Goal: Information Seeking & Learning: Learn about a topic

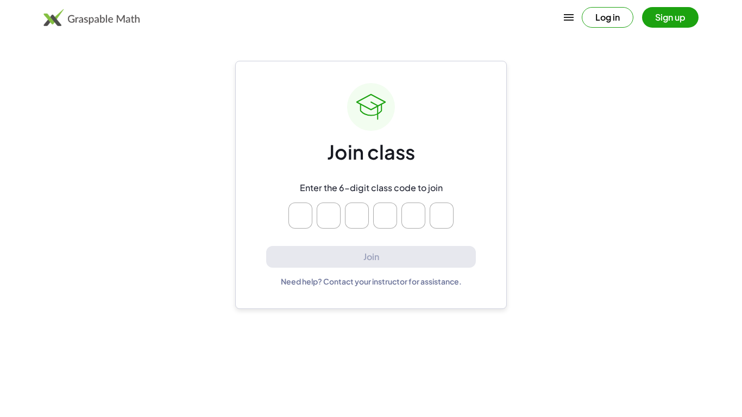
click at [302, 207] on input "Please enter OTP character 1" at bounding box center [301, 216] width 24 height 26
type input "*"
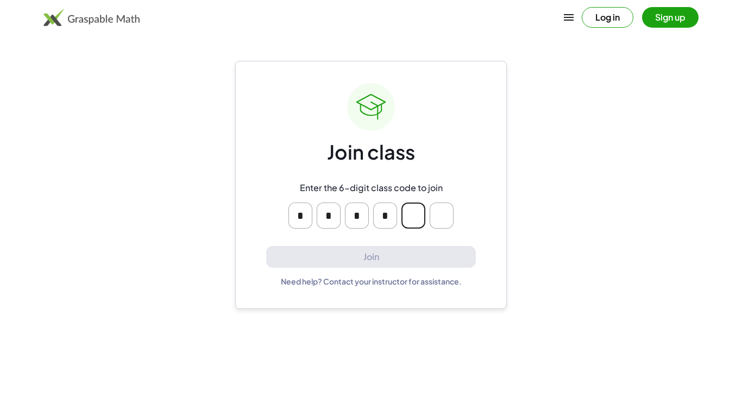
type input "*"
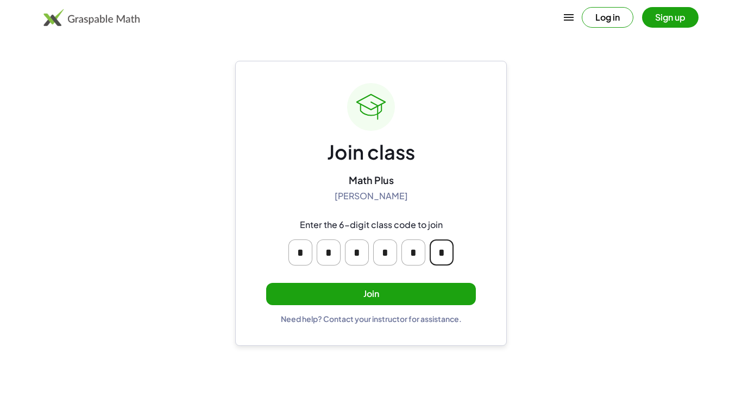
type input "*"
click at [340, 298] on button "Join" at bounding box center [371, 294] width 210 height 22
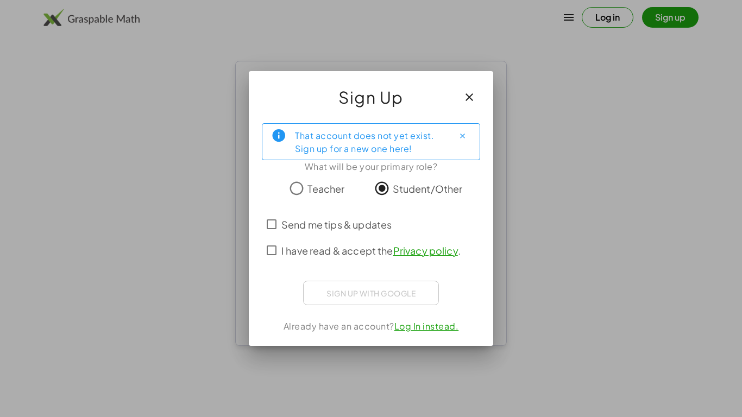
click at [315, 225] on span "Send me tips & updates" at bounding box center [336, 224] width 110 height 15
click at [327, 249] on span "I have read & accept the Privacy policy ." at bounding box center [370, 250] width 179 height 15
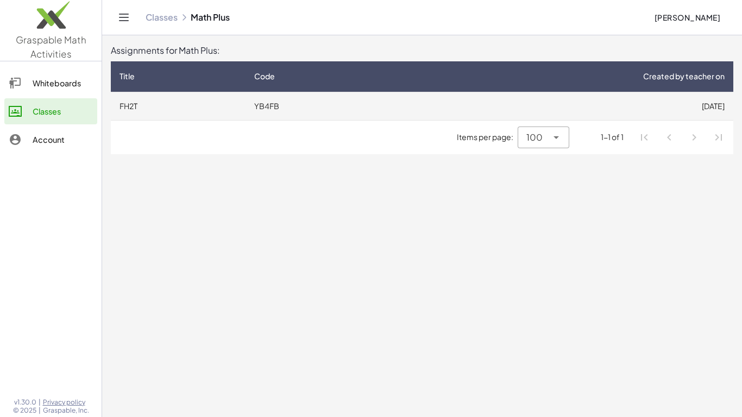
click at [133, 103] on td "FH2T" at bounding box center [178, 106] width 135 height 28
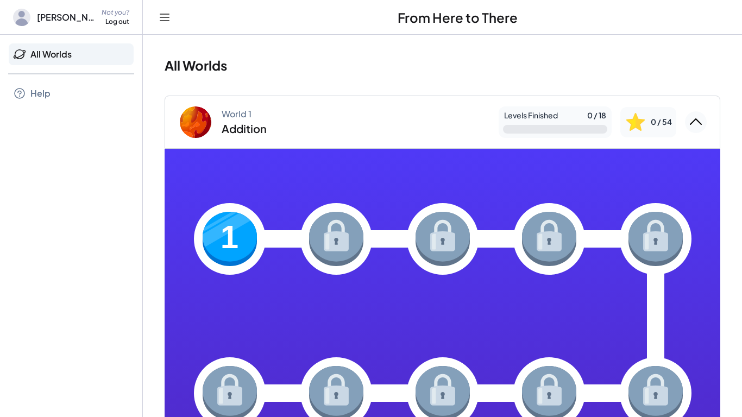
click at [210, 238] on img at bounding box center [230, 239] width 54 height 54
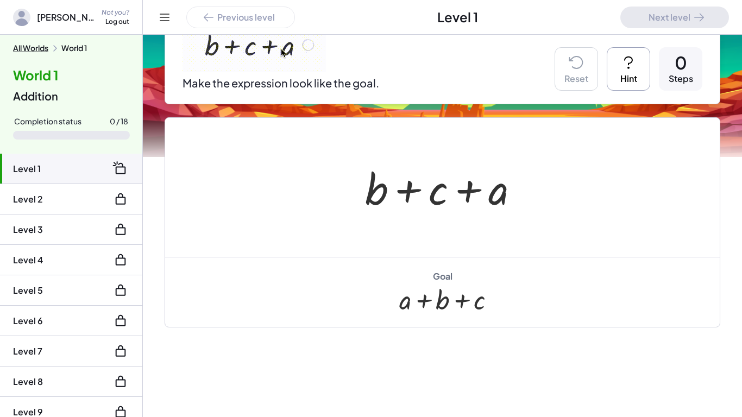
scroll to position [152, 0]
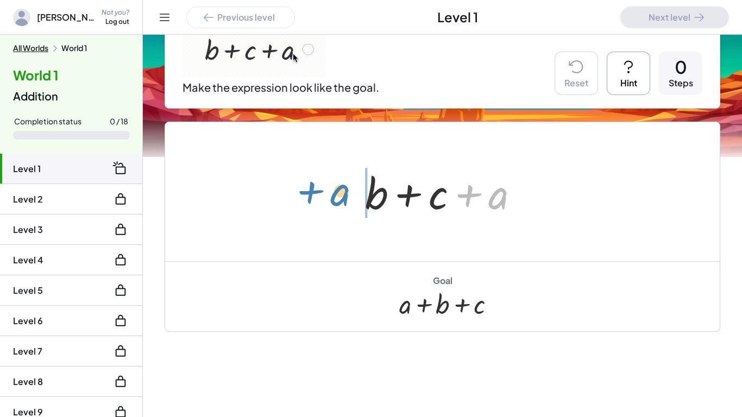
drag, startPoint x: 499, startPoint y: 200, endPoint x: 342, endPoint y: 197, distance: 157.6
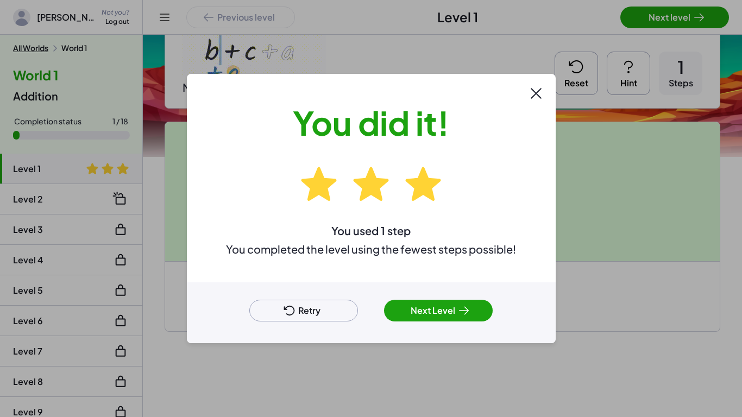
click at [467, 306] on icon at bounding box center [464, 310] width 13 height 13
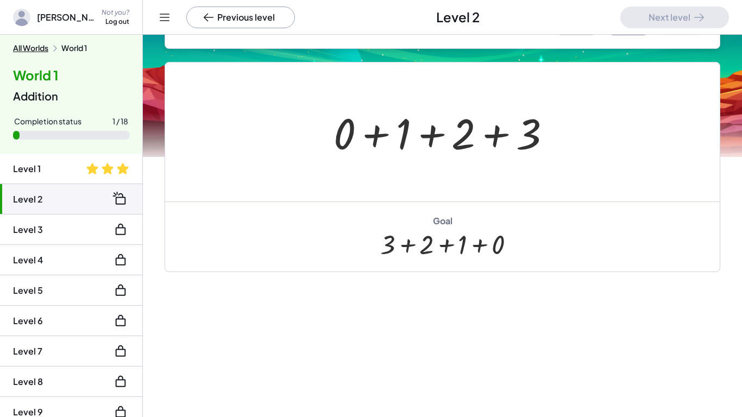
drag, startPoint x: 494, startPoint y: 248, endPoint x: 427, endPoint y: 240, distance: 68.4
click at [427, 240] on div at bounding box center [442, 244] width 124 height 30
drag, startPoint x: 524, startPoint y: 124, endPoint x: 300, endPoint y: 115, distance: 224.6
click at [300, 115] on div "+ 3 + 0 + 1 + 2 + 3" at bounding box center [442, 131] width 555 height 139
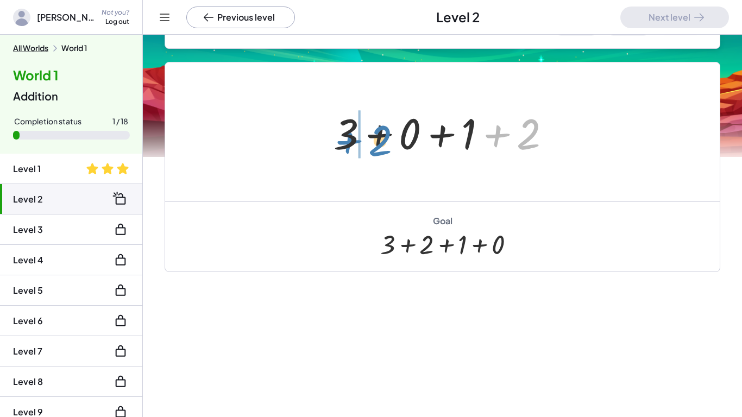
drag, startPoint x: 512, startPoint y: 148, endPoint x: 365, endPoint y: 154, distance: 147.9
click at [365, 154] on div at bounding box center [446, 132] width 237 height 56
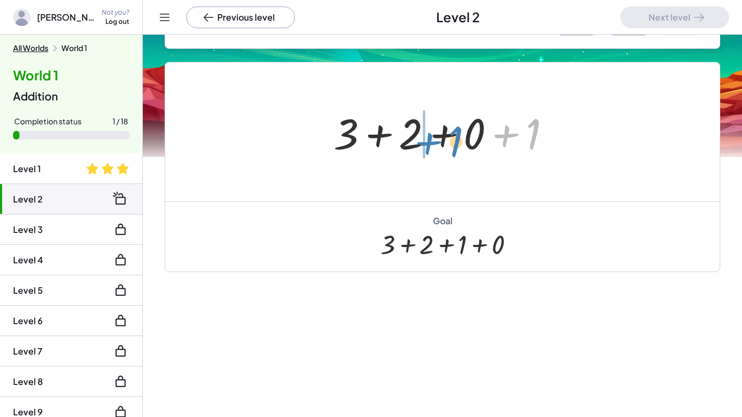
drag, startPoint x: 531, startPoint y: 129, endPoint x: 452, endPoint y: 135, distance: 79.1
click at [452, 135] on div at bounding box center [446, 132] width 237 height 56
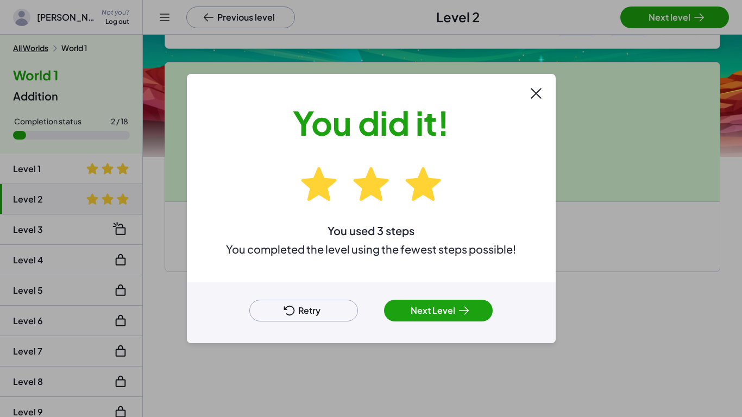
click at [437, 319] on button "Next Level" at bounding box center [438, 311] width 109 height 22
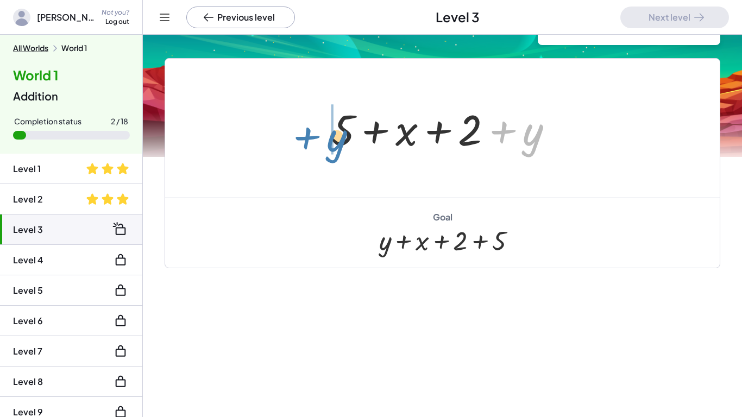
drag, startPoint x: 532, startPoint y: 148, endPoint x: 335, endPoint y: 154, distance: 197.3
click at [335, 154] on div at bounding box center [447, 129] width 242 height 56
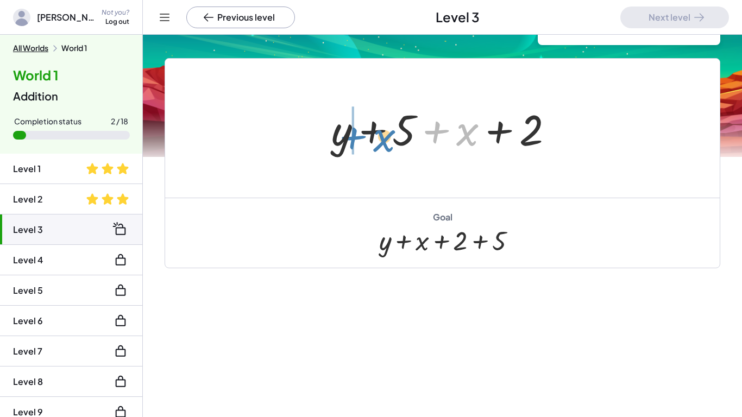
drag, startPoint x: 469, startPoint y: 142, endPoint x: 386, endPoint y: 147, distance: 83.3
click at [386, 147] on div at bounding box center [447, 129] width 242 height 56
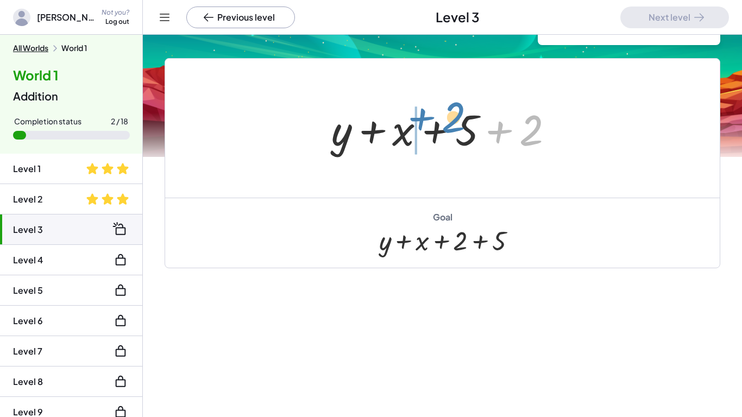
drag, startPoint x: 531, startPoint y: 123, endPoint x: 453, endPoint y: 110, distance: 78.8
click at [453, 110] on div at bounding box center [447, 129] width 242 height 56
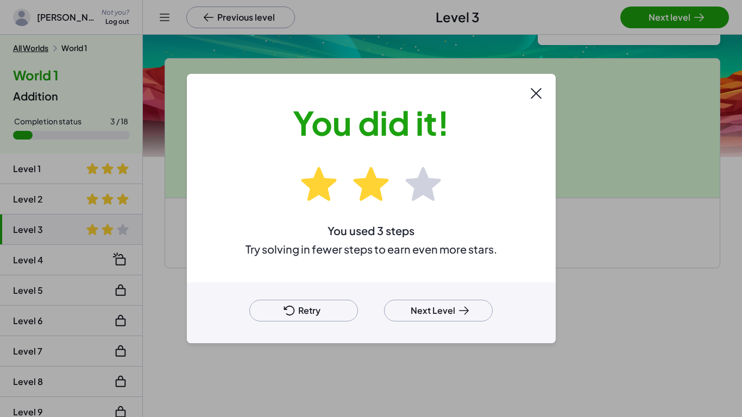
click at [436, 305] on button "Next Level" at bounding box center [438, 311] width 109 height 22
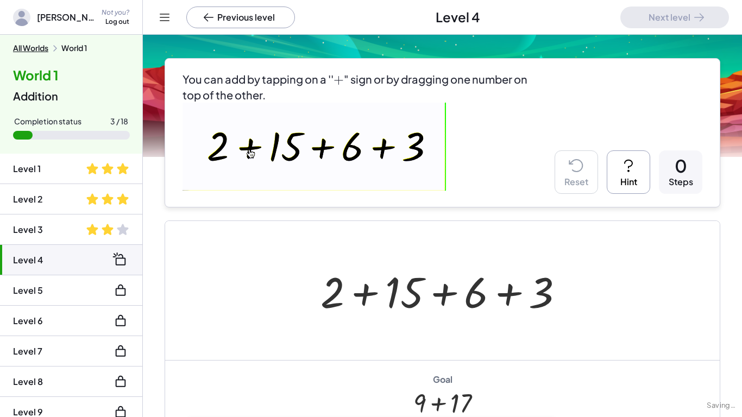
scroll to position [152, 0]
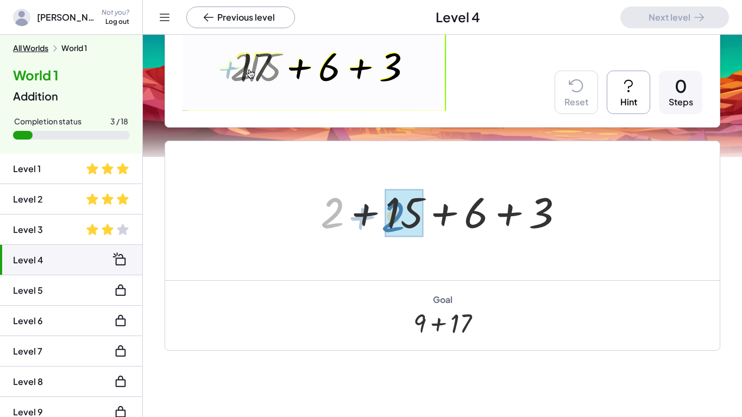
drag, startPoint x: 336, startPoint y: 212, endPoint x: 397, endPoint y: 216, distance: 61.0
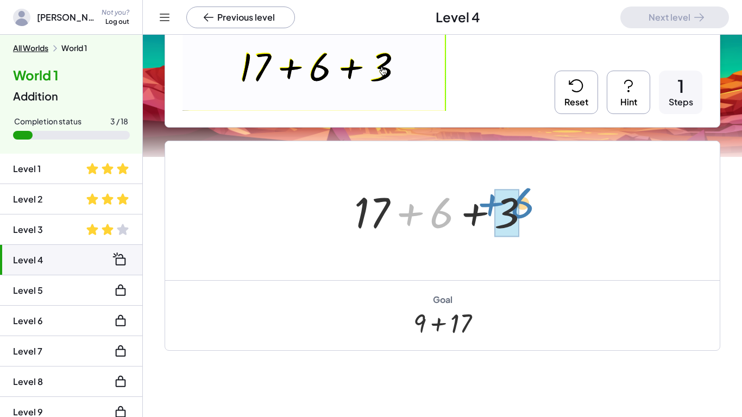
drag, startPoint x: 436, startPoint y: 211, endPoint x: 517, endPoint y: 202, distance: 81.6
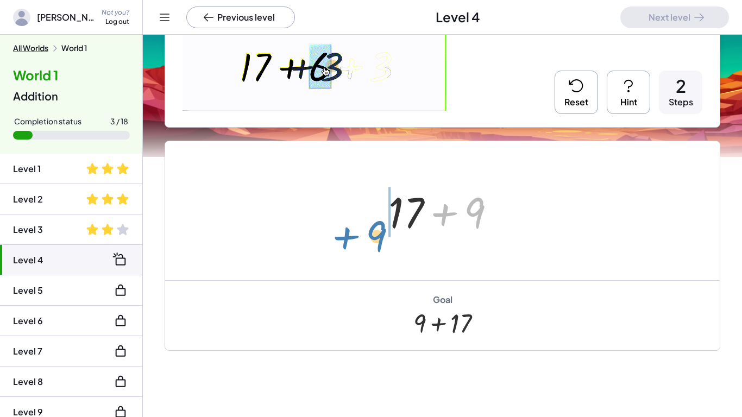
drag, startPoint x: 465, startPoint y: 215, endPoint x: 366, endPoint y: 237, distance: 101.0
click at [366, 237] on div "+ 2 + 15 + 6 + 3 + 17 + 6 + 3 + 9 + + 17 9" at bounding box center [442, 210] width 555 height 139
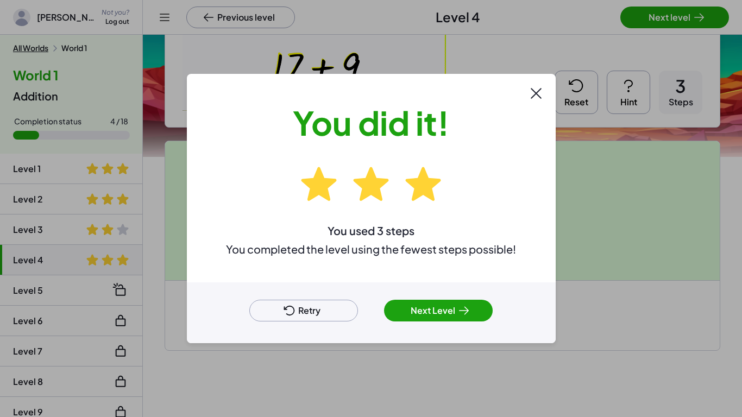
click at [392, 305] on button "Next Level" at bounding box center [438, 311] width 109 height 22
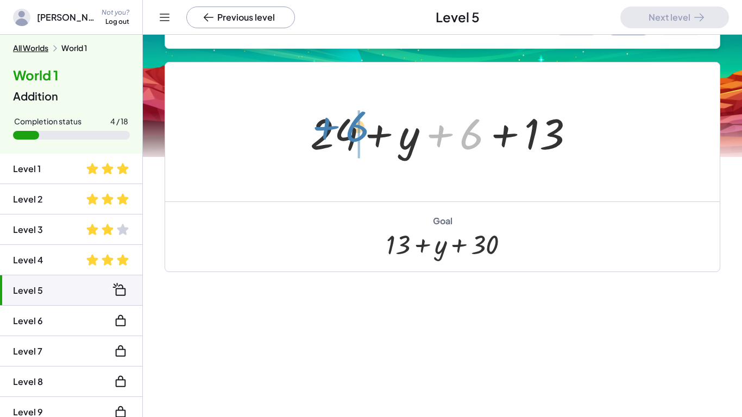
drag, startPoint x: 469, startPoint y: 139, endPoint x: 354, endPoint y: 130, distance: 114.9
click at [354, 130] on div at bounding box center [447, 132] width 284 height 56
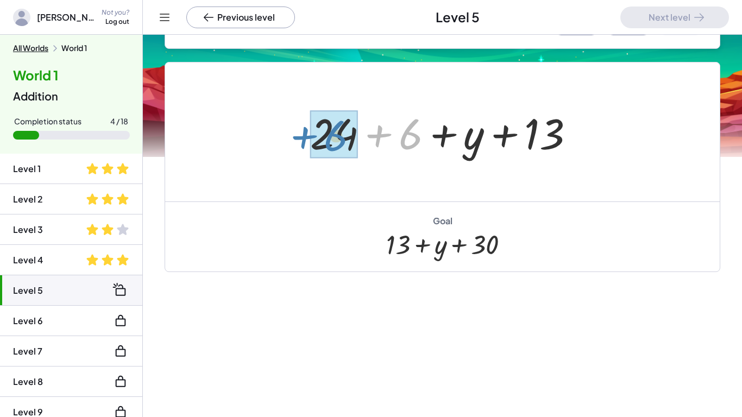
drag, startPoint x: 411, startPoint y: 142, endPoint x: 336, endPoint y: 143, distance: 74.4
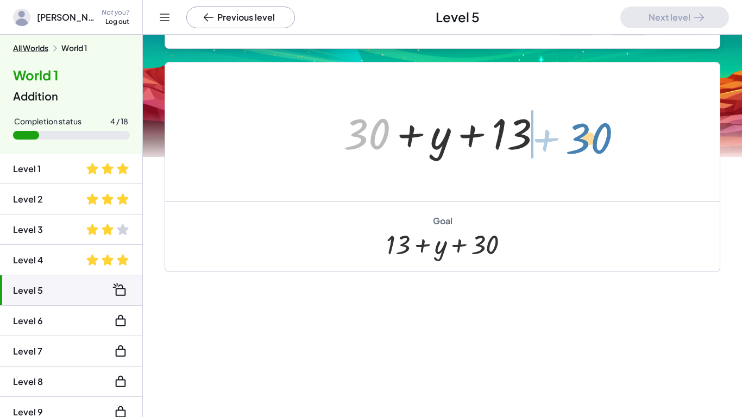
drag, startPoint x: 362, startPoint y: 128, endPoint x: 584, endPoint y: 130, distance: 221.7
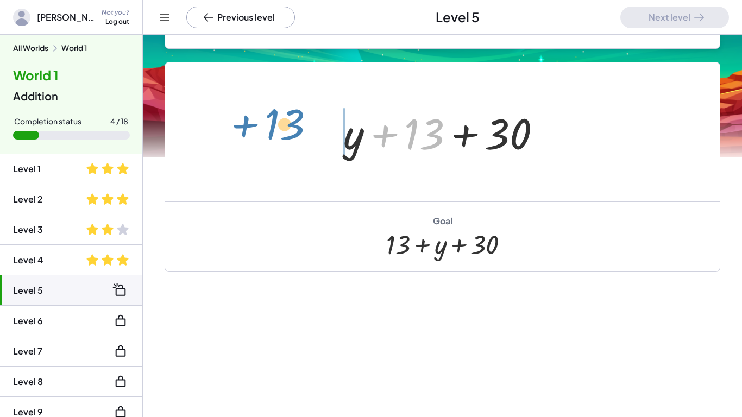
drag, startPoint x: 418, startPoint y: 131, endPoint x: 289, endPoint y: 133, distance: 129.3
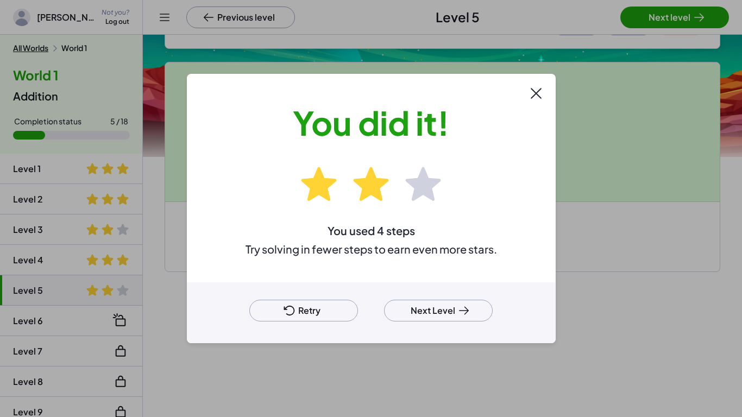
click at [289, 133] on div "You did it! You used 4 steps Try solving in fewer steps to earn even more stars." at bounding box center [372, 178] width 252 height 156
click at [428, 309] on button "Next Level" at bounding box center [438, 311] width 109 height 22
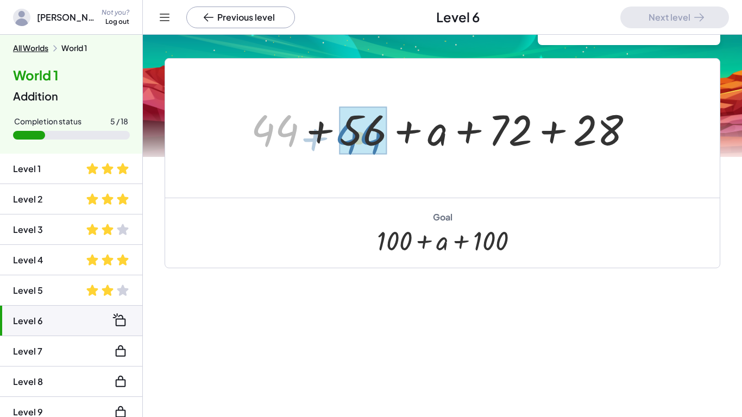
drag, startPoint x: 273, startPoint y: 131, endPoint x: 368, endPoint y: 137, distance: 94.7
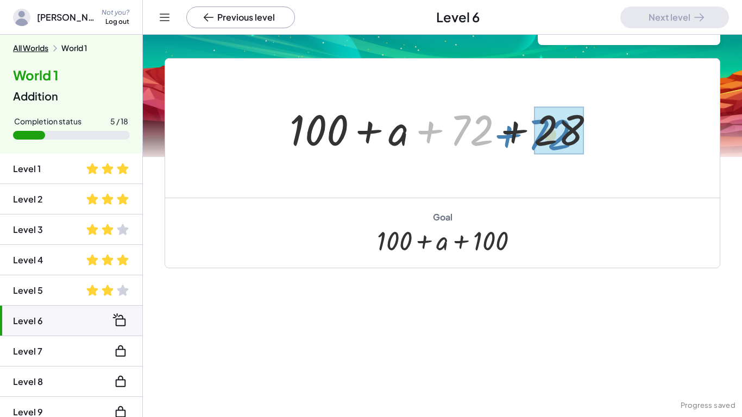
drag, startPoint x: 479, startPoint y: 126, endPoint x: 557, endPoint y: 130, distance: 78.4
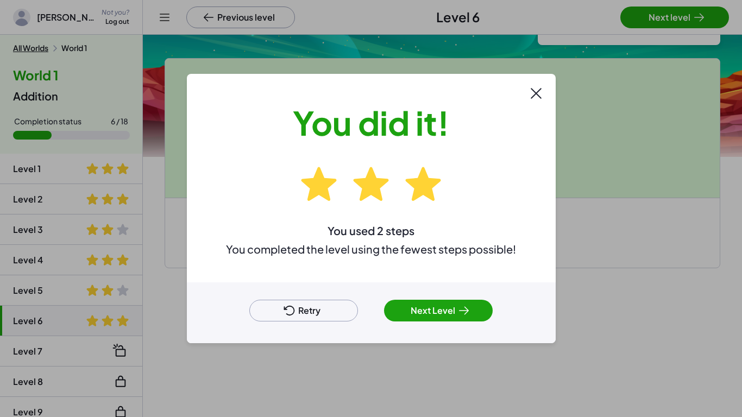
click at [430, 313] on button "Next Level" at bounding box center [438, 311] width 109 height 22
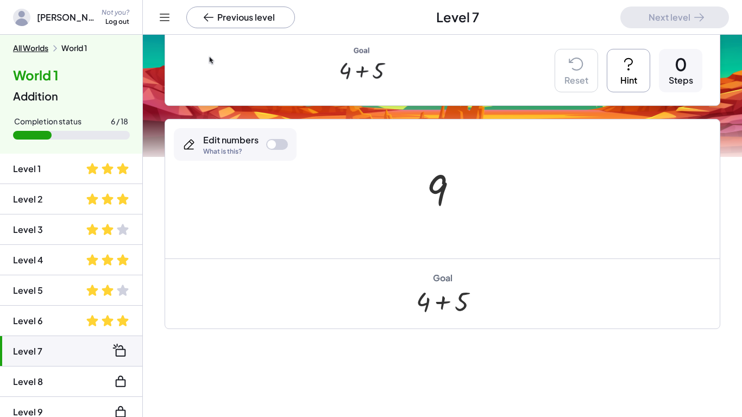
scroll to position [256, 0]
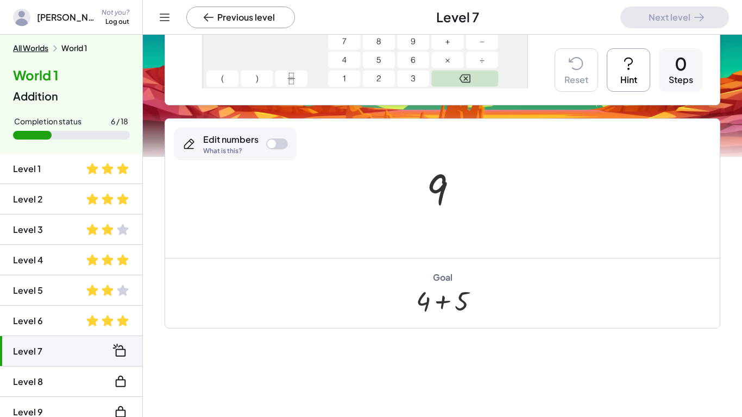
click at [438, 186] on div at bounding box center [446, 189] width 51 height 54
click at [275, 146] on div at bounding box center [277, 144] width 22 height 11
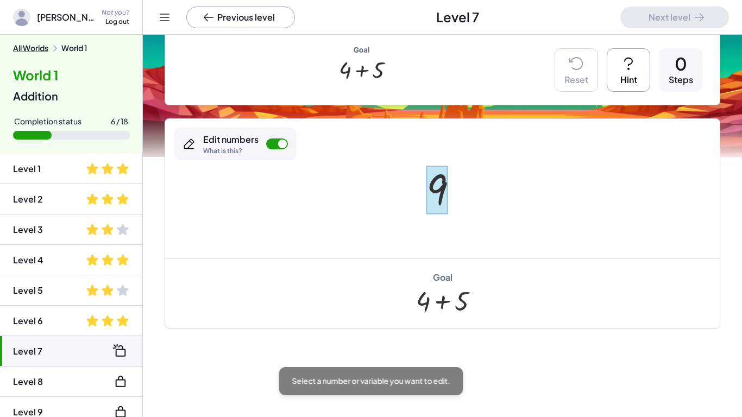
click at [439, 195] on div at bounding box center [437, 190] width 21 height 48
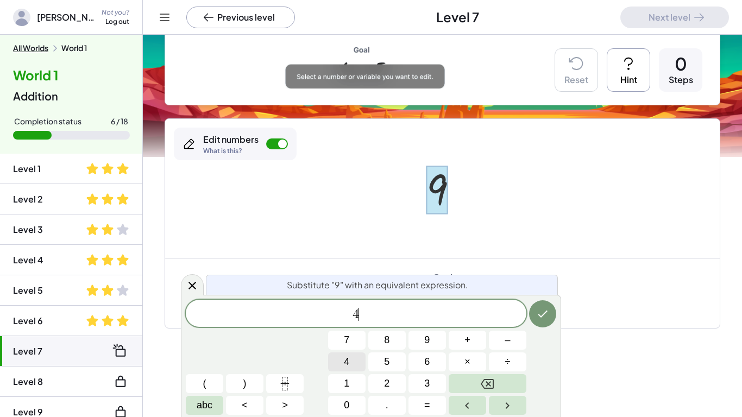
scroll to position [1, 0]
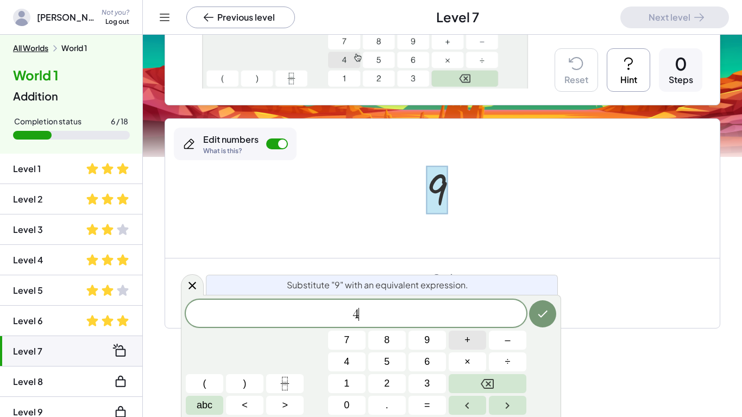
click at [458, 342] on button "+" at bounding box center [467, 340] width 37 height 19
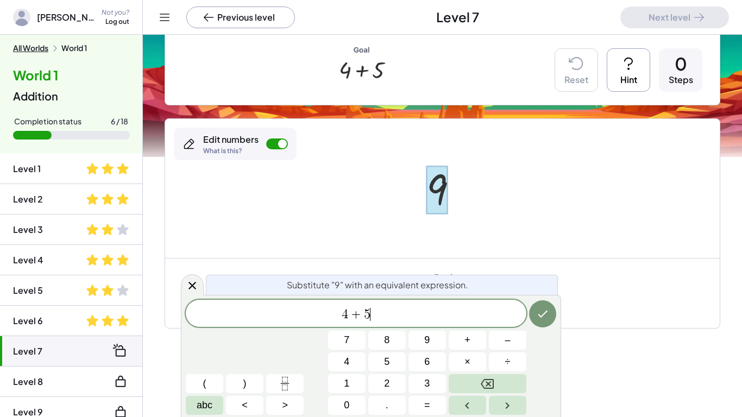
click at [567, 331] on div "Drag terms to commute. Blue lines show you where you can drop the term. Make th…" at bounding box center [442, 128] width 599 height 699
click at [546, 320] on icon "Done" at bounding box center [542, 314] width 13 height 13
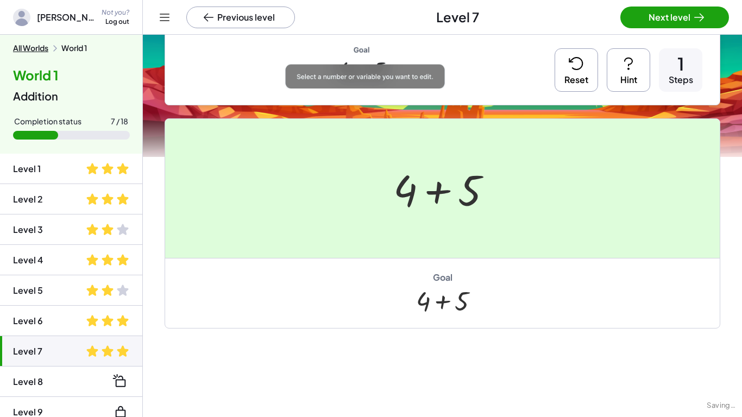
scroll to position [0, 0]
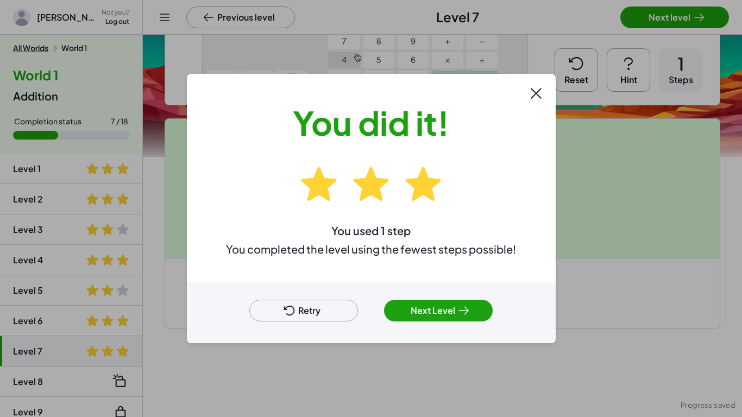
click at [252, 222] on div "You did it! You used 1 step You completed the level using the fewest steps poss…" at bounding box center [371, 178] width 290 height 156
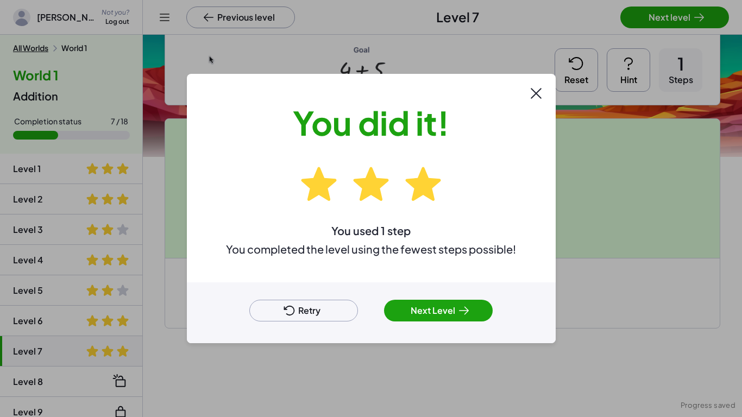
click at [252, 222] on div "You did it! You used 1 step You completed the level using the fewest steps poss…" at bounding box center [371, 178] width 290 height 156
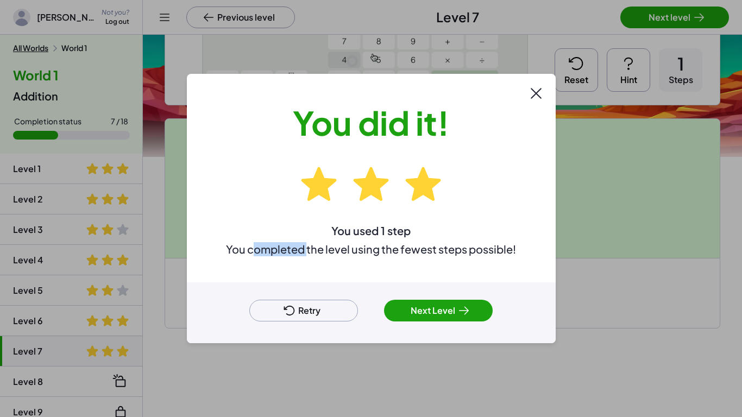
click at [438, 317] on button "Next Level" at bounding box center [438, 311] width 109 height 22
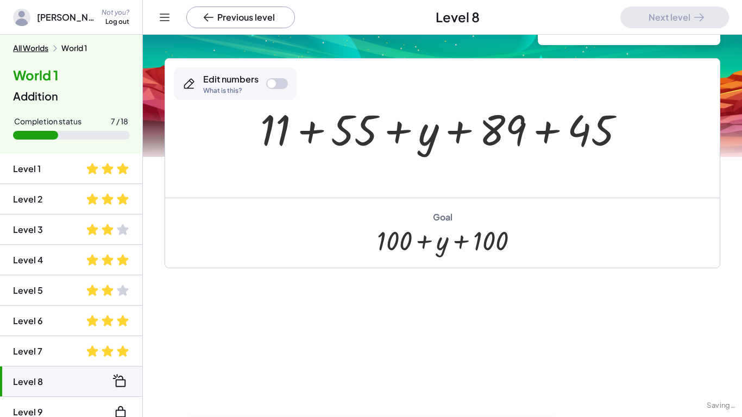
scroll to position [72, 0]
click at [279, 103] on div at bounding box center [447, 129] width 384 height 56
click at [280, 89] on div "Edit numbers What is this?" at bounding box center [235, 83] width 123 height 33
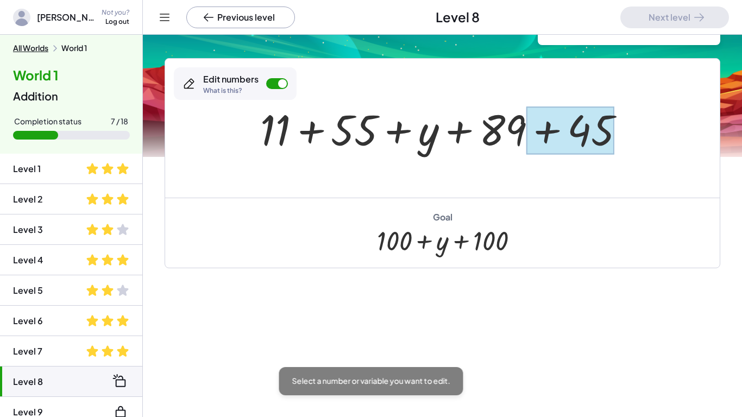
click at [552, 112] on div at bounding box center [571, 130] width 88 height 48
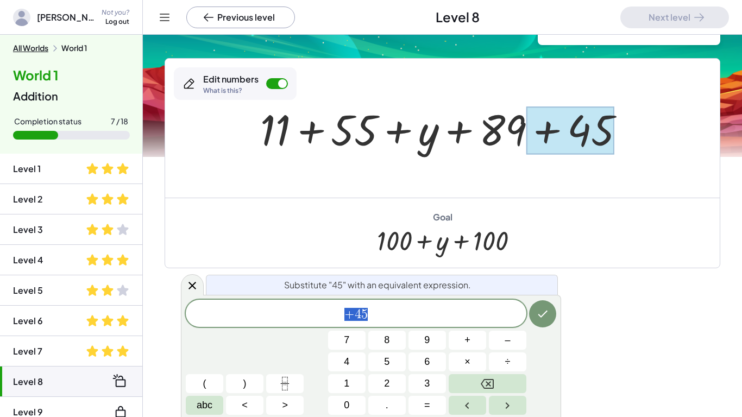
scroll to position [3, 0]
click at [371, 312] on span "+ 4 5" at bounding box center [356, 314] width 341 height 15
click at [542, 316] on icon "Done" at bounding box center [543, 314] width 10 height 7
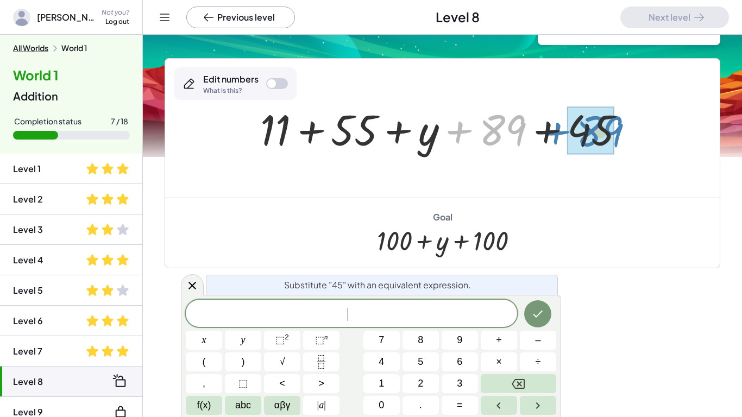
drag, startPoint x: 493, startPoint y: 127, endPoint x: 591, endPoint y: 128, distance: 98.4
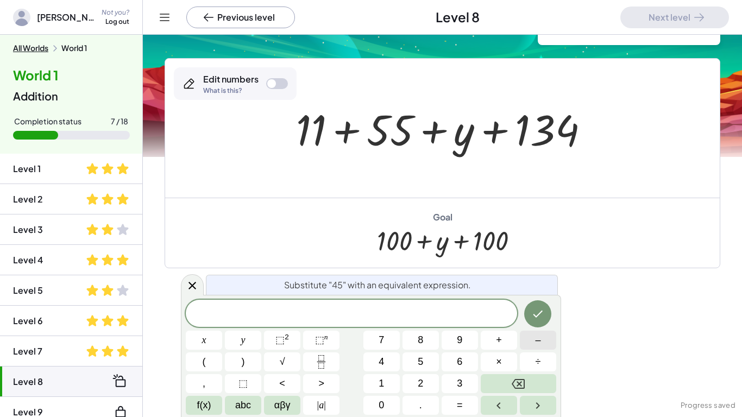
click at [546, 338] on button "–" at bounding box center [538, 340] width 36 height 19
click at [467, 383] on button "3" at bounding box center [460, 383] width 36 height 19
click at [390, 366] on button "4" at bounding box center [382, 362] width 36 height 19
click at [537, 315] on icon "Done" at bounding box center [537, 314] width 13 height 13
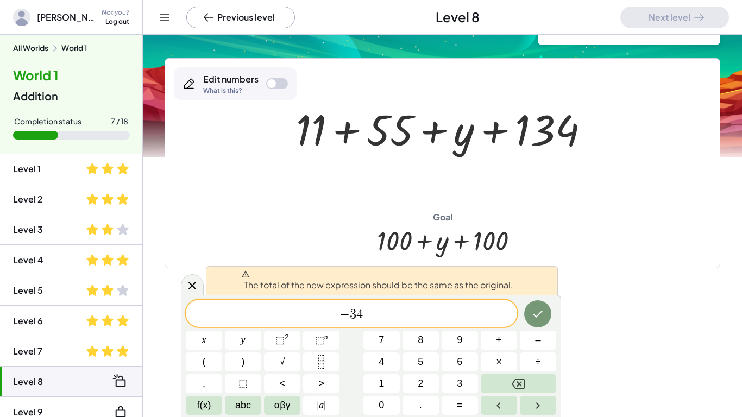
click at [318, 310] on span "​ − 3 4" at bounding box center [351, 314] width 331 height 15
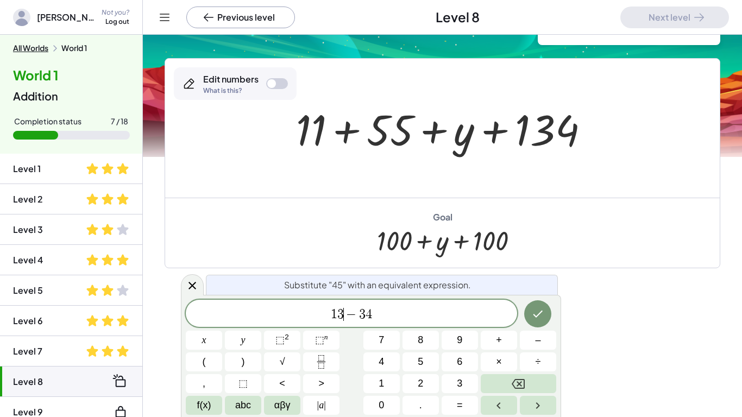
scroll to position [6, 0]
click at [540, 319] on icon "Done" at bounding box center [537, 314] width 13 height 13
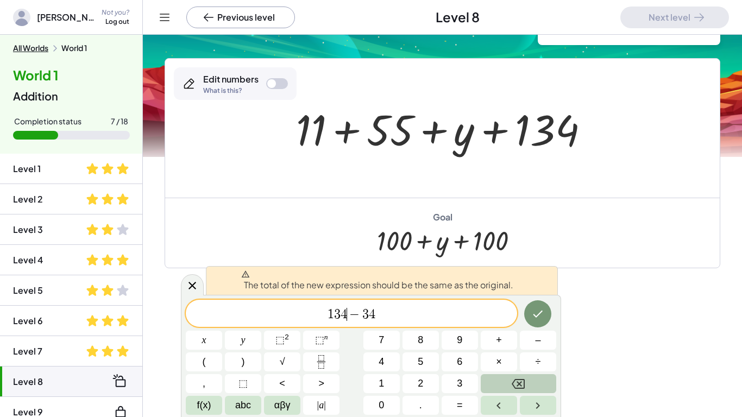
click at [527, 382] on button "Backspace" at bounding box center [519, 383] width 76 height 19
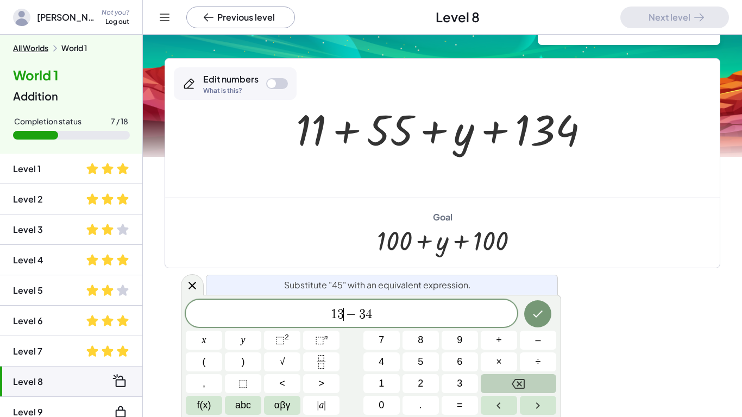
click at [527, 382] on button "Backspace" at bounding box center [519, 383] width 76 height 19
click at [421, 314] on span "− 3 4 ​" at bounding box center [351, 314] width 331 height 15
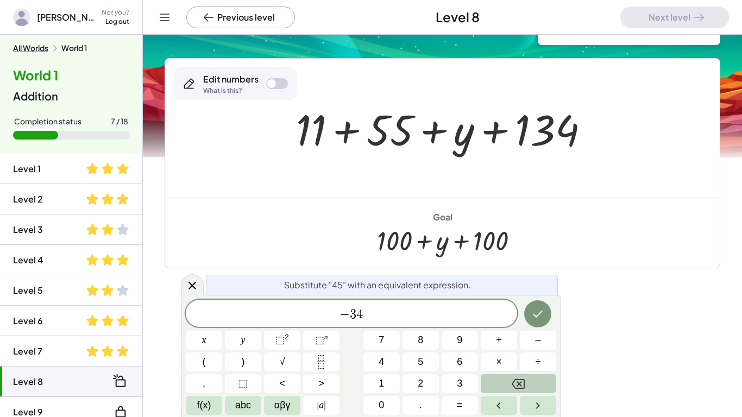
click at [506, 374] on button "Backspace" at bounding box center [519, 383] width 76 height 19
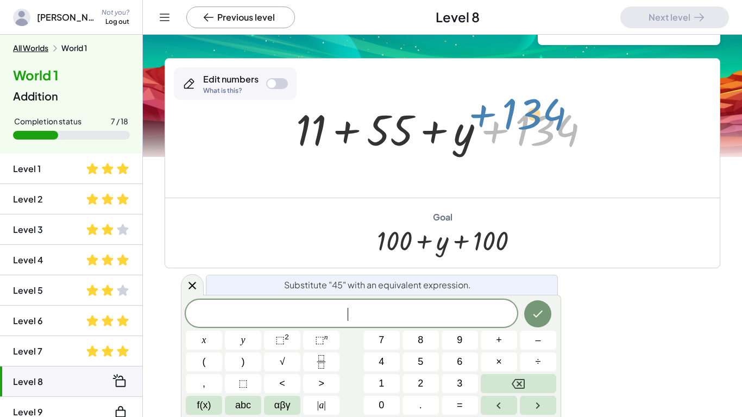
drag, startPoint x: 553, startPoint y: 134, endPoint x: 542, endPoint y: 117, distance: 20.3
click at [542, 117] on div at bounding box center [447, 129] width 384 height 56
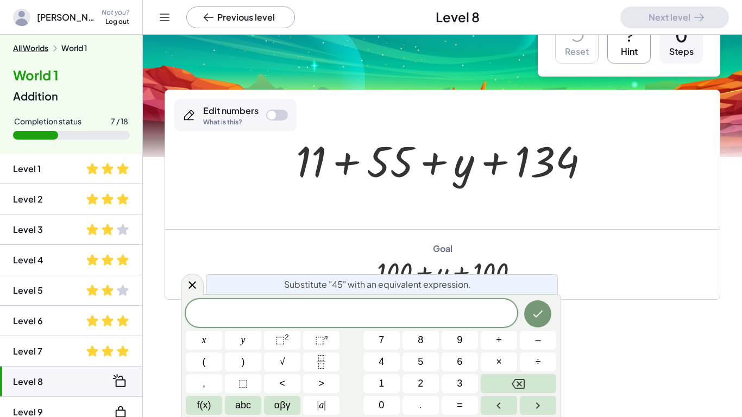
scroll to position [42, 0]
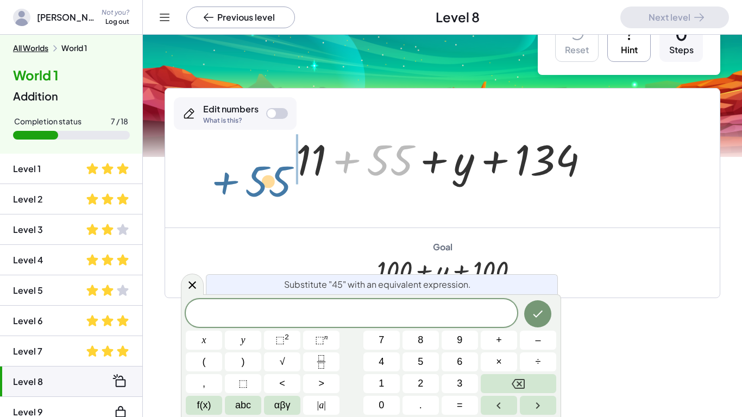
drag, startPoint x: 387, startPoint y: 160, endPoint x: 261, endPoint y: 167, distance: 125.7
click at [261, 167] on div at bounding box center [447, 158] width 384 height 56
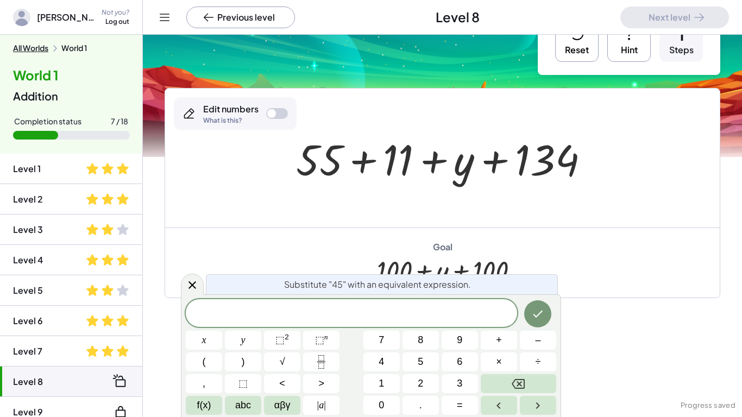
click at [590, 41] on button "Reset" at bounding box center [576, 39] width 43 height 43
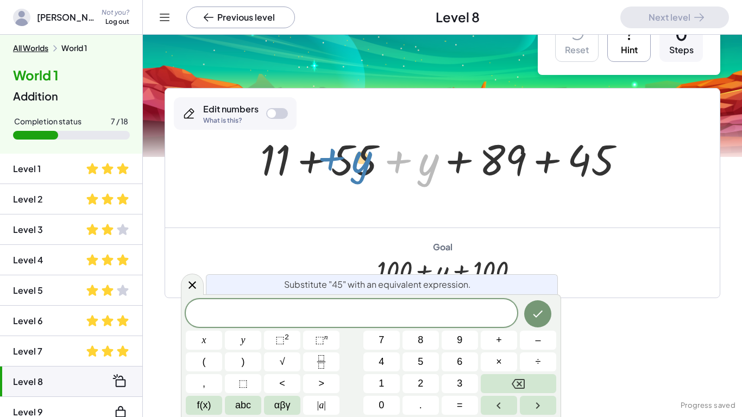
drag, startPoint x: 422, startPoint y: 174, endPoint x: 355, endPoint y: 171, distance: 66.3
click at [355, 171] on div at bounding box center [447, 158] width 384 height 56
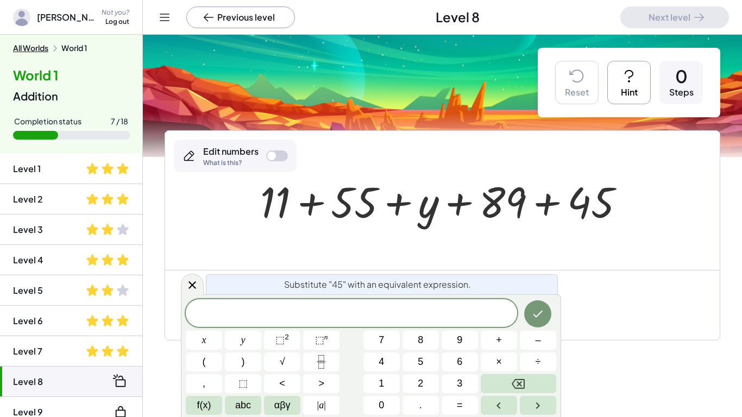
scroll to position [72, 0]
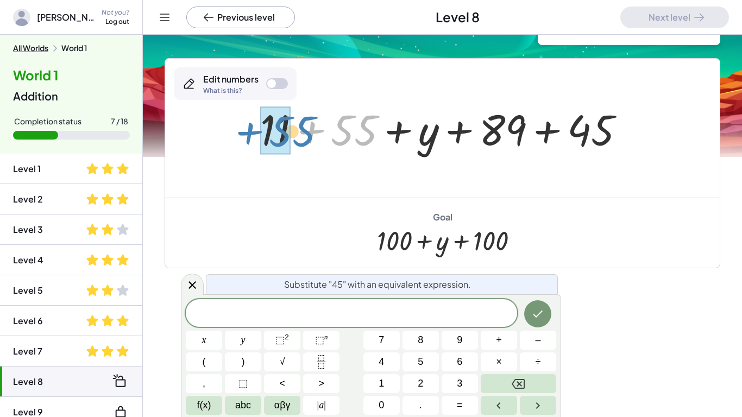
drag, startPoint x: 293, startPoint y: 131, endPoint x: 231, endPoint y: 131, distance: 61.9
click at [231, 131] on div "+ 55 + 11 + 55 + y + 89 + 45" at bounding box center [442, 128] width 555 height 139
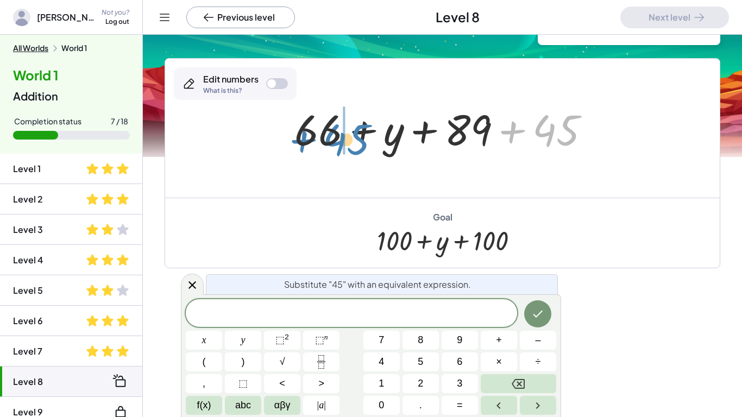
drag, startPoint x: 567, startPoint y: 121, endPoint x: 353, endPoint y: 130, distance: 214.8
click at [353, 130] on div at bounding box center [446, 129] width 315 height 56
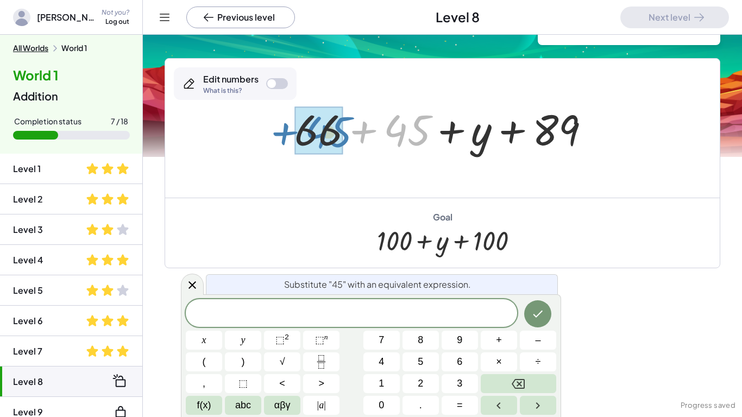
drag, startPoint x: 397, startPoint y: 129, endPoint x: 318, endPoint y: 131, distance: 78.8
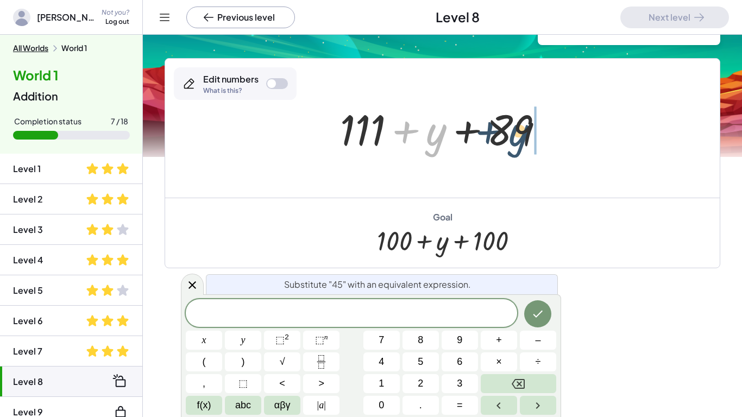
drag, startPoint x: 438, startPoint y: 138, endPoint x: 627, endPoint y: 129, distance: 189.3
click at [627, 129] on div "+ 11 + 55 + y + 89 + 45 + 66 + y + 89 + 45 + 66 + 45 + y + 89 + y + + y + 89 111" at bounding box center [442, 128] width 555 height 139
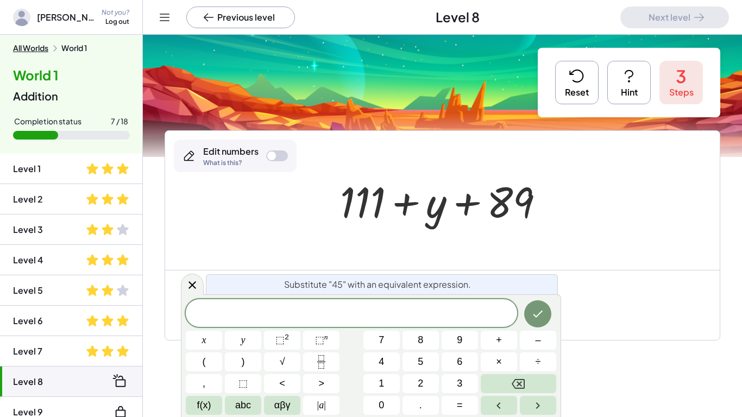
click at [590, 93] on button "Reset" at bounding box center [576, 82] width 43 height 43
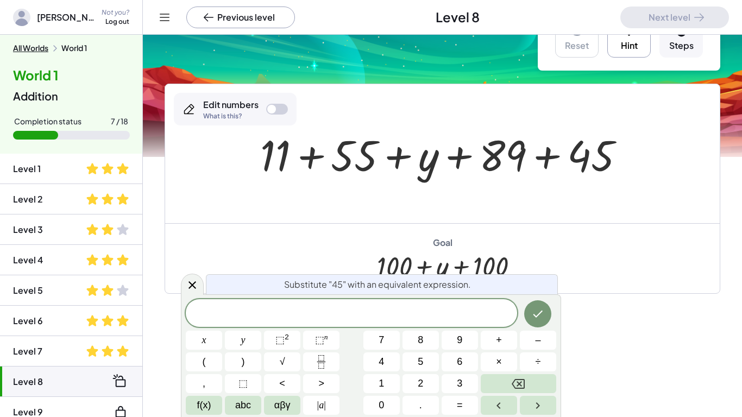
scroll to position [72, 0]
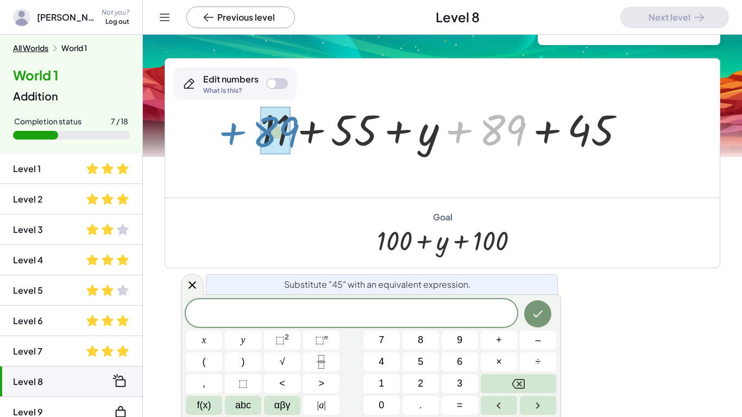
drag, startPoint x: 496, startPoint y: 129, endPoint x: 271, endPoint y: 131, distance: 225.0
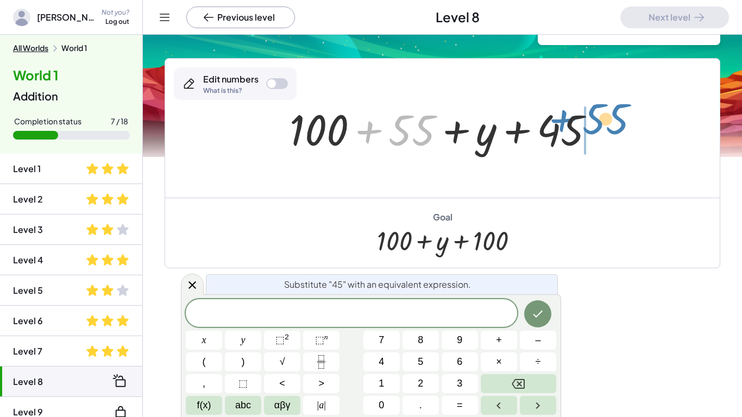
drag, startPoint x: 402, startPoint y: 131, endPoint x: 589, endPoint y: 121, distance: 187.7
click at [589, 121] on div at bounding box center [446, 129] width 324 height 56
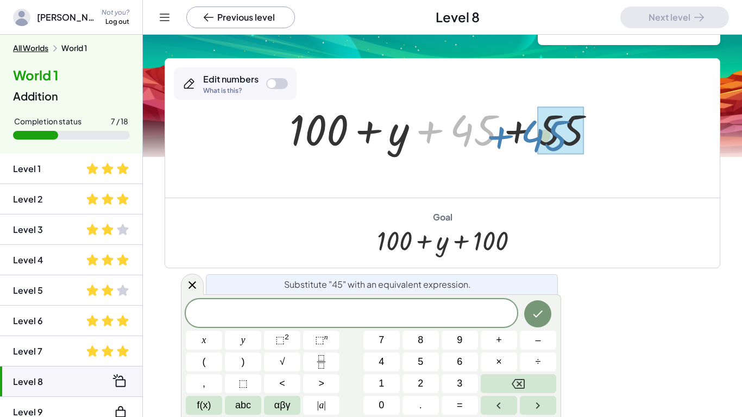
drag, startPoint x: 491, startPoint y: 113, endPoint x: 563, endPoint y: 117, distance: 72.9
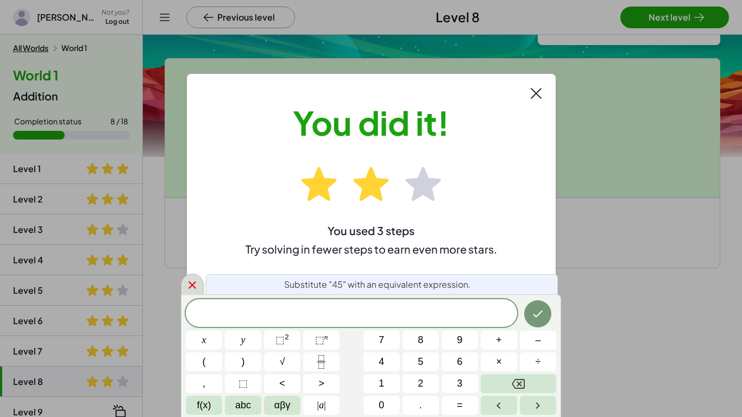
click at [192, 274] on div at bounding box center [192, 284] width 23 height 21
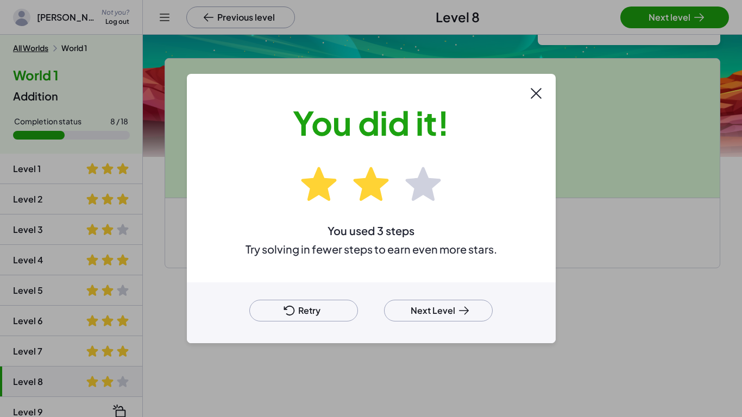
click at [318, 304] on button "Retry" at bounding box center [303, 311] width 109 height 22
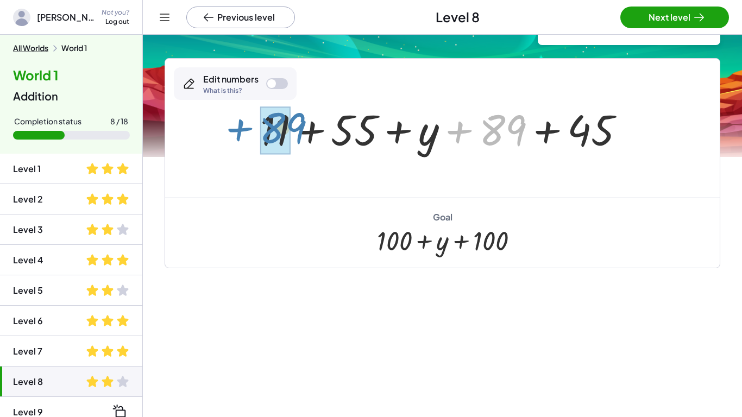
drag, startPoint x: 519, startPoint y: 118, endPoint x: 299, endPoint y: 116, distance: 220.1
click at [299, 116] on div at bounding box center [447, 129] width 384 height 56
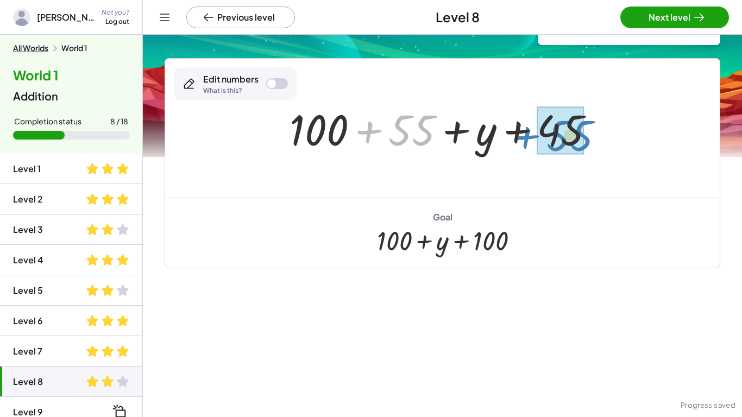
drag, startPoint x: 409, startPoint y: 123, endPoint x: 567, endPoint y: 128, distance: 158.2
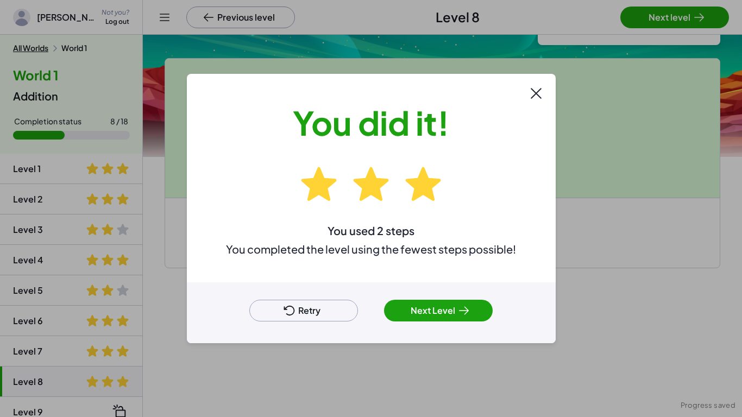
click at [417, 293] on div "Retry Next Level" at bounding box center [371, 313] width 369 height 61
click at [430, 307] on button "Next Level" at bounding box center [438, 311] width 109 height 22
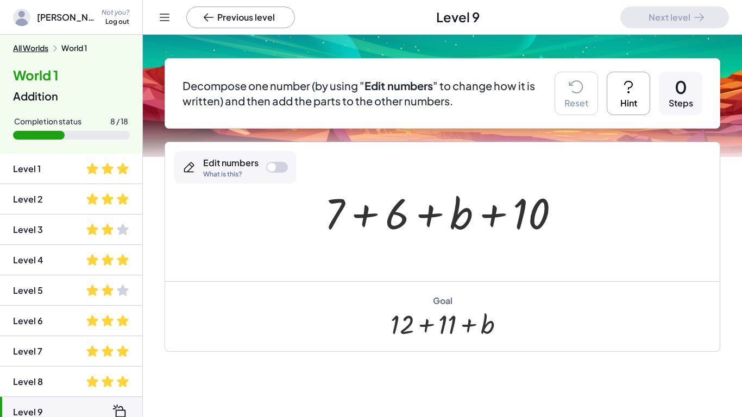
click at [636, 89] on icon at bounding box center [628, 86] width 17 height 17
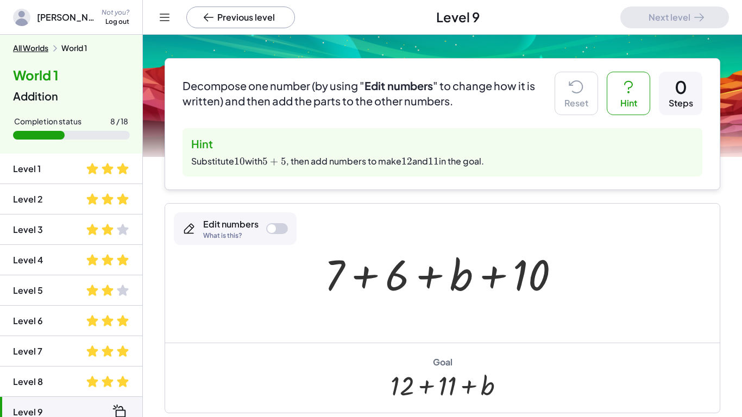
click at [530, 290] on div at bounding box center [446, 274] width 255 height 56
click at [532, 272] on div at bounding box center [446, 274] width 255 height 56
click at [228, 224] on div "Edit numbers" at bounding box center [230, 224] width 55 height 12
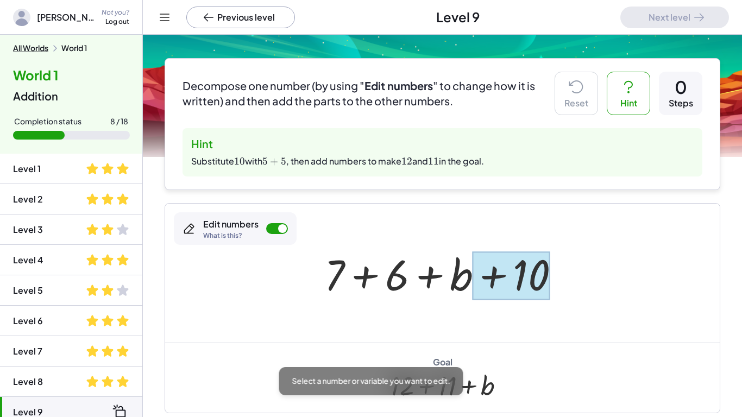
click at [528, 275] on div at bounding box center [511, 276] width 77 height 48
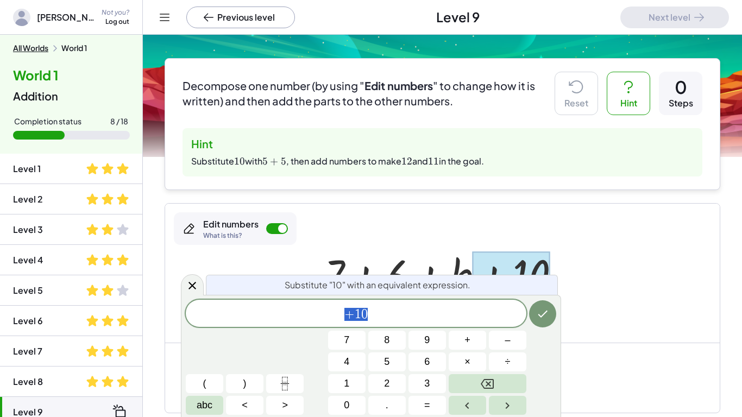
scroll to position [7, 0]
click at [398, 357] on button "5" at bounding box center [386, 362] width 37 height 19
click at [513, 339] on button "–" at bounding box center [507, 340] width 37 height 19
click at [389, 371] on button "5" at bounding box center [386, 362] width 37 height 19
click at [542, 306] on button "Done" at bounding box center [542, 313] width 27 height 27
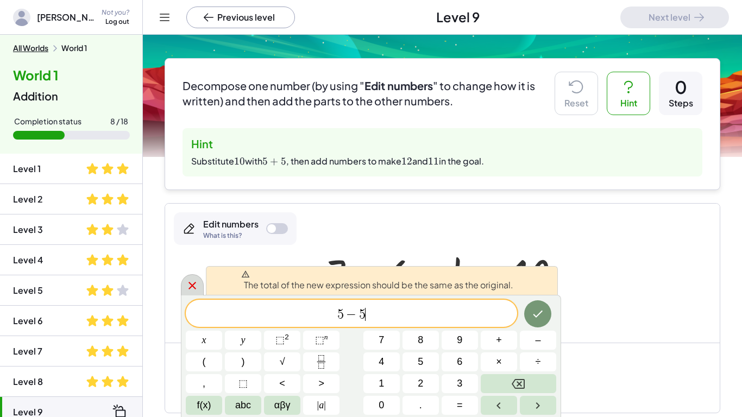
click at [198, 291] on icon at bounding box center [192, 285] width 13 height 13
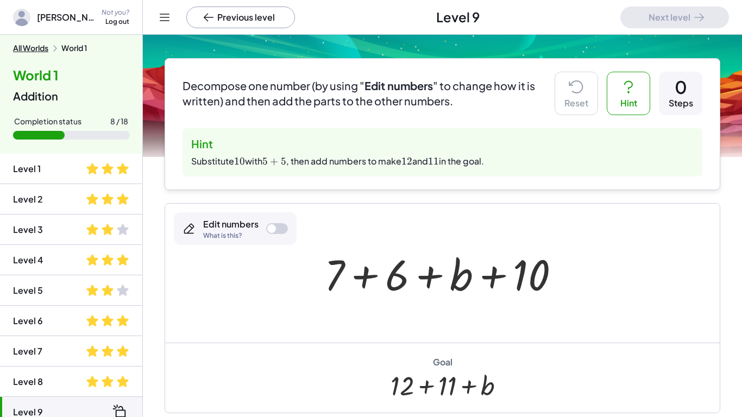
click at [523, 280] on div at bounding box center [446, 274] width 255 height 56
click at [275, 227] on div at bounding box center [271, 228] width 9 height 9
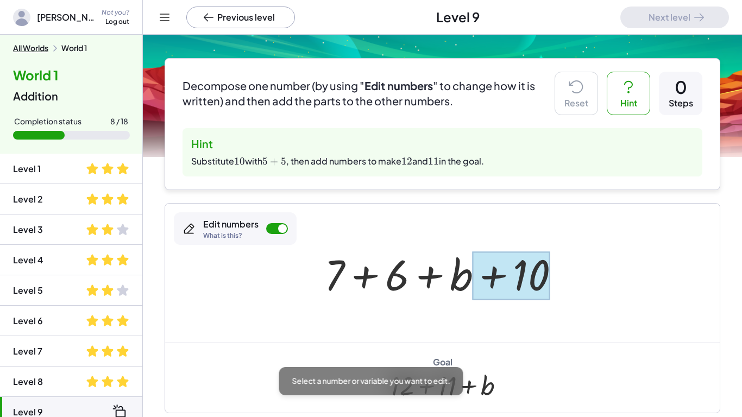
click at [512, 262] on div at bounding box center [511, 276] width 77 height 48
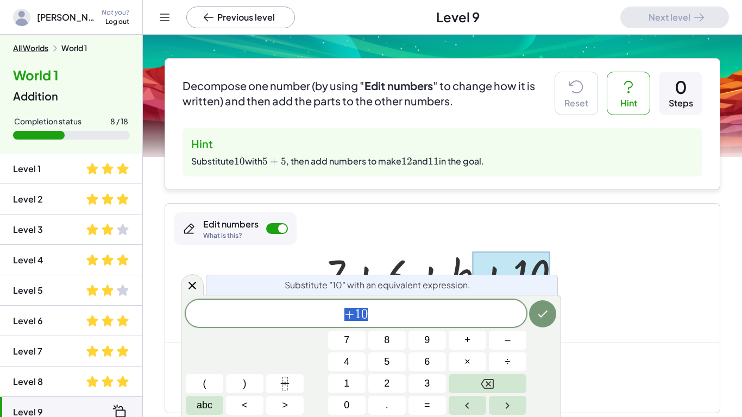
scroll to position [7, 0]
click at [374, 357] on button "5" at bounding box center [386, 362] width 37 height 19
click at [472, 337] on button "+" at bounding box center [467, 340] width 37 height 19
click at [379, 365] on button "5" at bounding box center [386, 362] width 37 height 19
click at [534, 317] on button "Done" at bounding box center [542, 313] width 27 height 27
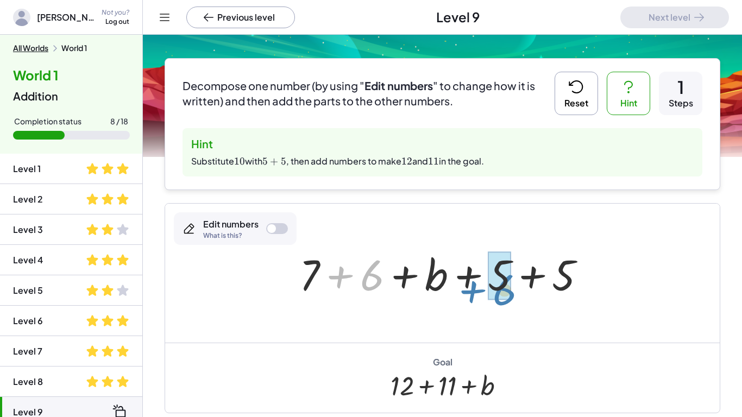
drag, startPoint x: 373, startPoint y: 274, endPoint x: 506, endPoint y: 289, distance: 133.4
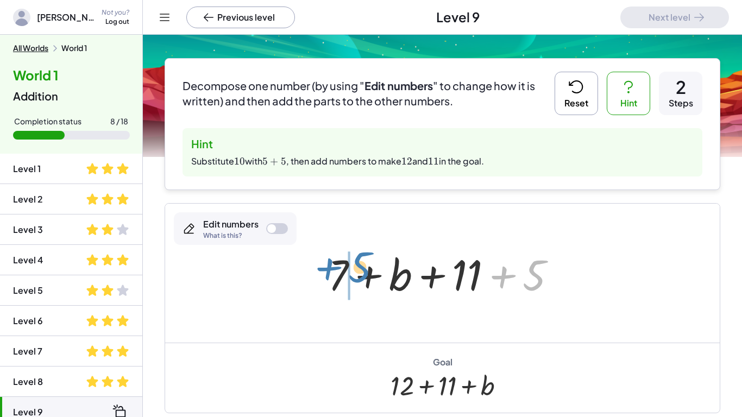
drag, startPoint x: 522, startPoint y: 283, endPoint x: 344, endPoint y: 275, distance: 177.3
click at [344, 275] on div at bounding box center [447, 274] width 248 height 56
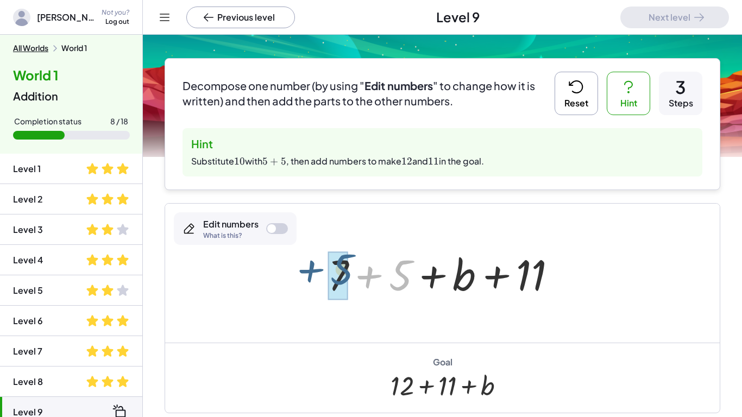
drag, startPoint x: 396, startPoint y: 278, endPoint x: 338, endPoint y: 271, distance: 58.5
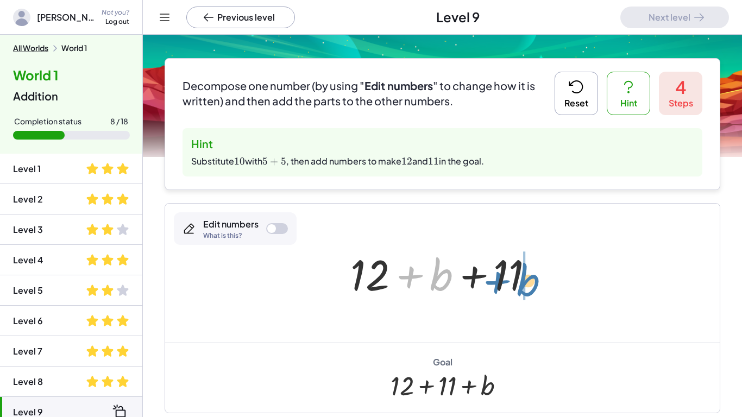
drag, startPoint x: 431, startPoint y: 277, endPoint x: 522, endPoint y: 282, distance: 90.9
click at [522, 282] on div at bounding box center [446, 274] width 203 height 56
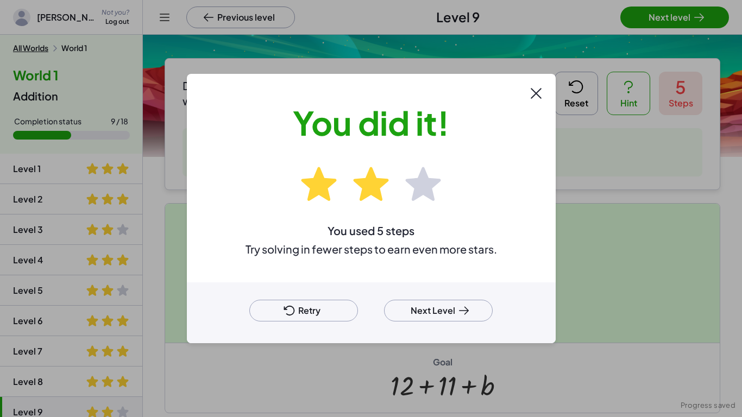
click at [320, 309] on button "Retry" at bounding box center [303, 311] width 109 height 22
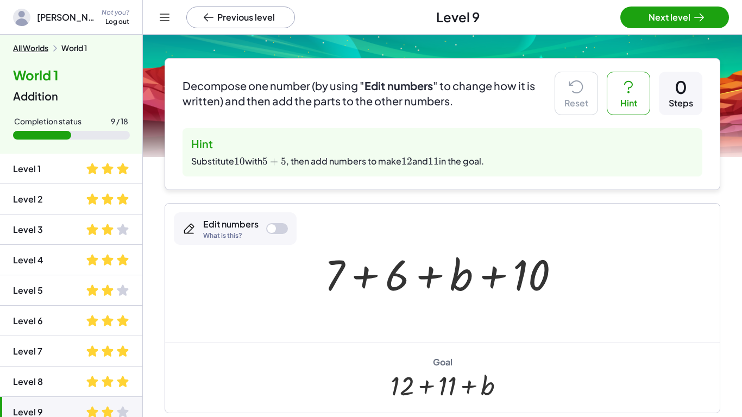
click at [259, 225] on div "Edit numbers What is this?" at bounding box center [235, 228] width 123 height 33
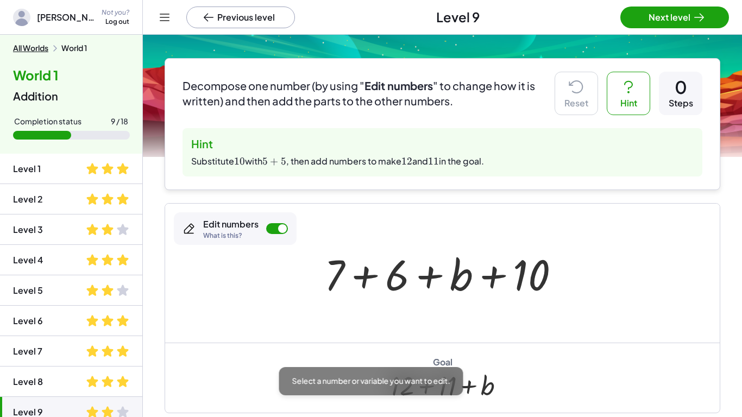
click at [551, 270] on div at bounding box center [446, 274] width 255 height 56
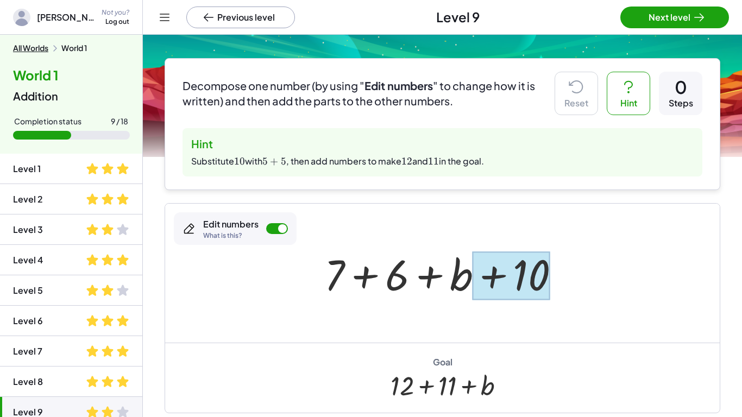
click at [534, 273] on div at bounding box center [511, 276] width 77 height 48
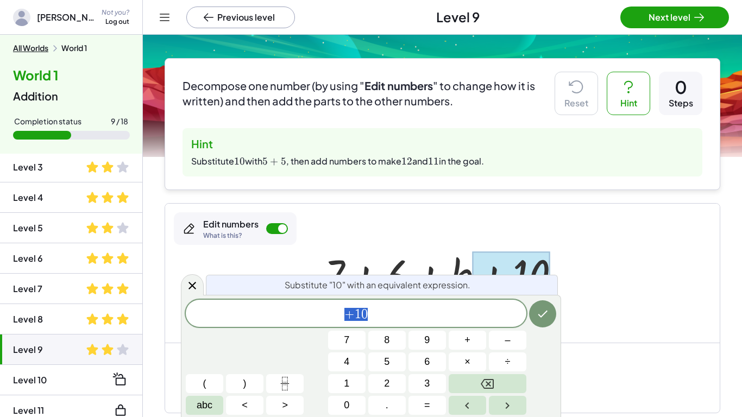
scroll to position [0, 0]
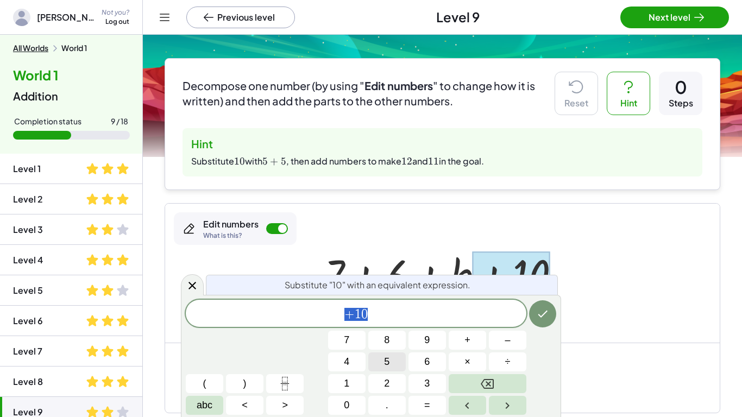
click at [379, 357] on button "5" at bounding box center [386, 362] width 37 height 19
click at [472, 335] on button "+" at bounding box center [467, 340] width 37 height 19
click at [378, 368] on button "5" at bounding box center [386, 362] width 37 height 19
click at [546, 304] on button "Done" at bounding box center [542, 313] width 27 height 27
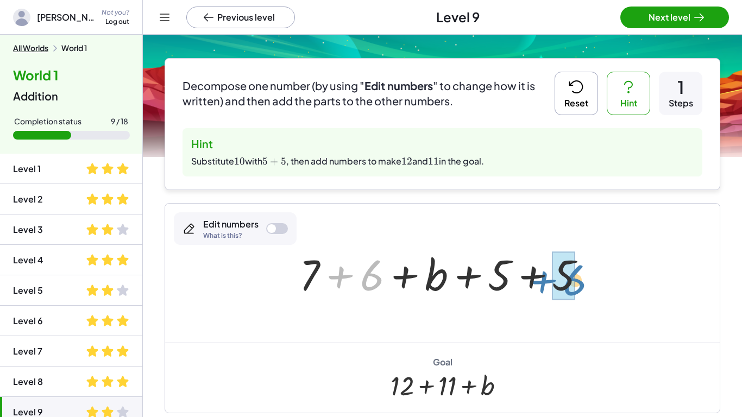
drag, startPoint x: 368, startPoint y: 271, endPoint x: 570, endPoint y: 275, distance: 201.6
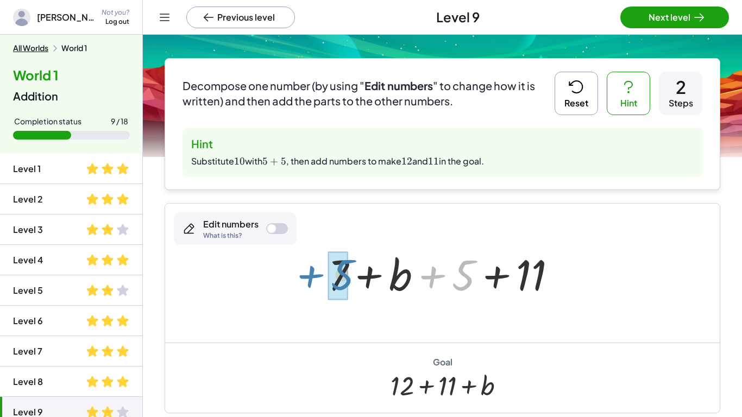
drag, startPoint x: 470, startPoint y: 273, endPoint x: 348, endPoint y: 273, distance: 121.7
click at [348, 273] on div at bounding box center [447, 274] width 248 height 56
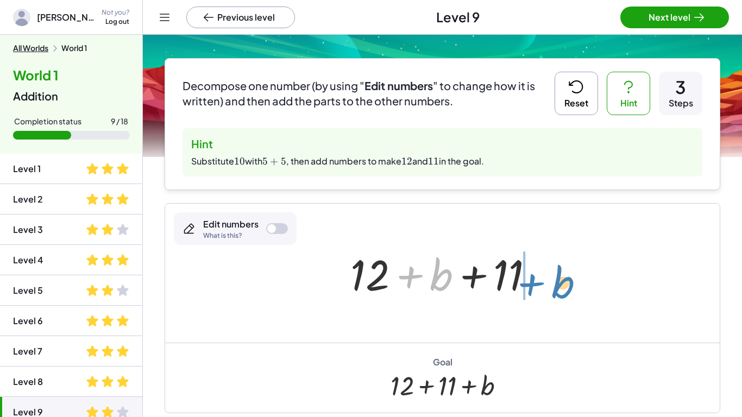
drag, startPoint x: 434, startPoint y: 275, endPoint x: 554, endPoint y: 281, distance: 120.2
click at [554, 281] on div "+ 7 + 6 + b + 10 + 7 + 6 + b + 5 + 5 + 7 + b + 5 + 11 + b + + + b 11 12" at bounding box center [442, 273] width 555 height 139
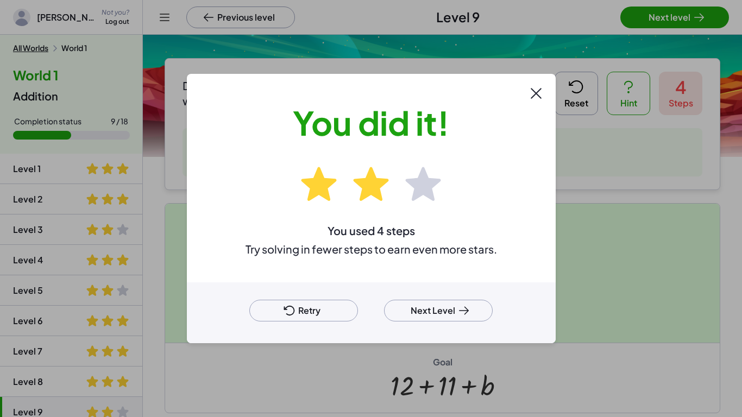
click at [472, 308] on button "Next Level" at bounding box center [438, 311] width 109 height 22
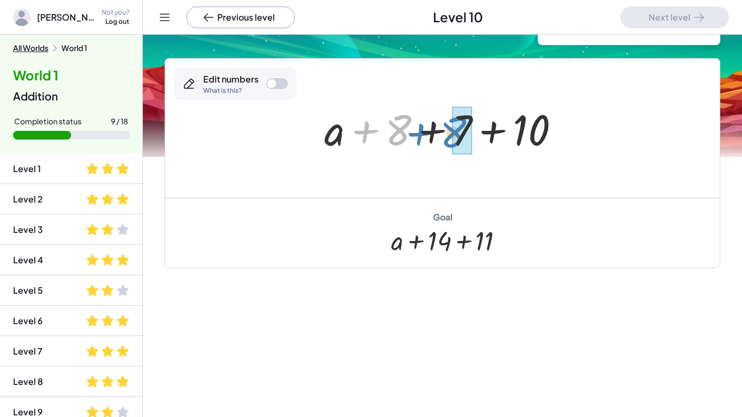
drag, startPoint x: 406, startPoint y: 134, endPoint x: 464, endPoint y: 136, distance: 58.2
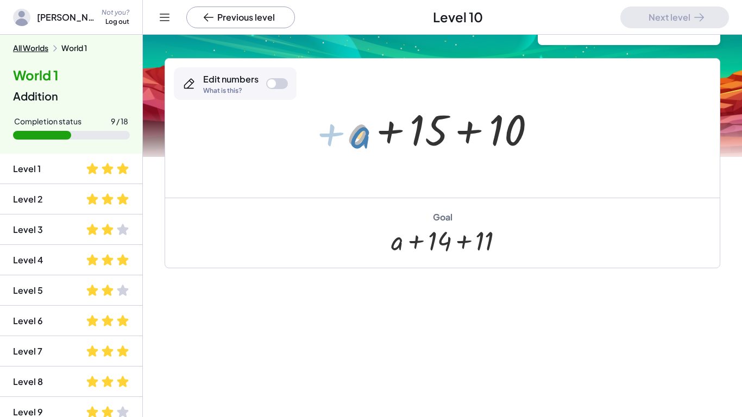
click at [361, 140] on div at bounding box center [446, 129] width 206 height 56
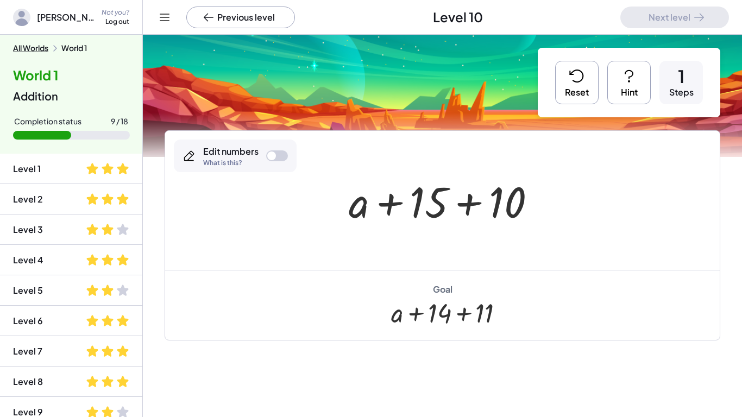
click at [627, 76] on icon at bounding box center [629, 75] width 17 height 17
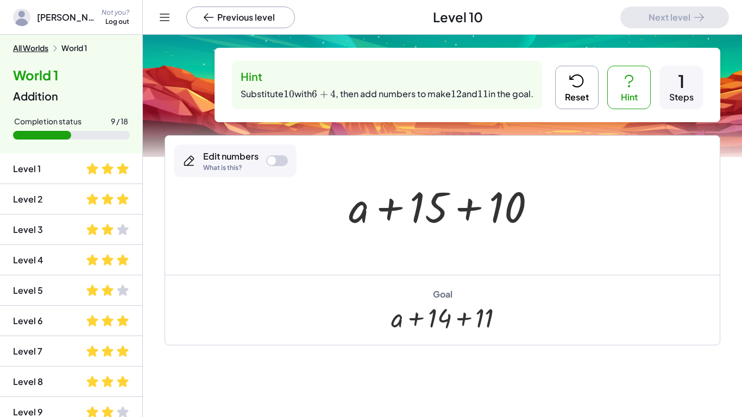
click at [271, 164] on div at bounding box center [271, 160] width 9 height 9
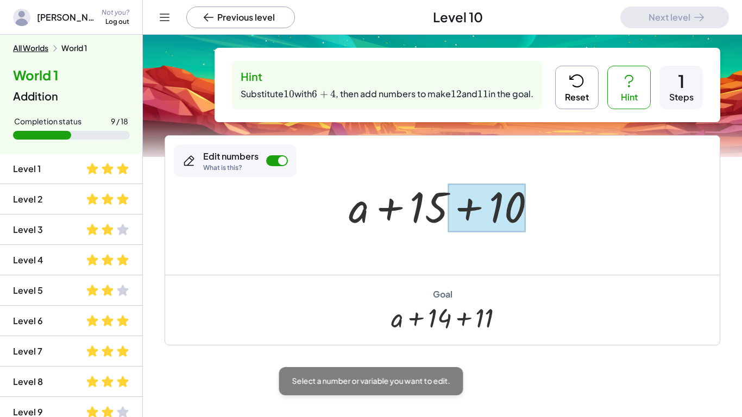
click at [507, 199] on div at bounding box center [486, 208] width 77 height 48
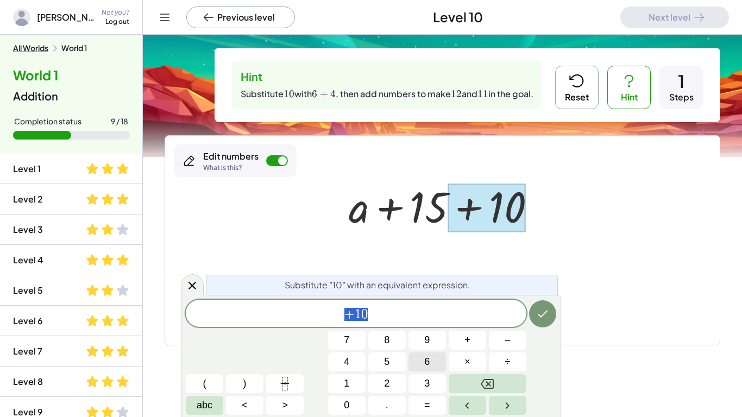
click at [439, 365] on button "6" at bounding box center [427, 362] width 37 height 19
click at [469, 341] on span "+" at bounding box center [468, 340] width 6 height 15
click at [346, 355] on span "4" at bounding box center [346, 362] width 5 height 15
click at [536, 323] on button "Done" at bounding box center [542, 313] width 27 height 27
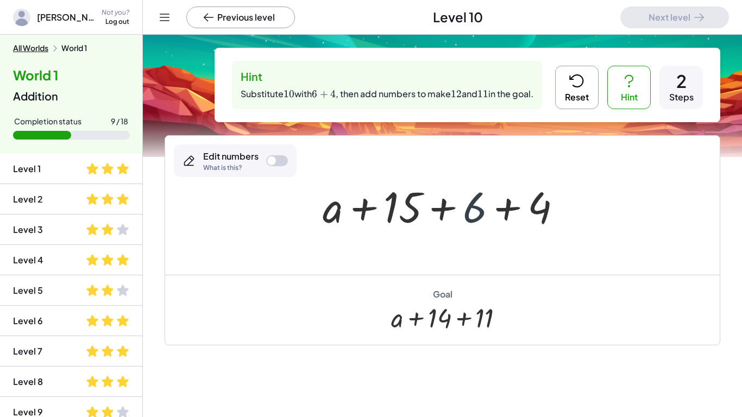
click at [469, 214] on div at bounding box center [446, 206] width 259 height 56
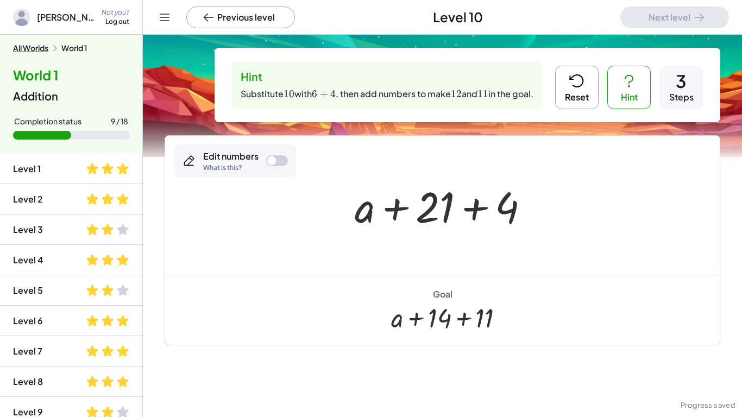
click at [590, 87] on button "Reset" at bounding box center [576, 87] width 43 height 43
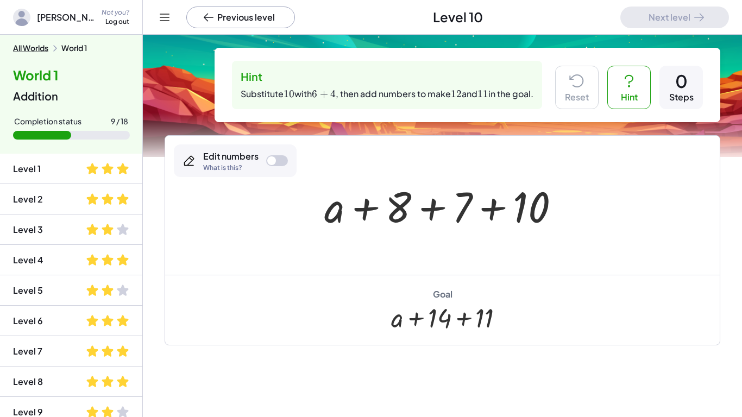
click at [278, 156] on div at bounding box center [277, 160] width 22 height 11
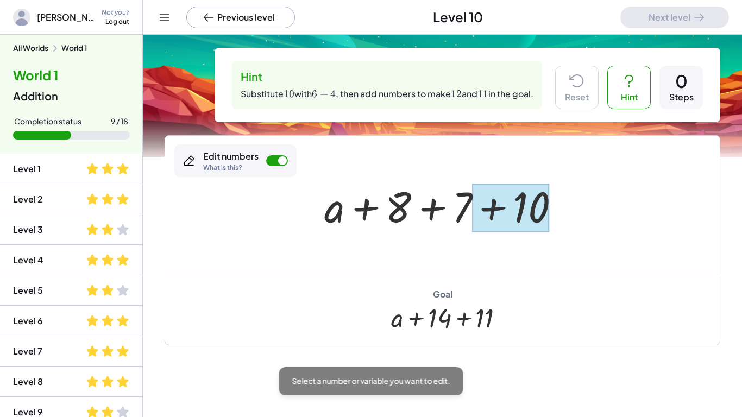
click at [528, 187] on div at bounding box center [510, 208] width 77 height 48
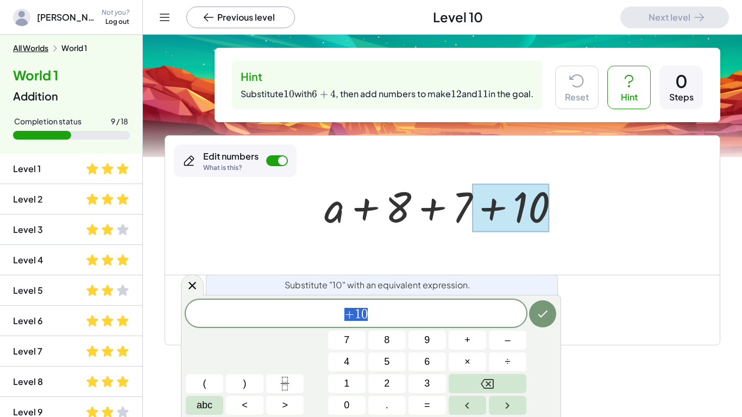
scroll to position [9, 0]
click at [425, 360] on span "6" at bounding box center [426, 362] width 5 height 15
click at [453, 345] on button "+" at bounding box center [467, 340] width 37 height 19
click at [346, 358] on span "4" at bounding box center [346, 362] width 5 height 15
click at [548, 309] on icon "Done" at bounding box center [542, 314] width 13 height 13
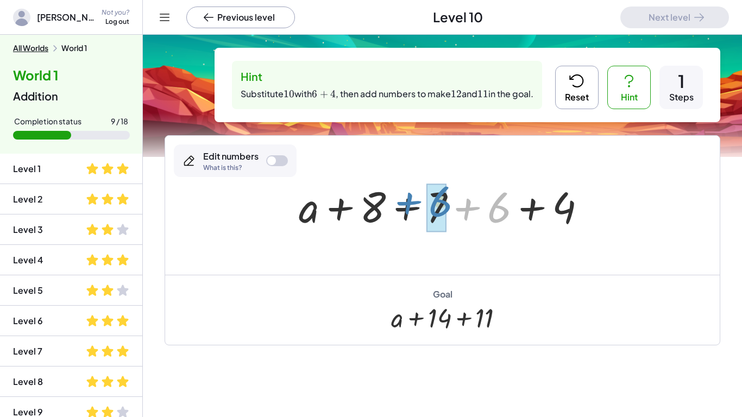
drag, startPoint x: 485, startPoint y: 215, endPoint x: 426, endPoint y: 209, distance: 59.0
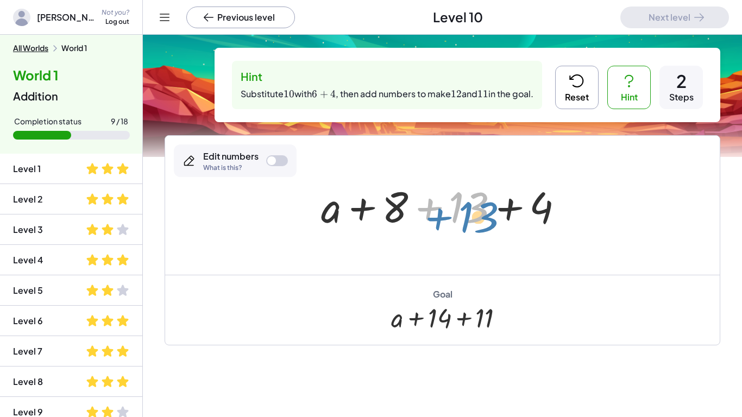
drag, startPoint x: 471, startPoint y: 207, endPoint x: 479, endPoint y: 215, distance: 11.5
click at [479, 215] on div at bounding box center [447, 206] width 262 height 56
click at [571, 76] on icon at bounding box center [576, 80] width 17 height 17
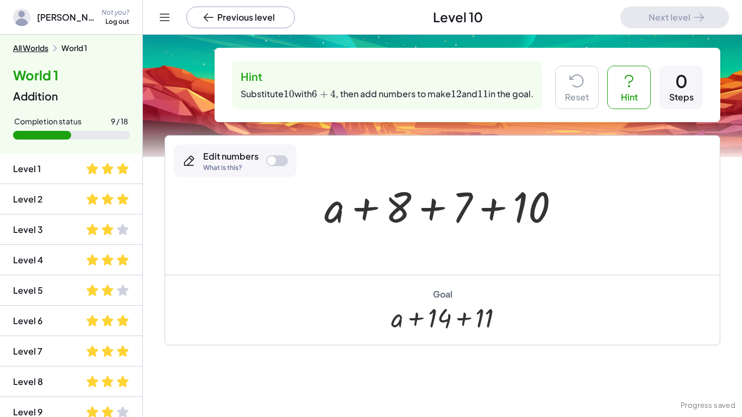
click at [267, 158] on div at bounding box center [277, 160] width 22 height 11
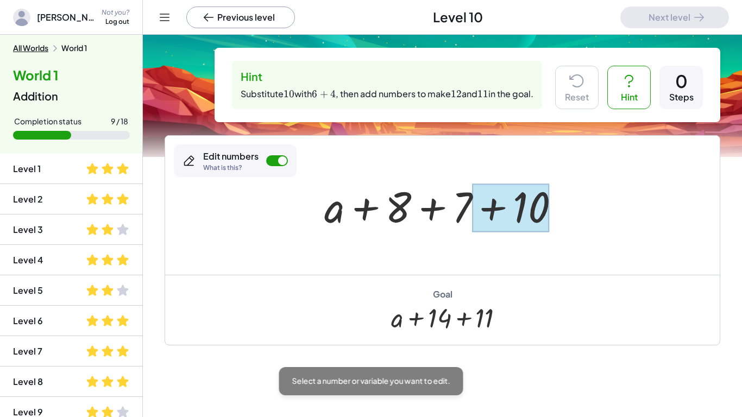
click at [531, 202] on div at bounding box center [510, 208] width 77 height 48
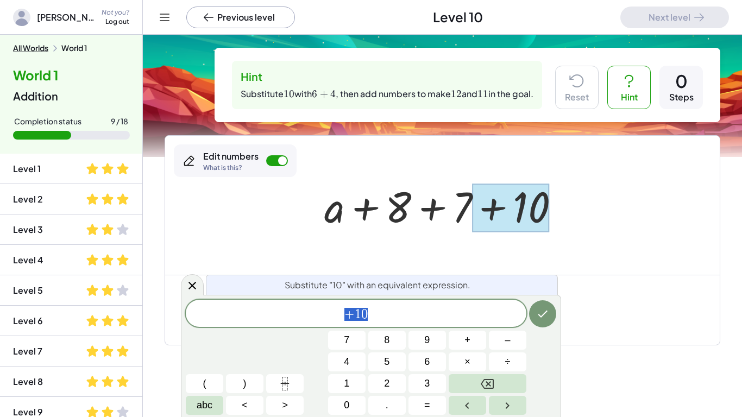
scroll to position [9, 0]
click at [433, 357] on button "6" at bounding box center [427, 362] width 37 height 19
click at [466, 345] on span "+" at bounding box center [468, 340] width 6 height 15
click at [352, 360] on button "4" at bounding box center [346, 362] width 37 height 19
click at [550, 312] on button "Done" at bounding box center [542, 313] width 27 height 27
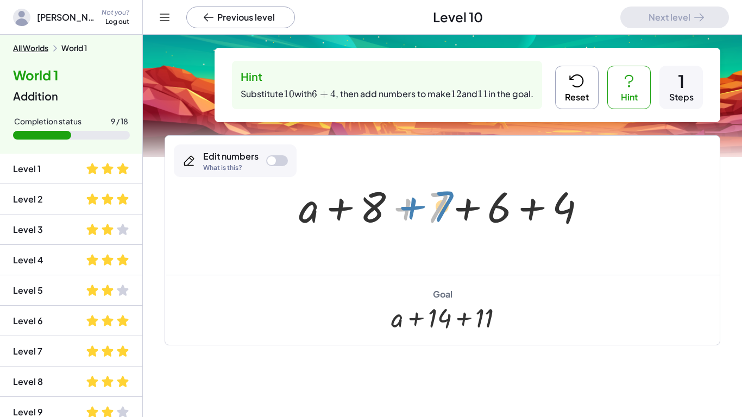
click at [442, 208] on div at bounding box center [446, 206] width 307 height 56
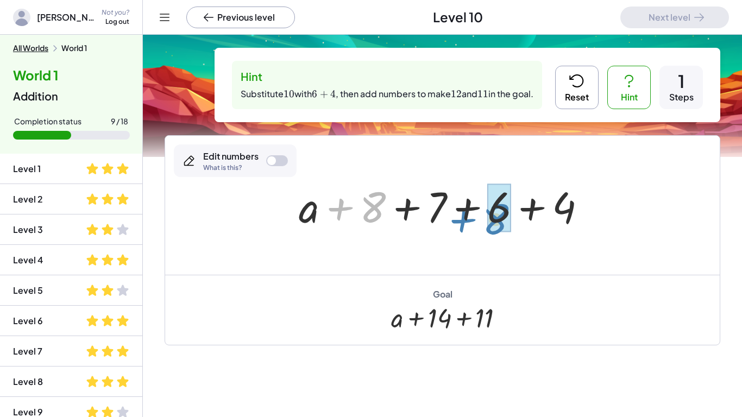
drag, startPoint x: 373, startPoint y: 208, endPoint x: 496, endPoint y: 220, distance: 123.4
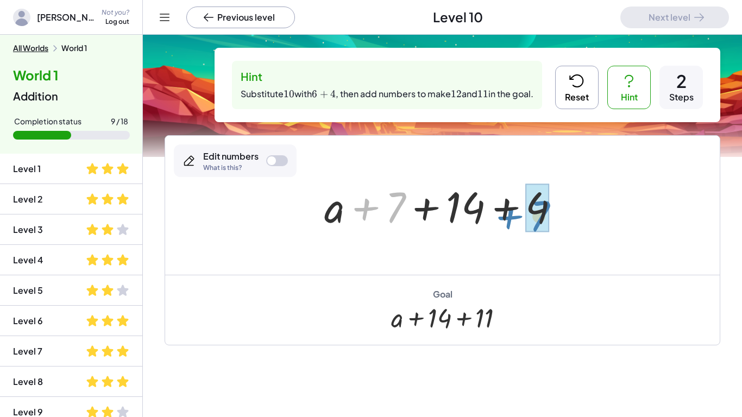
drag, startPoint x: 394, startPoint y: 209, endPoint x: 538, endPoint y: 217, distance: 144.3
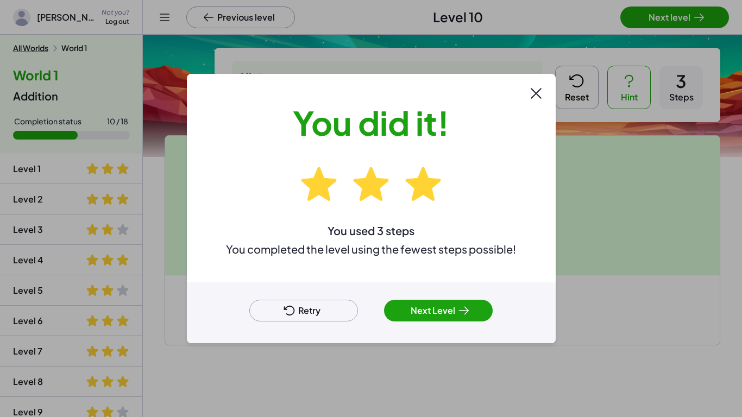
click at [476, 309] on button "Next Level" at bounding box center [438, 311] width 109 height 22
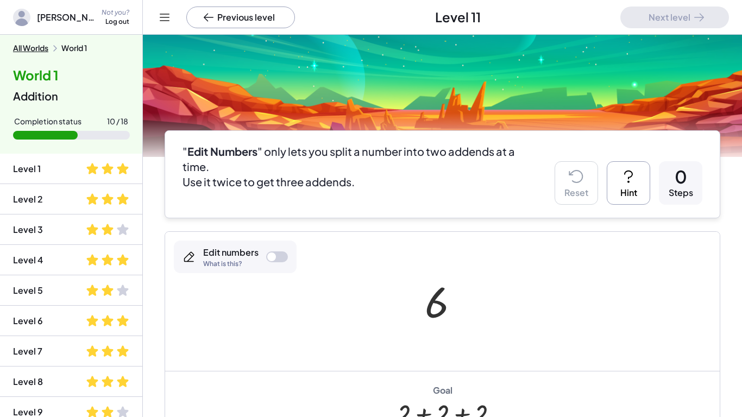
click at [268, 260] on div at bounding box center [271, 257] width 9 height 9
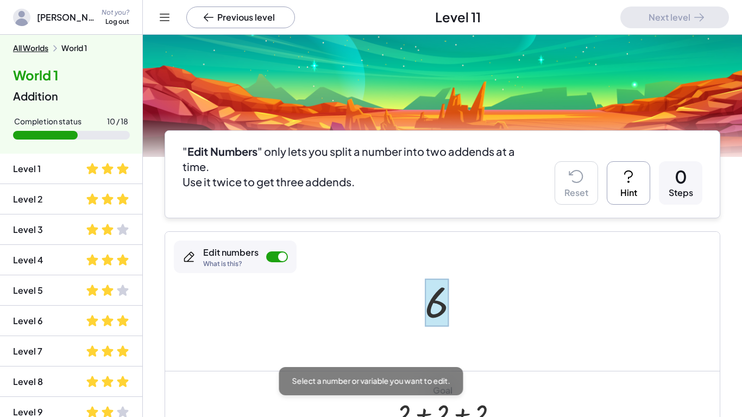
click at [429, 302] on div at bounding box center [437, 303] width 24 height 48
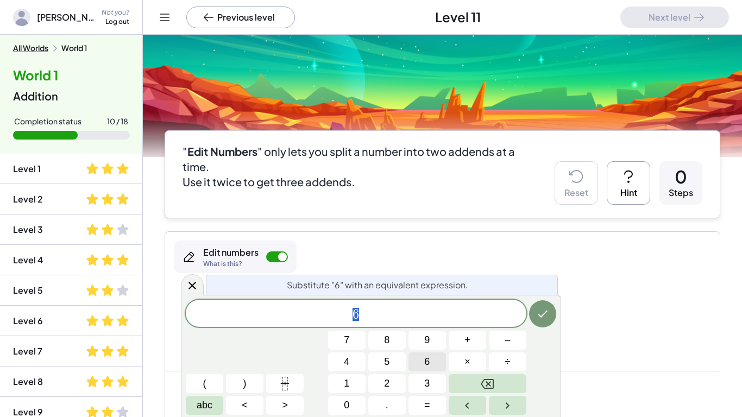
click at [430, 365] on span "6" at bounding box center [426, 362] width 5 height 15
click at [469, 335] on span "+" at bounding box center [468, 340] width 6 height 15
click at [376, 384] on button "2" at bounding box center [386, 383] width 37 height 19
click at [540, 305] on button "Done" at bounding box center [542, 313] width 27 height 27
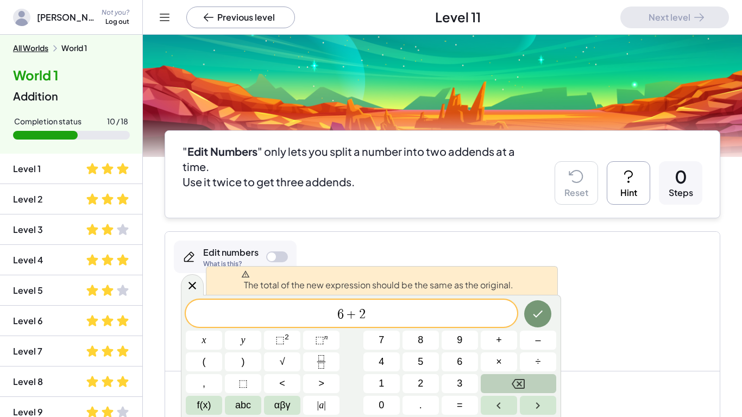
click at [528, 386] on button "Backspace" at bounding box center [519, 383] width 76 height 19
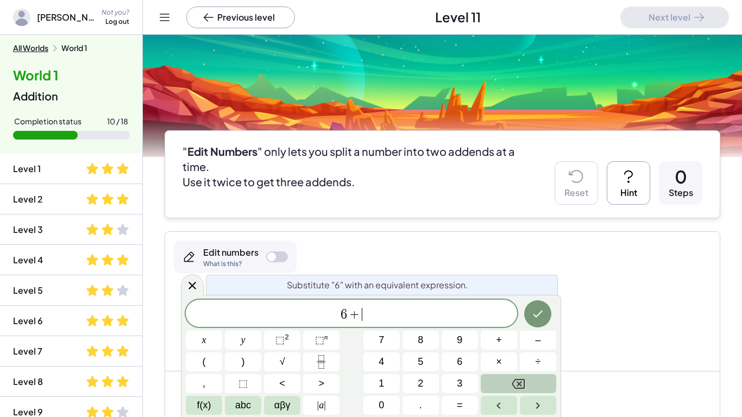
click at [527, 386] on button "Backspace" at bounding box center [519, 383] width 76 height 19
click at [373, 358] on button "4" at bounding box center [382, 362] width 36 height 19
click at [491, 349] on button "+" at bounding box center [499, 340] width 36 height 19
click at [421, 381] on span "2" at bounding box center [420, 384] width 5 height 15
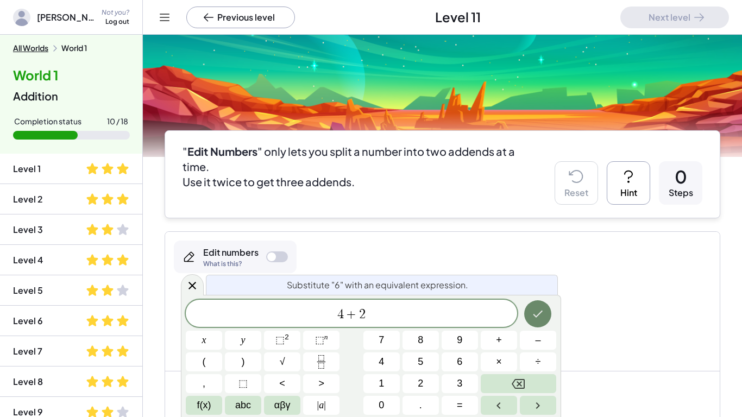
click at [542, 317] on icon "Done" at bounding box center [537, 314] width 13 height 13
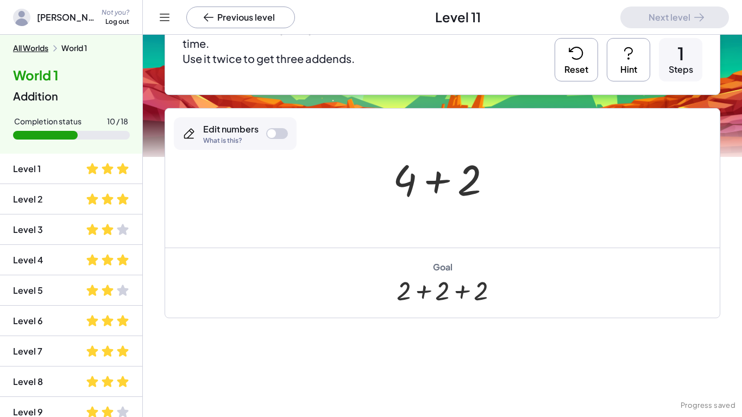
scroll to position [123, 0]
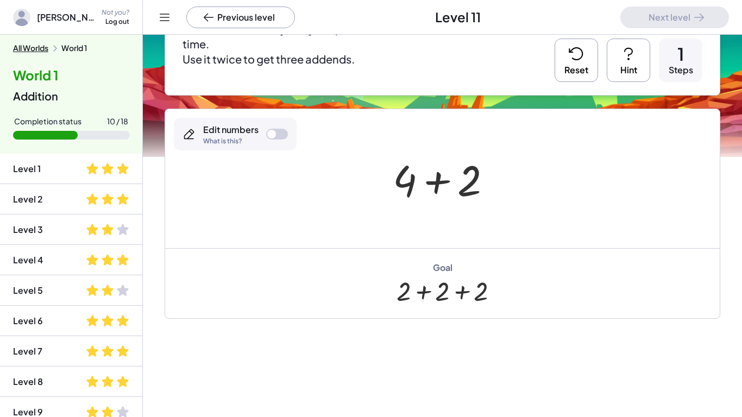
click at [578, 79] on button "Reset" at bounding box center [576, 60] width 43 height 43
click at [431, 177] on div at bounding box center [446, 179] width 54 height 54
click at [274, 129] on div at bounding box center [277, 134] width 22 height 11
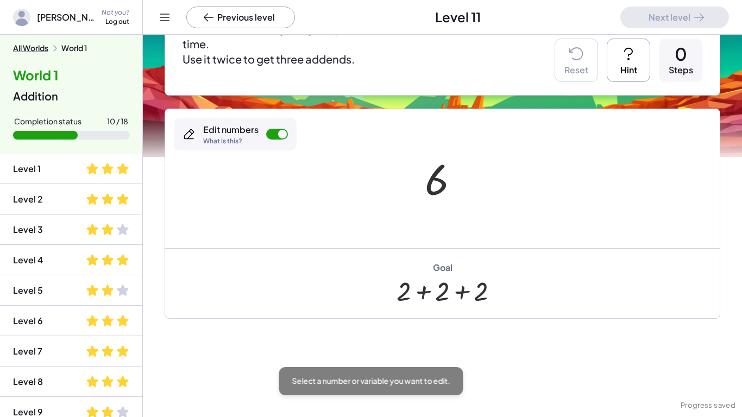
click at [454, 185] on div at bounding box center [446, 179] width 54 height 54
click at [435, 182] on div at bounding box center [437, 180] width 24 height 48
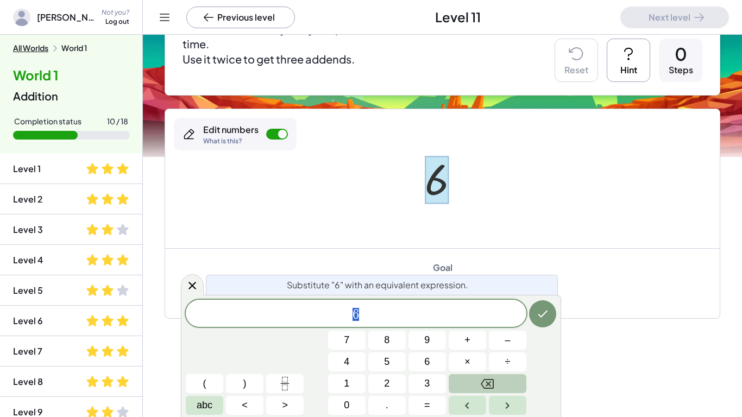
click at [477, 383] on button "Backspace" at bounding box center [488, 383] width 78 height 19
click at [377, 381] on button "2" at bounding box center [386, 383] width 37 height 19
click at [456, 342] on button "+" at bounding box center [467, 340] width 37 height 19
click at [391, 377] on button "2" at bounding box center [386, 383] width 37 height 19
click at [463, 343] on button "+" at bounding box center [467, 340] width 37 height 19
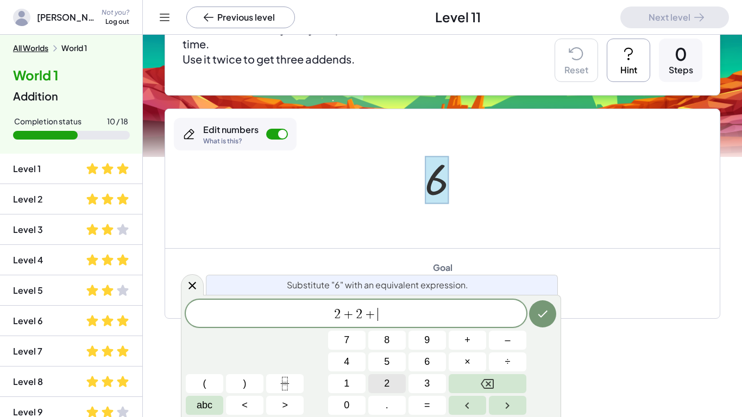
click at [390, 379] on button "2" at bounding box center [386, 383] width 37 height 19
click at [546, 318] on icon "Done" at bounding box center [542, 314] width 13 height 13
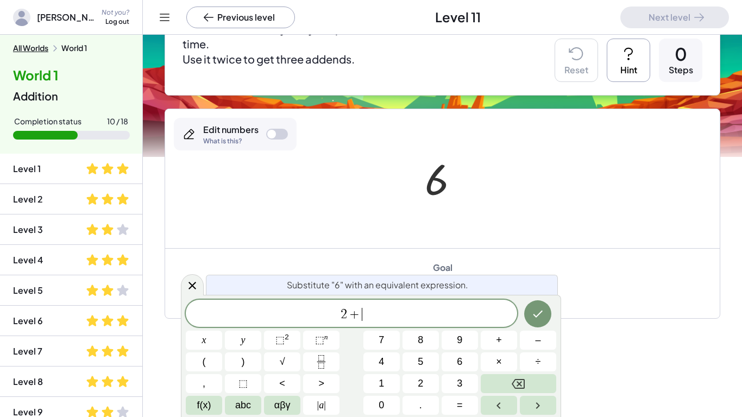
scroll to position [12, 0]
click at [530, 299] on div "Substitute "6" with an equivalent expression. 2 + 4 ​ x y ⬚ 2 ⬚ n 7 8 9 + – ( )…" at bounding box center [371, 356] width 380 height 122
click at [535, 308] on icon "Done" at bounding box center [537, 314] width 13 height 13
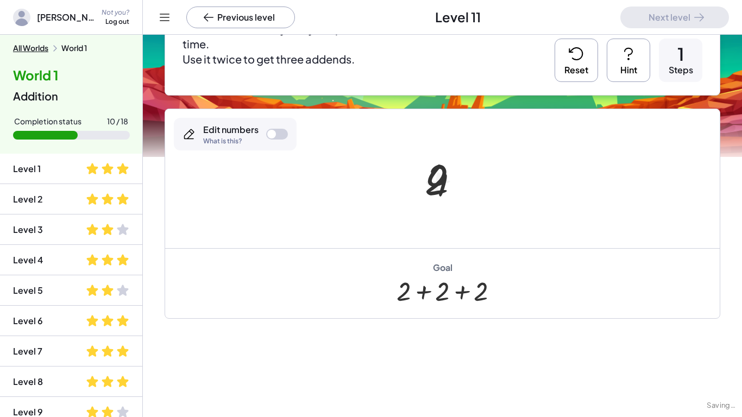
scroll to position [0, 0]
click at [632, 67] on button "Hint" at bounding box center [628, 60] width 43 height 43
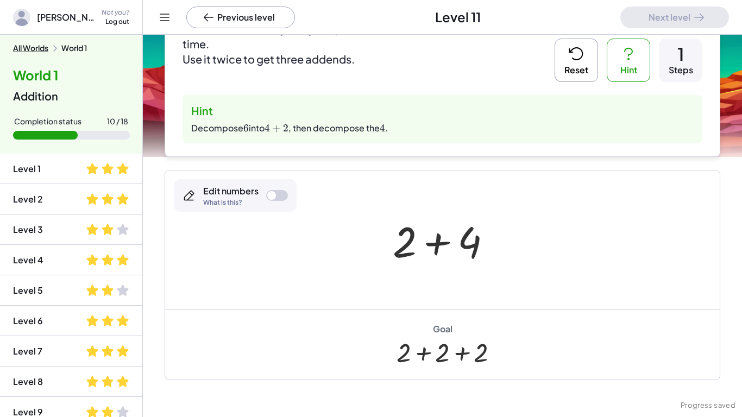
click at [467, 240] on div at bounding box center [446, 240] width 118 height 56
click at [275, 202] on div "Edit numbers What is this?" at bounding box center [235, 195] width 123 height 33
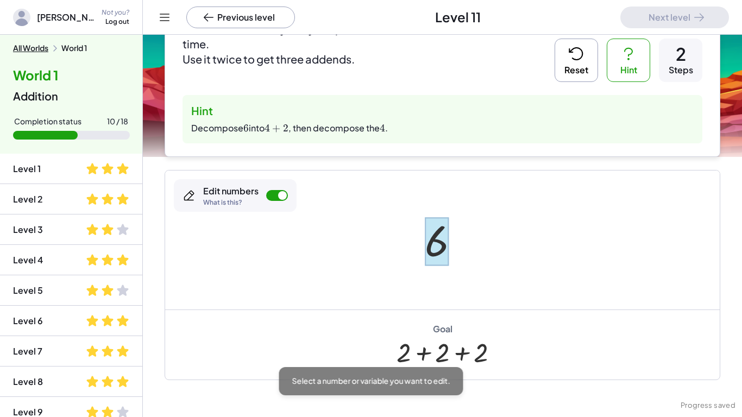
click at [437, 242] on div at bounding box center [437, 241] width 24 height 48
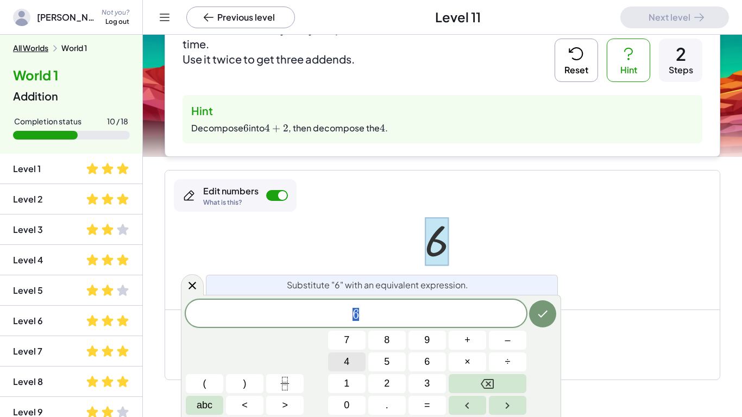
click at [347, 364] on span "4" at bounding box center [346, 362] width 5 height 15
click at [462, 333] on button "+" at bounding box center [467, 340] width 37 height 19
click at [386, 388] on span "2" at bounding box center [386, 384] width 5 height 15
click at [543, 305] on button "Done" at bounding box center [542, 313] width 27 height 27
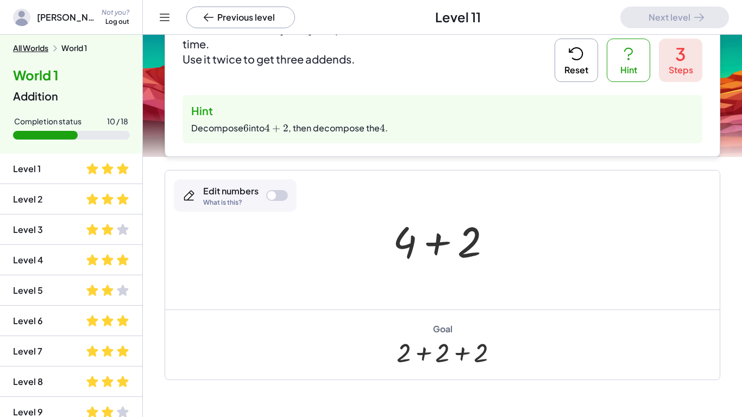
click at [574, 46] on icon at bounding box center [576, 53] width 17 height 17
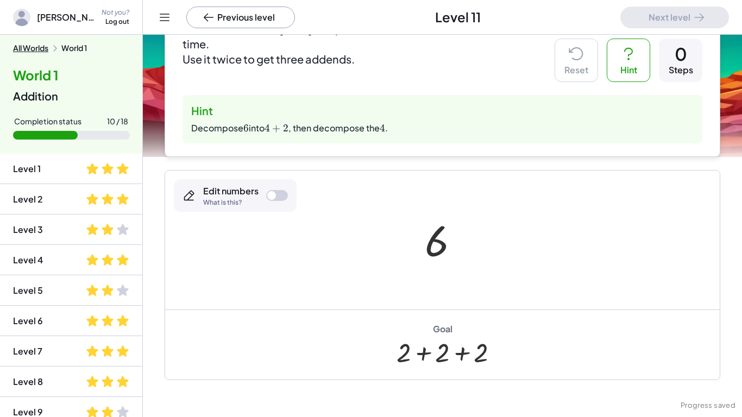
click at [278, 189] on div "Edit numbers What is this?" at bounding box center [235, 195] width 123 height 33
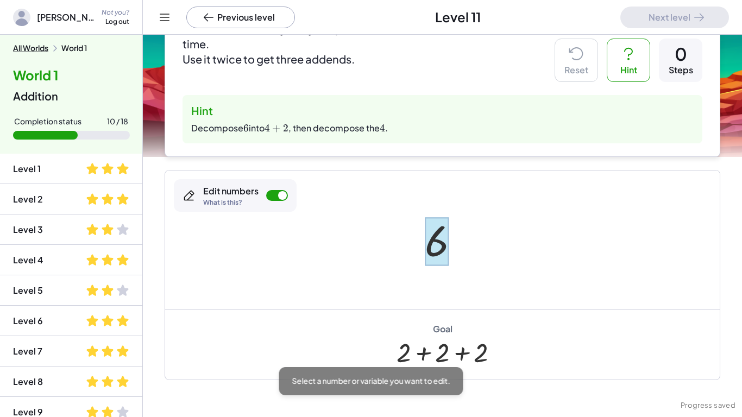
click at [429, 239] on div at bounding box center [437, 241] width 24 height 48
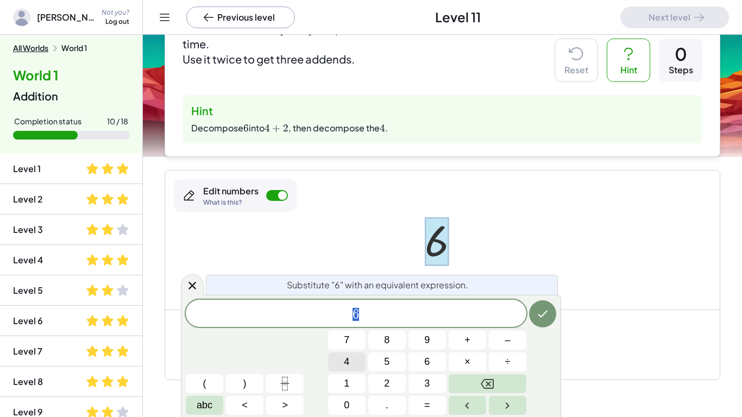
click at [346, 359] on span "4" at bounding box center [346, 362] width 5 height 15
click at [459, 341] on button "+" at bounding box center [467, 340] width 37 height 19
click at [398, 380] on button "2" at bounding box center [386, 383] width 37 height 19
click at [541, 306] on button "Done" at bounding box center [542, 313] width 27 height 27
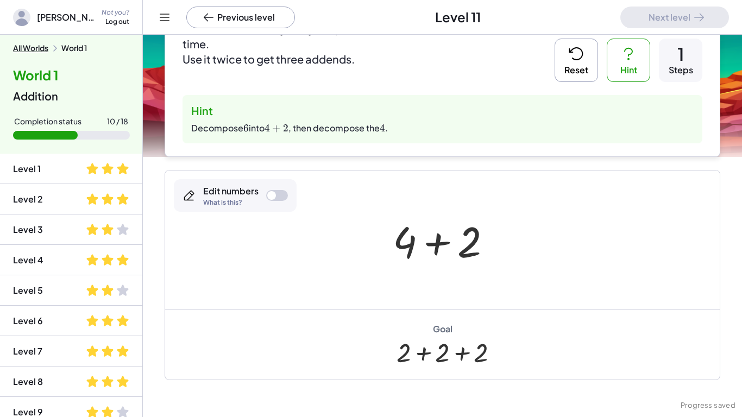
click at [270, 195] on div at bounding box center [271, 195] width 9 height 9
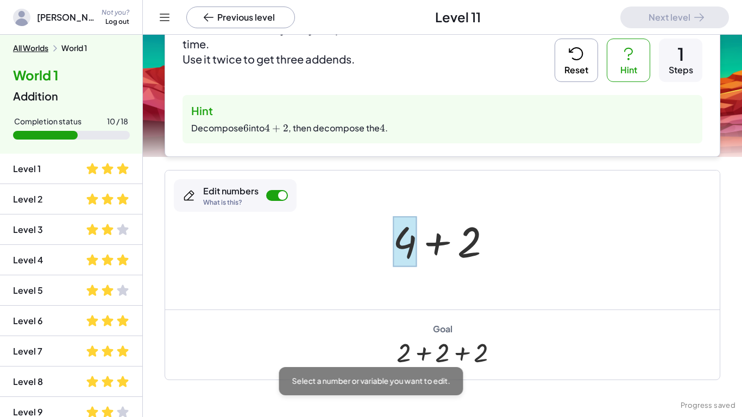
click at [402, 245] on div at bounding box center [405, 241] width 24 height 51
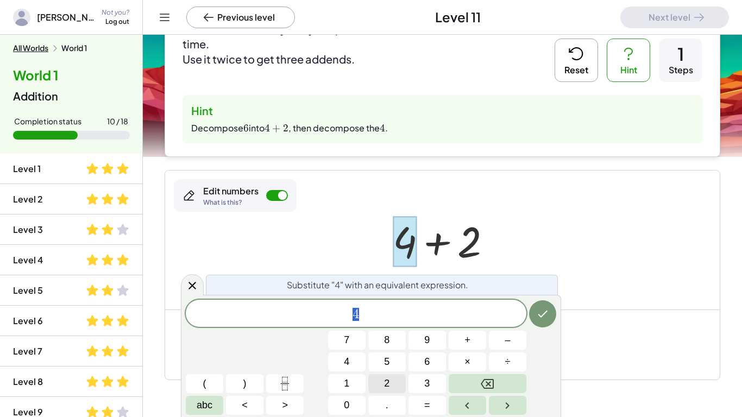
click at [382, 384] on button "2" at bounding box center [386, 383] width 37 height 19
click at [465, 346] on span "+" at bounding box center [468, 340] width 6 height 15
click at [391, 380] on button "2" at bounding box center [386, 383] width 37 height 19
click at [548, 320] on icon "Done" at bounding box center [542, 314] width 13 height 13
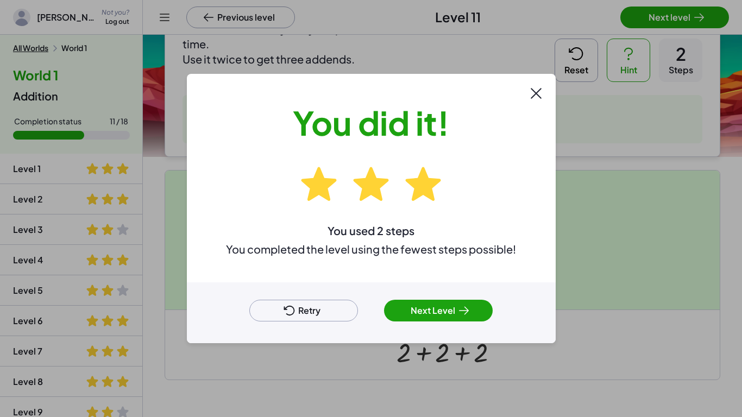
click at [460, 317] on icon at bounding box center [464, 310] width 13 height 13
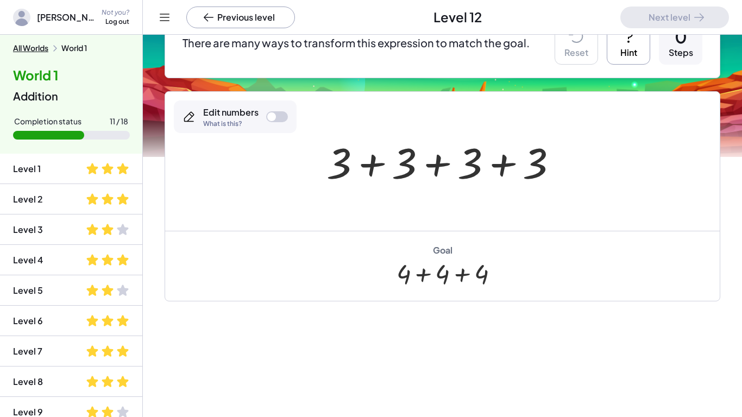
click at [631, 42] on icon at bounding box center [628, 36] width 17 height 17
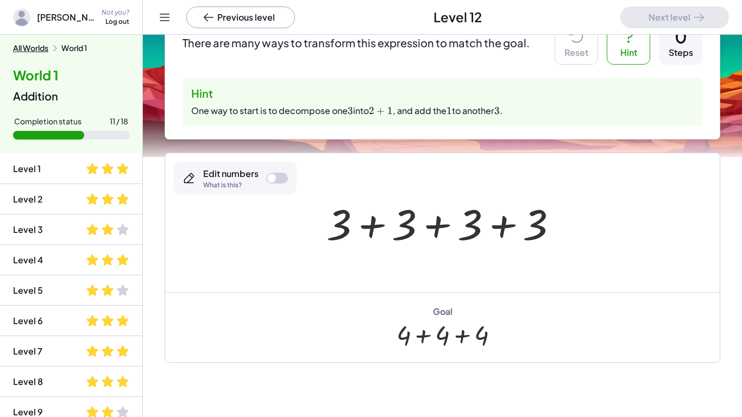
click at [346, 223] on div at bounding box center [446, 223] width 251 height 56
click at [275, 176] on div at bounding box center [271, 178] width 9 height 9
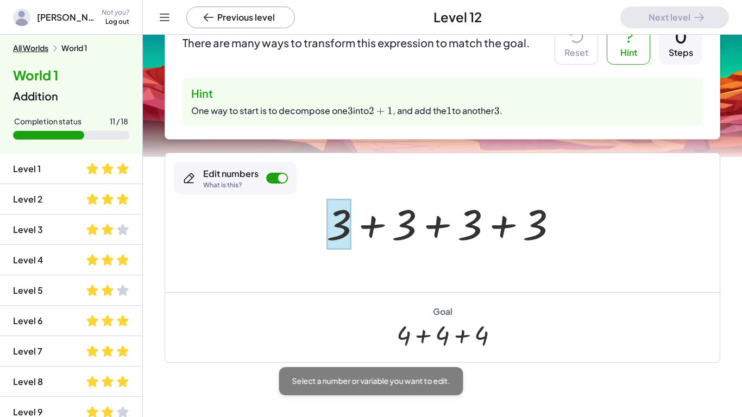
click at [336, 228] on div at bounding box center [339, 224] width 25 height 51
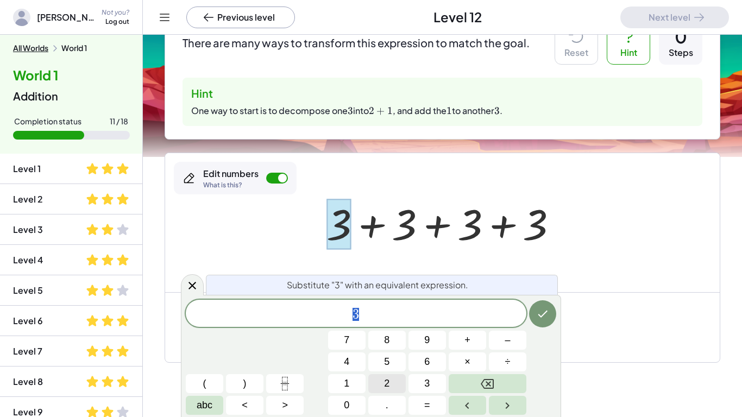
click at [378, 384] on button "2" at bounding box center [386, 383] width 37 height 19
click at [476, 335] on button "+" at bounding box center [467, 340] width 37 height 19
click at [343, 389] on button "1" at bounding box center [346, 383] width 37 height 19
click at [542, 308] on icon "Done" at bounding box center [542, 314] width 13 height 13
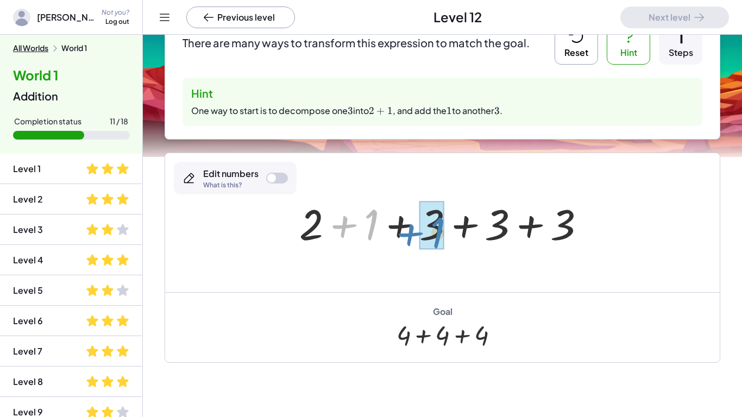
drag, startPoint x: 372, startPoint y: 226, endPoint x: 437, endPoint y: 234, distance: 65.7
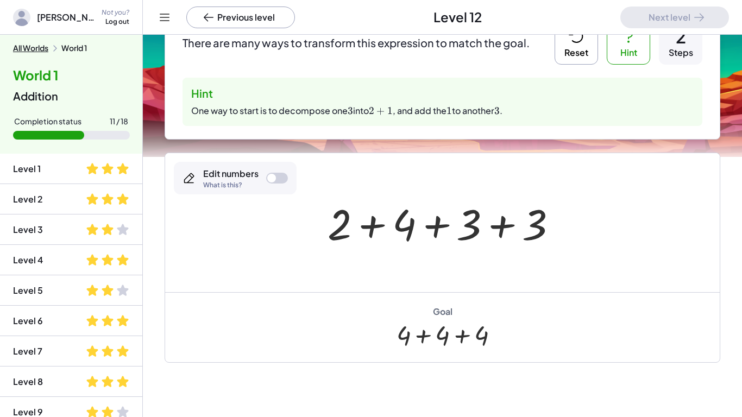
click at [470, 227] on div at bounding box center [446, 223] width 249 height 56
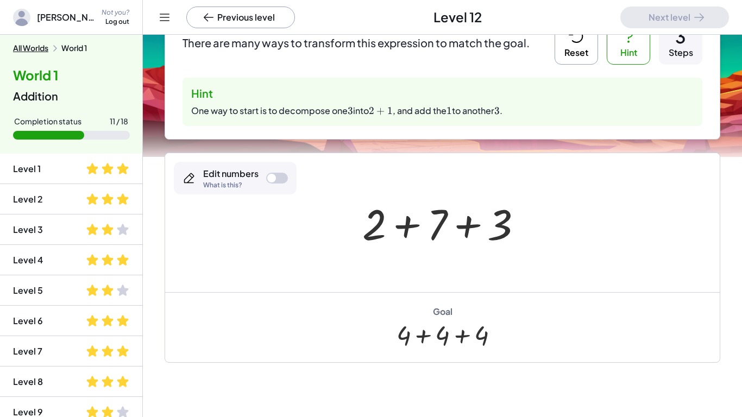
click at [580, 44] on icon at bounding box center [576, 36] width 17 height 17
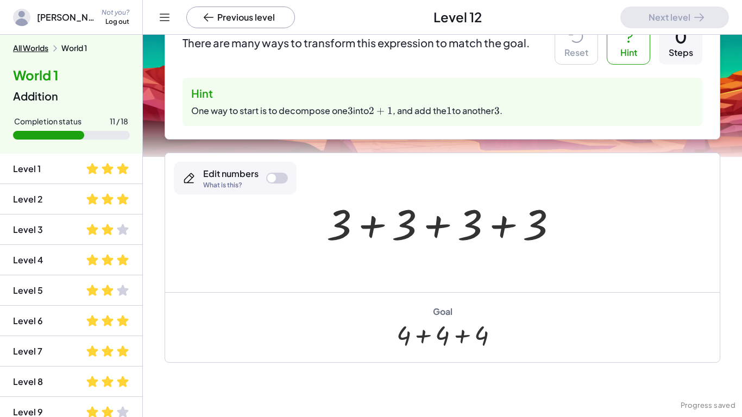
click at [346, 222] on div at bounding box center [446, 223] width 251 height 56
click at [277, 179] on div at bounding box center [277, 178] width 22 height 11
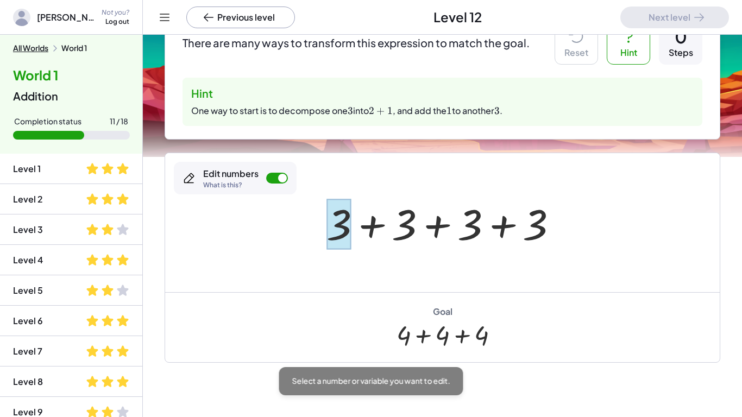
click at [332, 225] on div at bounding box center [339, 224] width 25 height 51
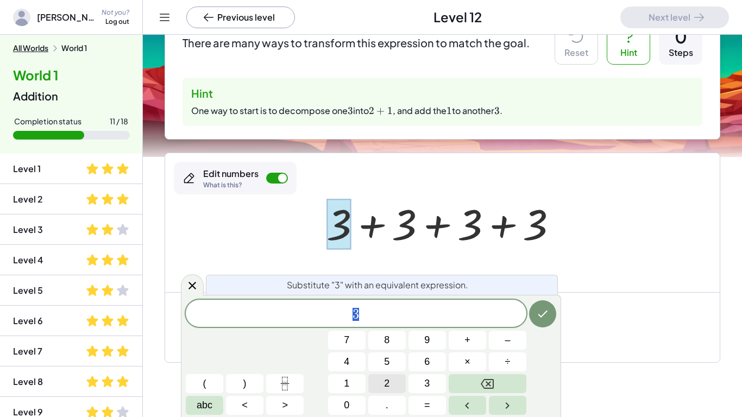
click at [385, 380] on span "2" at bounding box center [386, 384] width 5 height 15
click at [469, 346] on span "+" at bounding box center [468, 340] width 6 height 15
click at [361, 381] on button "1" at bounding box center [346, 383] width 37 height 19
click at [535, 310] on button "Done" at bounding box center [542, 313] width 27 height 27
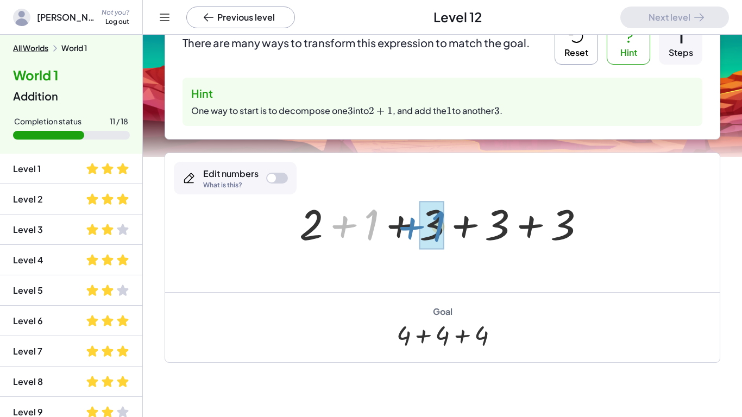
drag, startPoint x: 371, startPoint y: 224, endPoint x: 438, endPoint y: 225, distance: 67.4
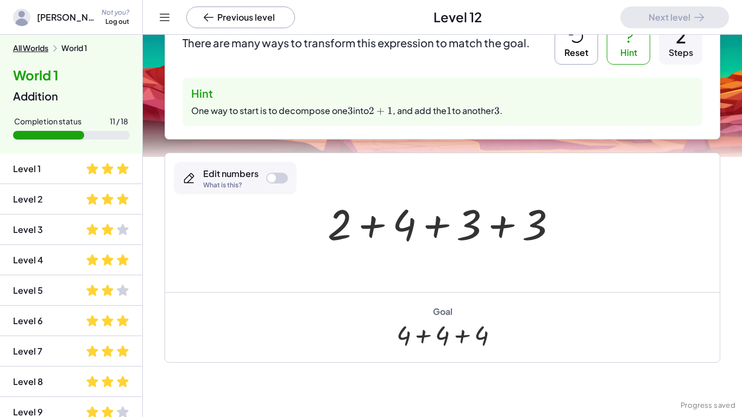
click at [282, 178] on div at bounding box center [277, 178] width 22 height 11
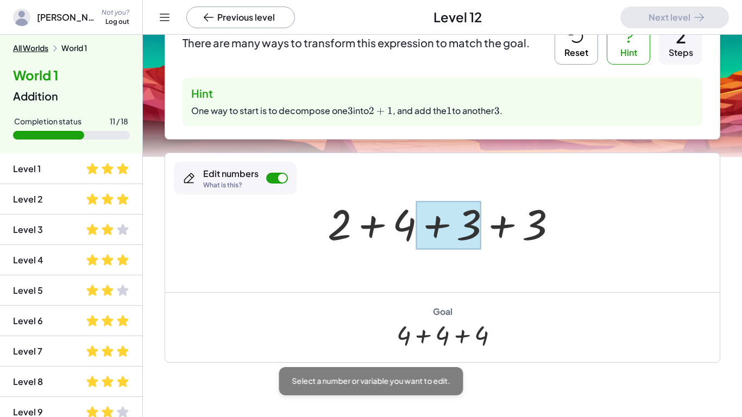
click at [455, 221] on div at bounding box center [448, 225] width 65 height 48
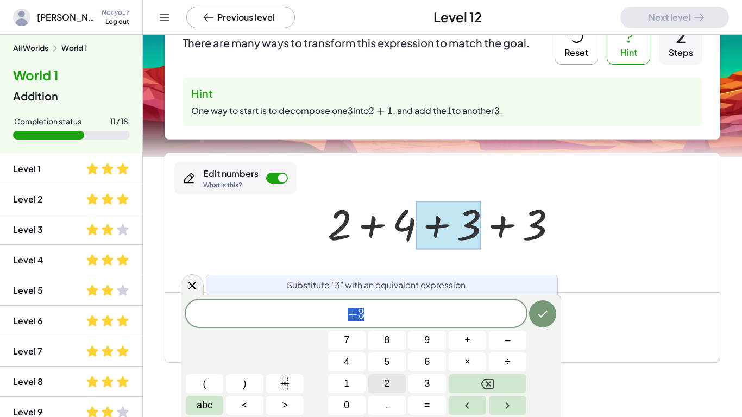
click at [374, 385] on button "2" at bounding box center [386, 383] width 37 height 19
click at [476, 343] on button "+" at bounding box center [467, 340] width 37 height 19
click at [345, 387] on span "1" at bounding box center [346, 384] width 5 height 15
click at [552, 320] on button "Done" at bounding box center [542, 313] width 27 height 27
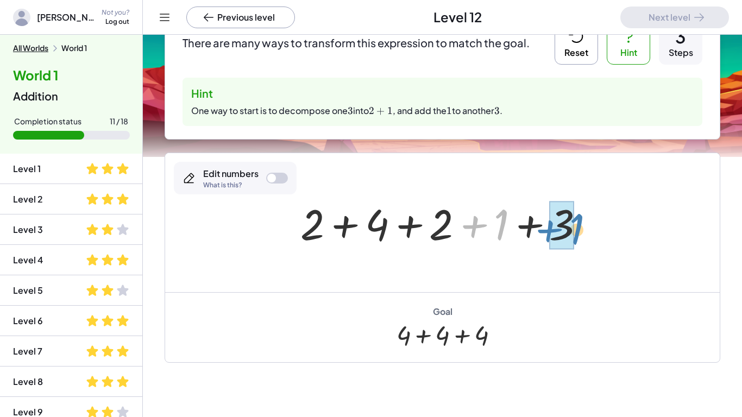
drag, startPoint x: 500, startPoint y: 231, endPoint x: 576, endPoint y: 236, distance: 75.7
click at [576, 236] on div at bounding box center [447, 223] width 304 height 56
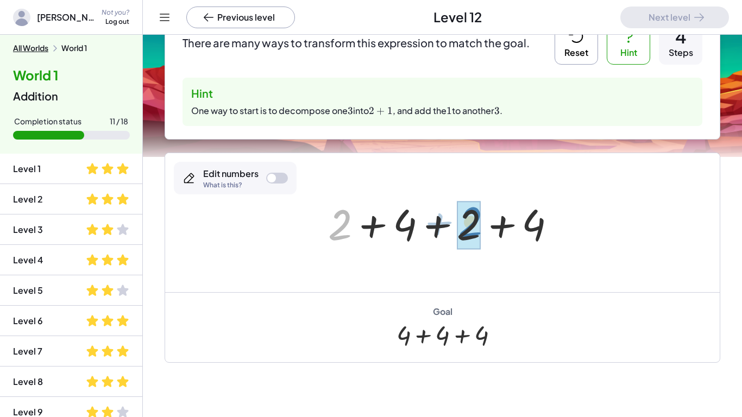
drag, startPoint x: 343, startPoint y: 224, endPoint x: 474, endPoint y: 221, distance: 130.4
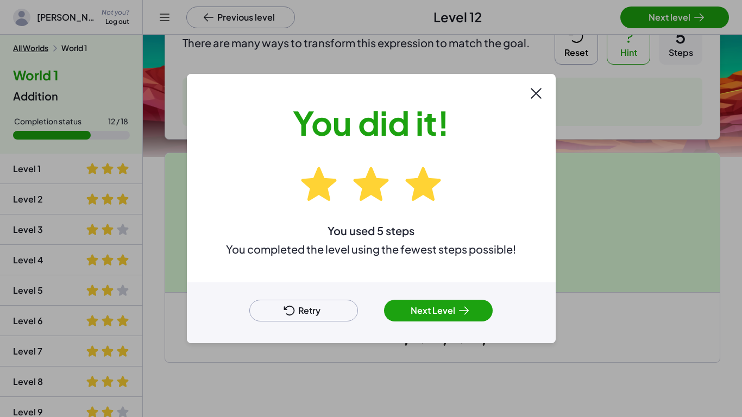
click at [430, 316] on button "Next Level" at bounding box center [438, 311] width 109 height 22
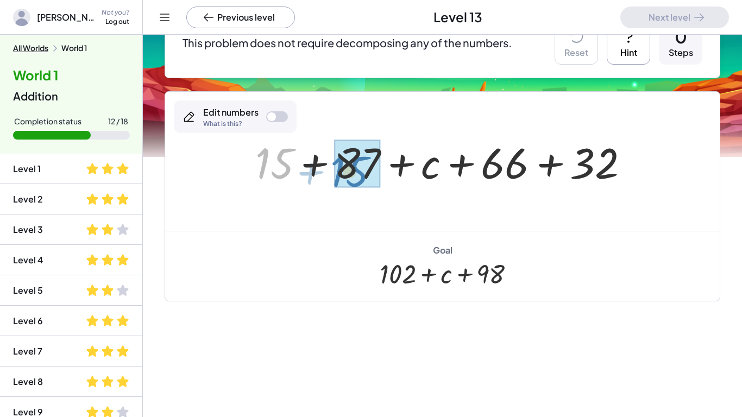
drag, startPoint x: 283, startPoint y: 151, endPoint x: 358, endPoint y: 158, distance: 75.4
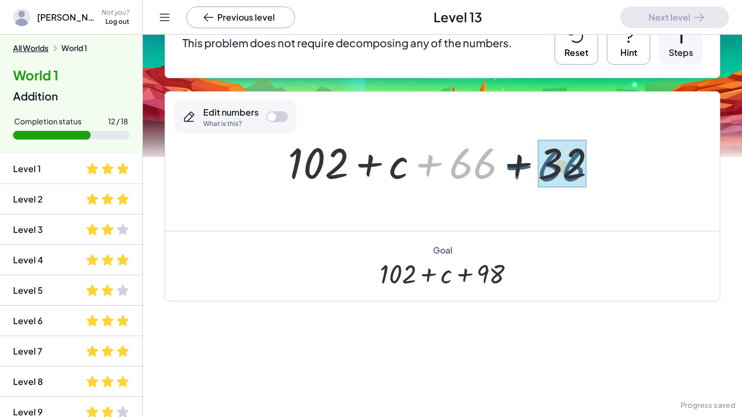
drag, startPoint x: 466, startPoint y: 161, endPoint x: 555, endPoint y: 163, distance: 89.1
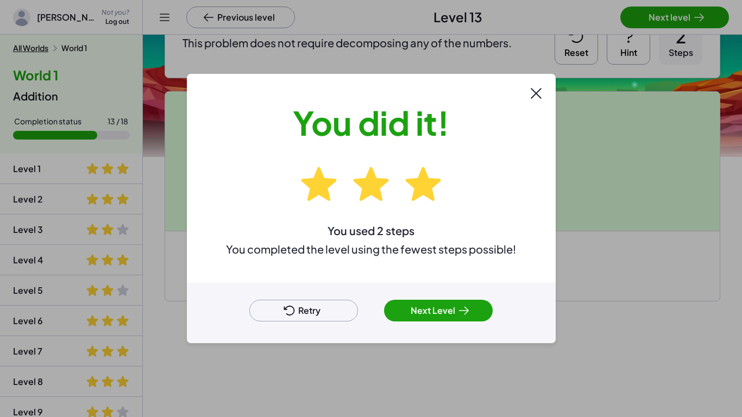
click at [543, 91] on icon at bounding box center [536, 93] width 17 height 17
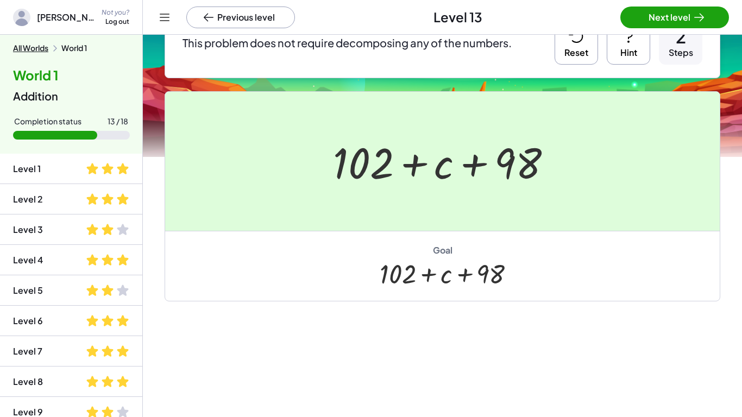
click at [635, 39] on icon at bounding box center [628, 36] width 17 height 17
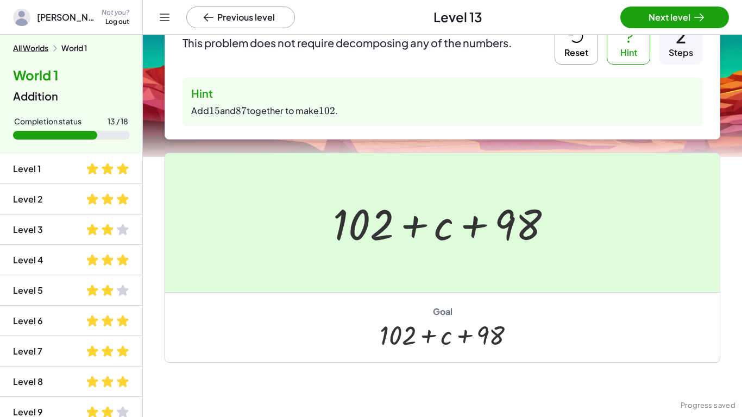
click at [664, 12] on button "Next level" at bounding box center [675, 18] width 109 height 22
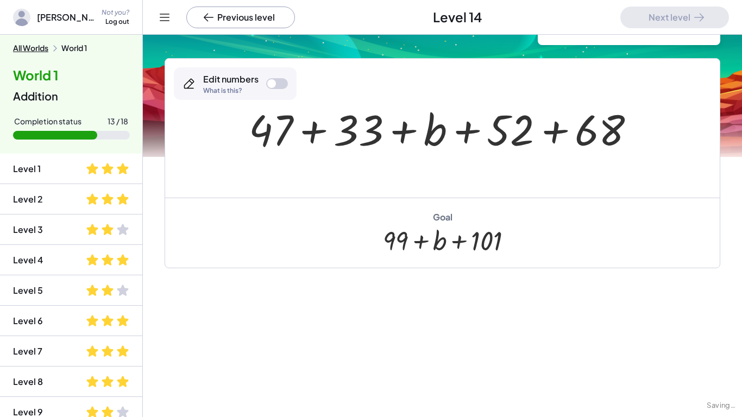
scroll to position [72, 0]
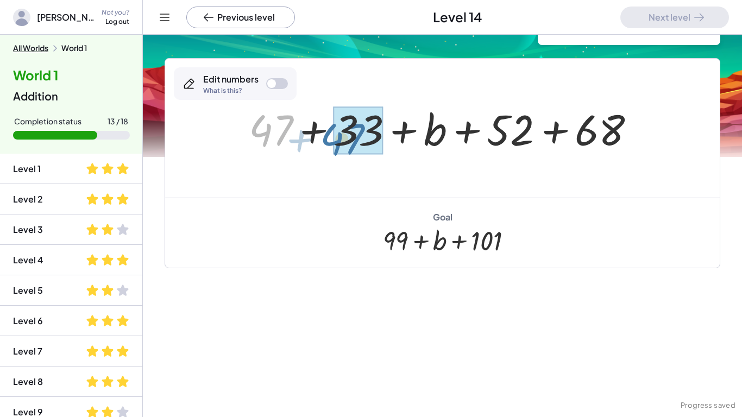
drag, startPoint x: 278, startPoint y: 130, endPoint x: 351, endPoint y: 140, distance: 73.4
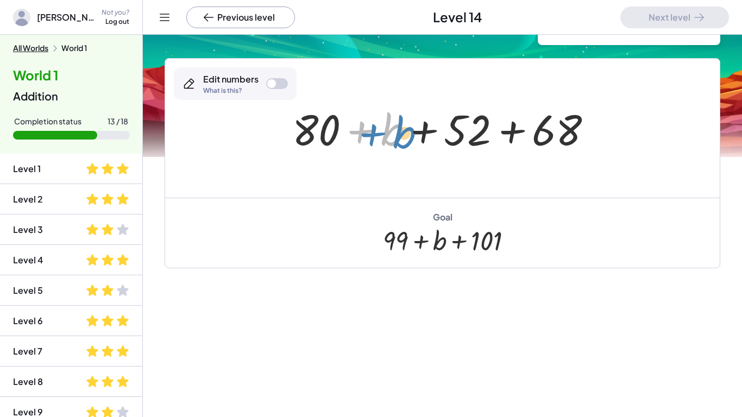
drag, startPoint x: 392, startPoint y: 135, endPoint x: 399, endPoint y: 136, distance: 6.6
click at [399, 136] on div at bounding box center [447, 129] width 320 height 56
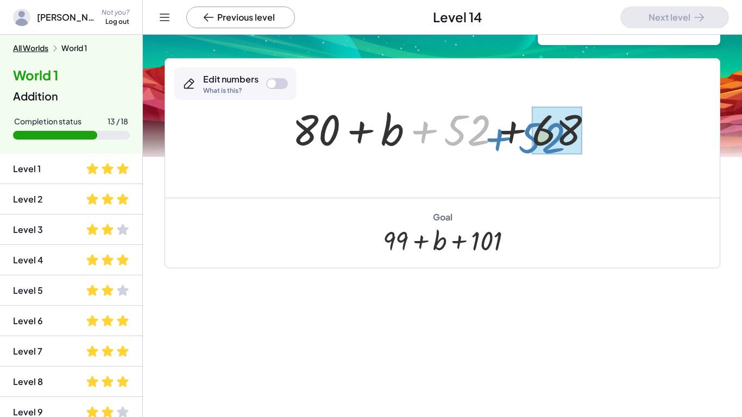
drag, startPoint x: 486, startPoint y: 128, endPoint x: 562, endPoint y: 136, distance: 76.0
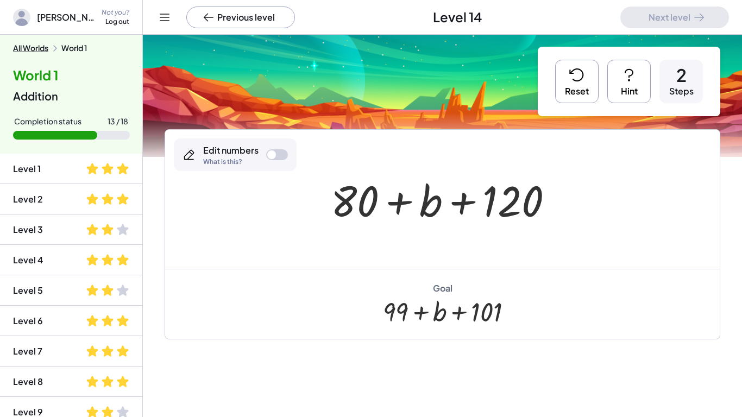
scroll to position [3, 0]
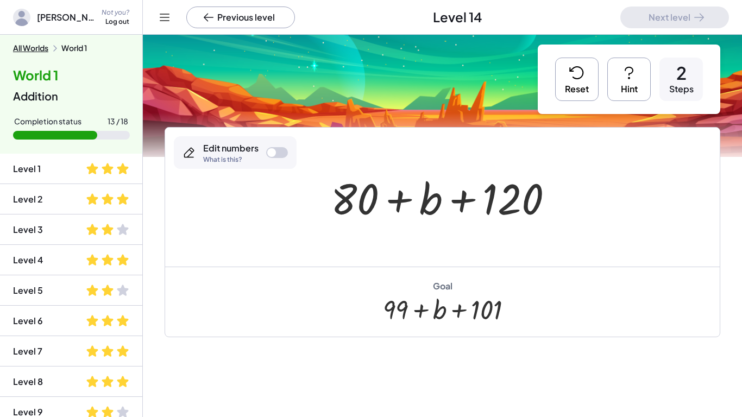
click at [633, 78] on icon at bounding box center [629, 72] width 17 height 17
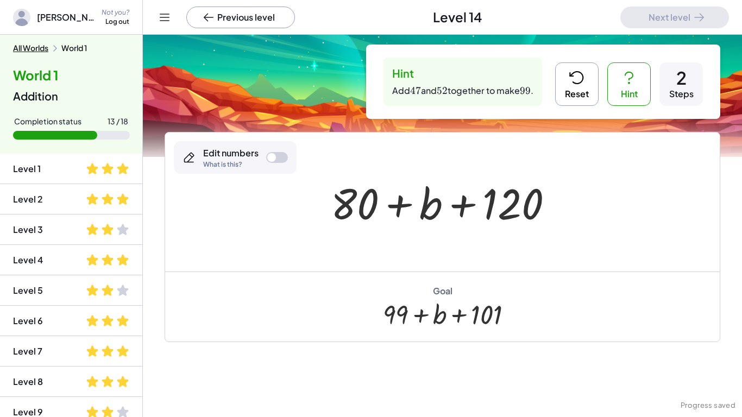
click at [568, 72] on icon at bounding box center [576, 77] width 17 height 17
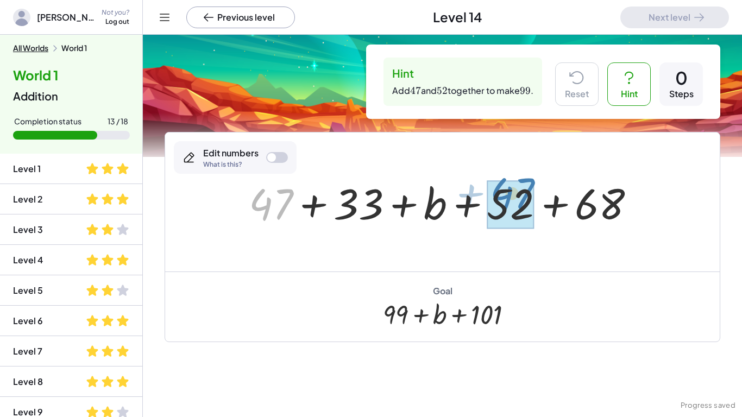
drag, startPoint x: 282, startPoint y: 211, endPoint x: 523, endPoint y: 201, distance: 241.5
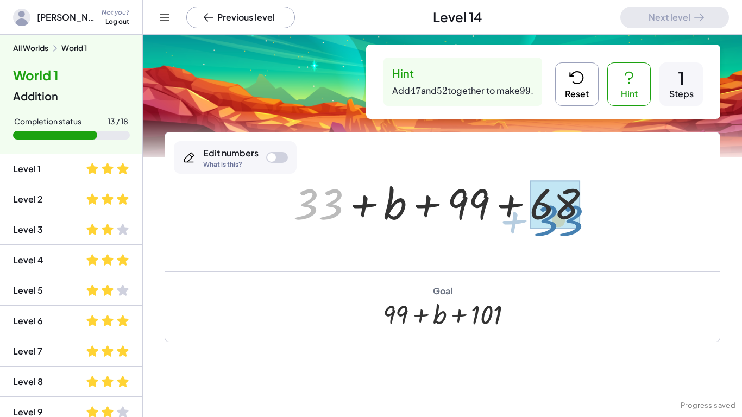
drag, startPoint x: 337, startPoint y: 206, endPoint x: 578, endPoint y: 221, distance: 241.2
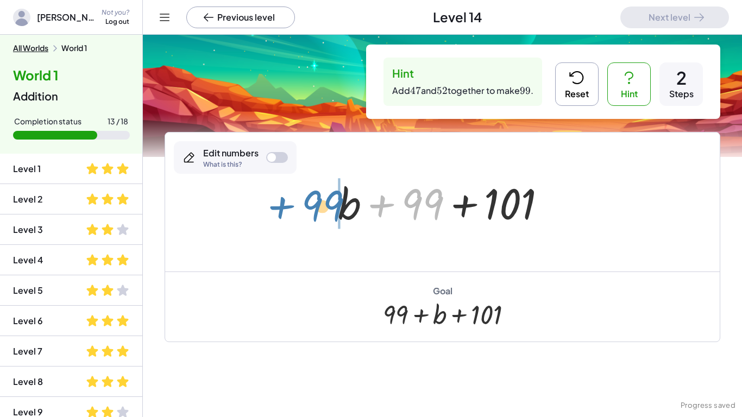
drag, startPoint x: 419, startPoint y: 211, endPoint x: 319, endPoint y: 213, distance: 100.0
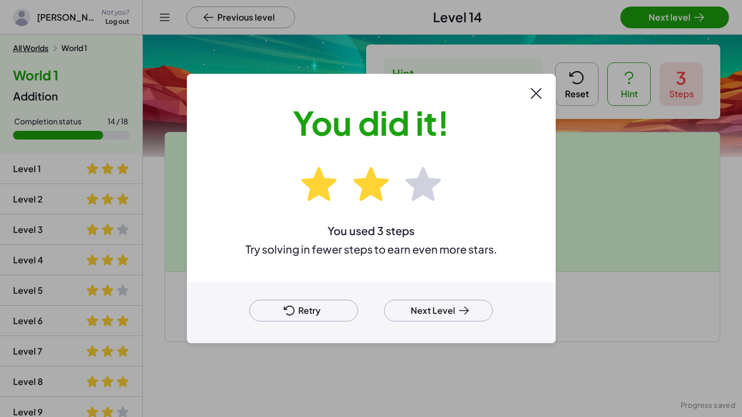
click at [417, 317] on button "Next Level" at bounding box center [438, 311] width 109 height 22
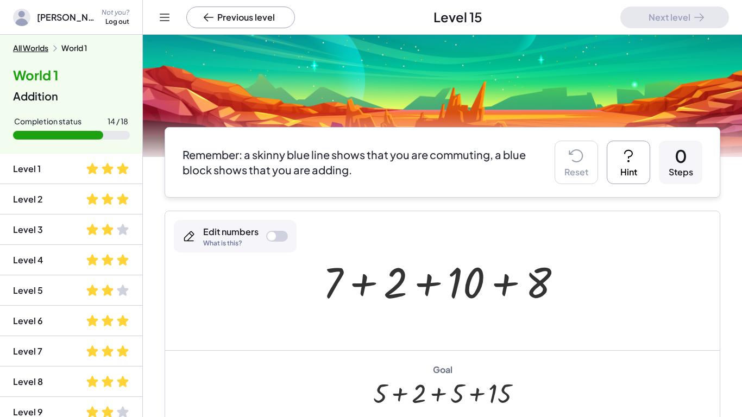
click at [615, 158] on button "Hint" at bounding box center [628, 162] width 43 height 43
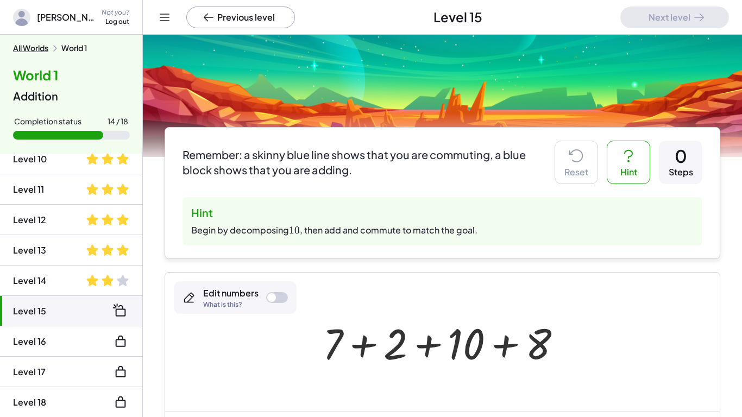
scroll to position [283, 0]
click at [265, 293] on div "Edit numbers What is this?" at bounding box center [235, 297] width 123 height 33
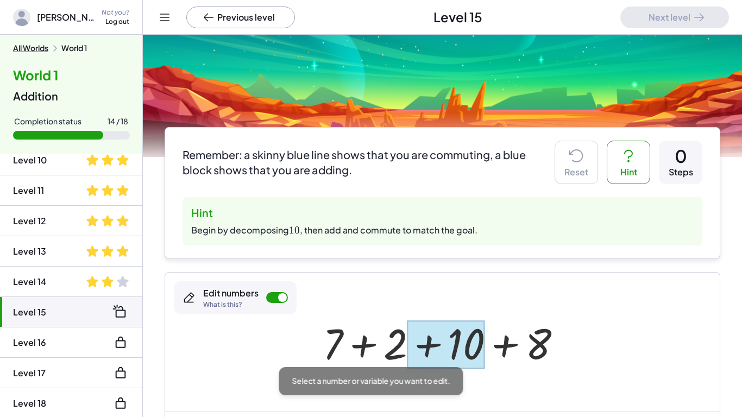
click at [469, 344] on div at bounding box center [445, 345] width 77 height 48
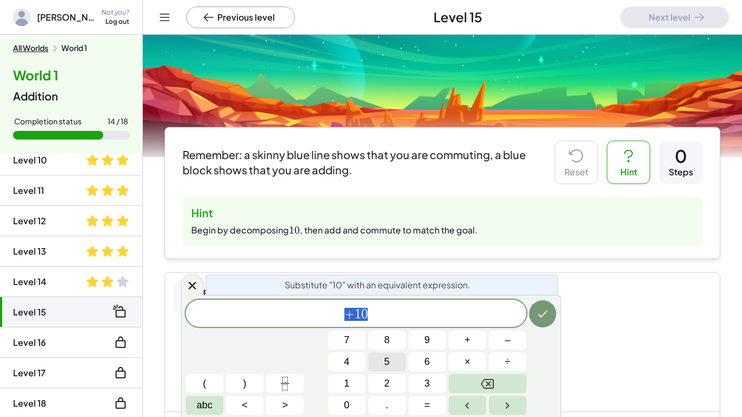
click at [382, 362] on button "5" at bounding box center [386, 362] width 37 height 19
click at [470, 346] on span "+" at bounding box center [468, 340] width 6 height 15
click at [388, 364] on span "5" at bounding box center [386, 362] width 5 height 15
click at [552, 314] on button "Done" at bounding box center [542, 313] width 27 height 27
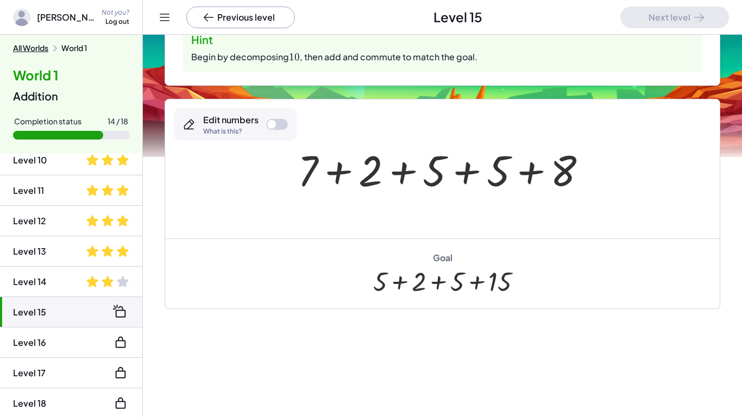
scroll to position [178, 0]
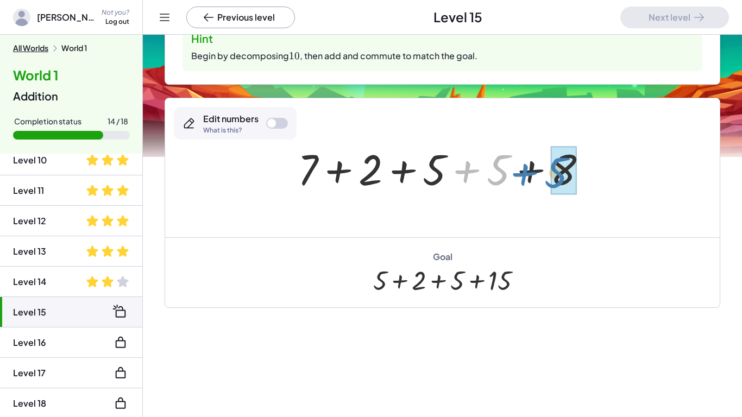
drag, startPoint x: 490, startPoint y: 177, endPoint x: 547, endPoint y: 179, distance: 57.6
click at [547, 179] on div at bounding box center [446, 168] width 309 height 56
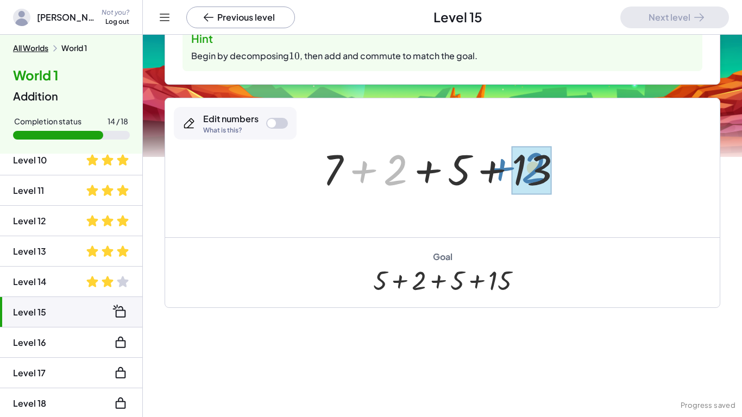
drag, startPoint x: 398, startPoint y: 172, endPoint x: 536, endPoint y: 170, distance: 138.6
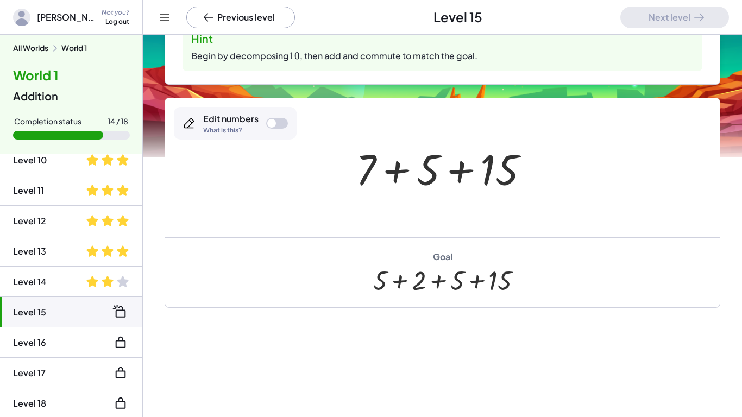
scroll to position [0, 0]
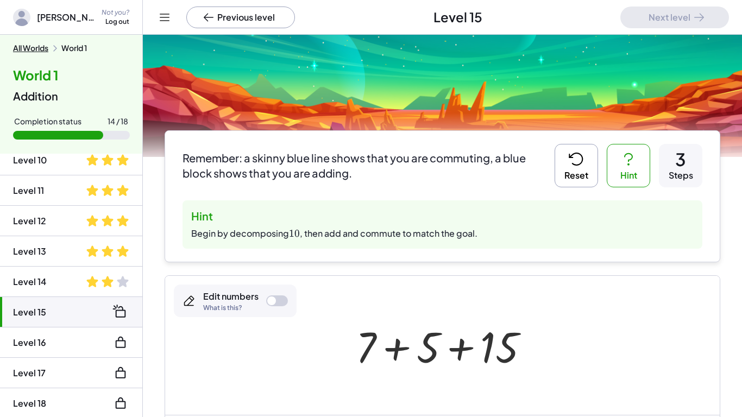
click at [593, 176] on button "Reset" at bounding box center [576, 165] width 43 height 43
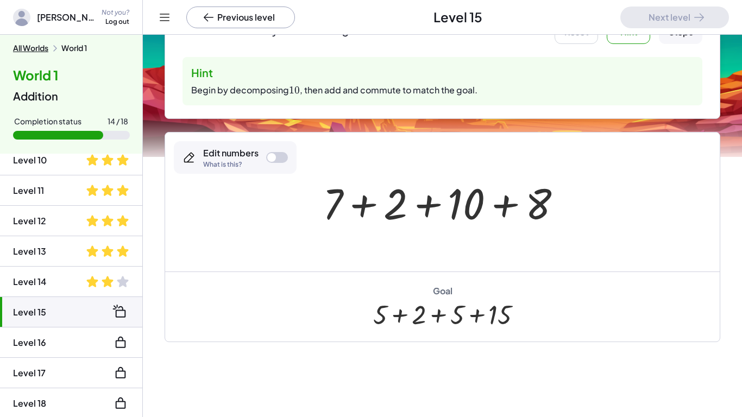
scroll to position [140, 0]
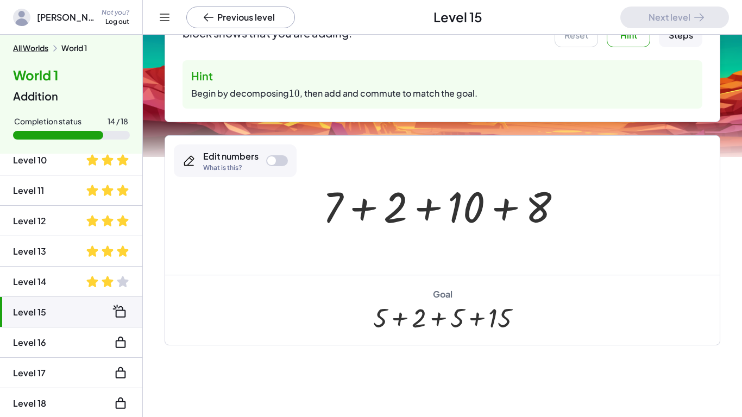
click at [479, 206] on div at bounding box center [446, 206] width 259 height 56
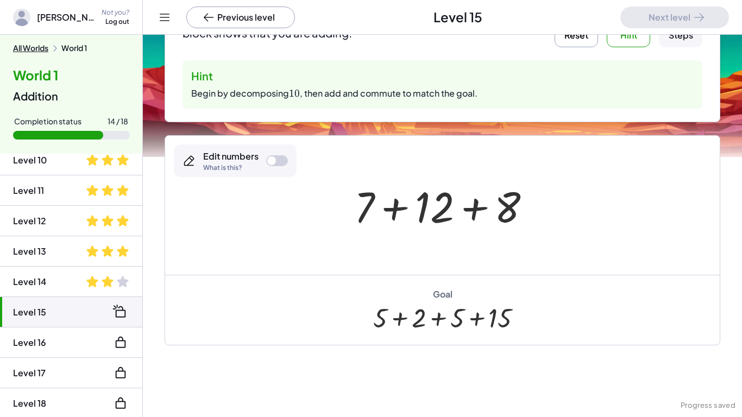
click at [573, 35] on button "Reset" at bounding box center [576, 25] width 43 height 43
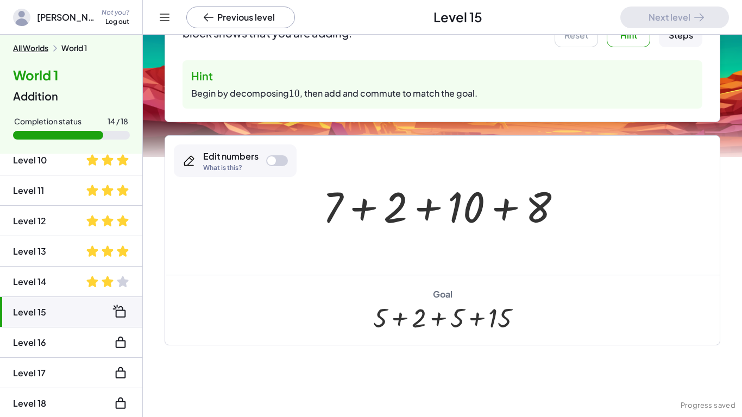
click at [267, 162] on div at bounding box center [271, 160] width 9 height 9
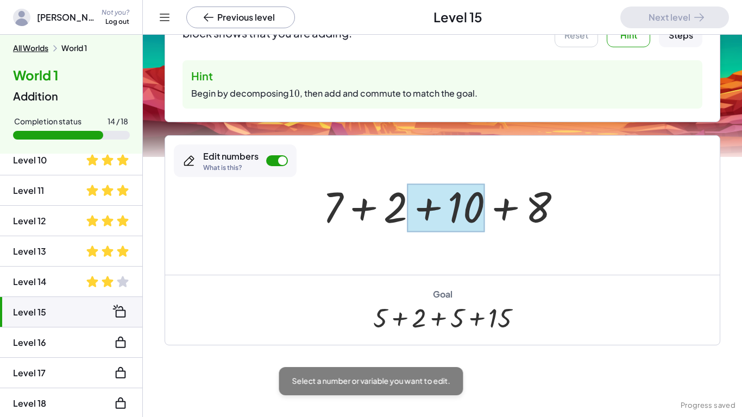
click at [456, 197] on div at bounding box center [445, 208] width 77 height 48
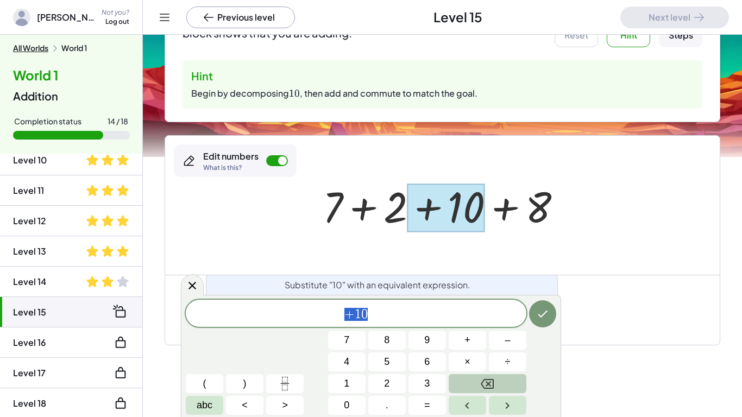
click at [477, 384] on button "Backspace" at bounding box center [488, 383] width 78 height 19
click at [394, 362] on button "5" at bounding box center [386, 362] width 37 height 19
click at [469, 335] on span "+" at bounding box center [468, 340] width 6 height 15
click at [397, 360] on button "5" at bounding box center [386, 362] width 37 height 19
click at [547, 312] on icon "Done" at bounding box center [542, 314] width 13 height 13
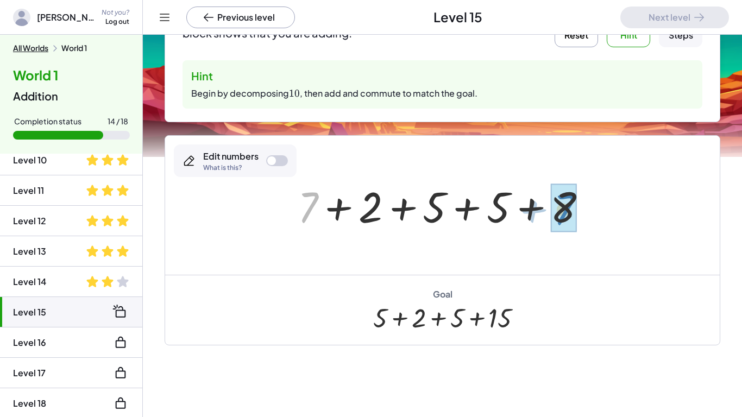
drag, startPoint x: 304, startPoint y: 200, endPoint x: 560, endPoint y: 202, distance: 255.9
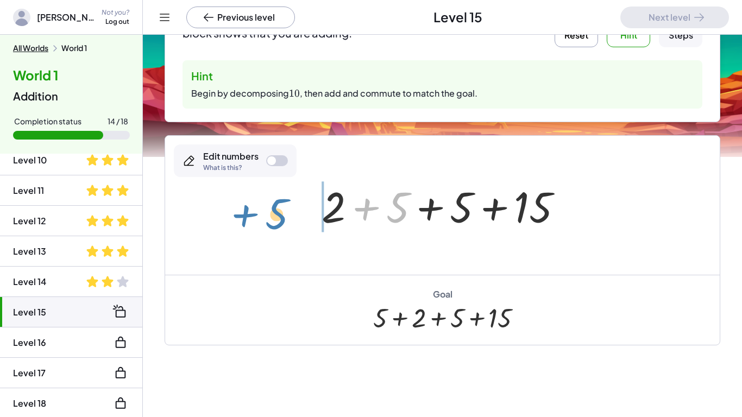
drag, startPoint x: 404, startPoint y: 208, endPoint x: 284, endPoint y: 214, distance: 119.7
click at [284, 214] on div "+ 7 + 2 + 10 + 8 + 7 + 2 + 5 + 5 + 8 + 5 + + 2 + 5 + 5 15" at bounding box center [442, 205] width 555 height 139
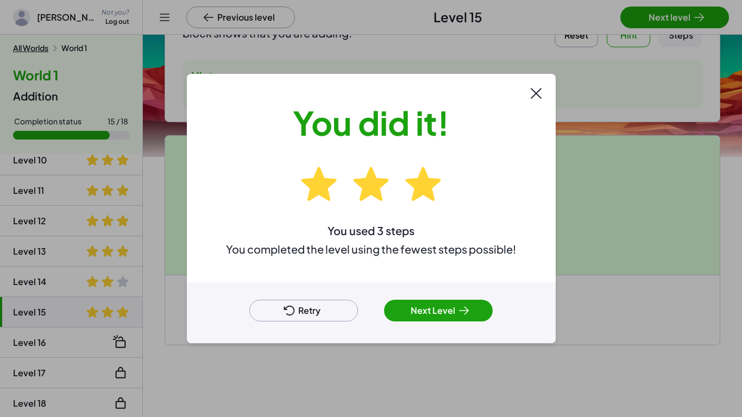
click at [435, 319] on button "Next Level" at bounding box center [438, 311] width 109 height 22
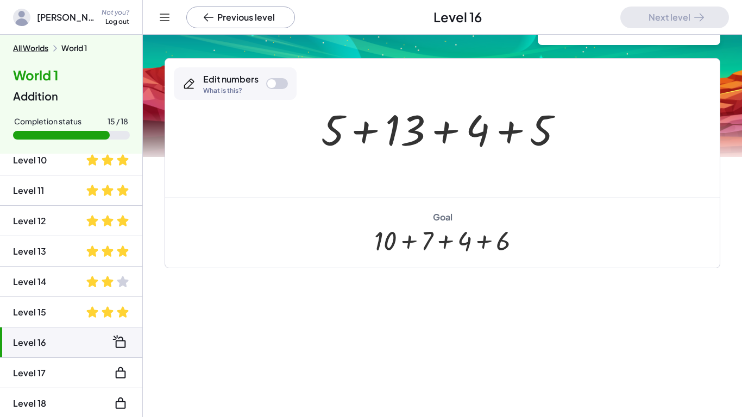
click at [402, 124] on div at bounding box center [447, 129] width 262 height 56
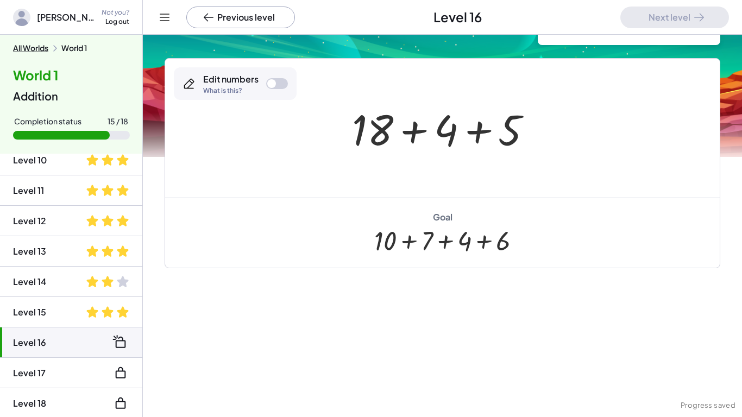
click at [494, 116] on div at bounding box center [446, 129] width 199 height 56
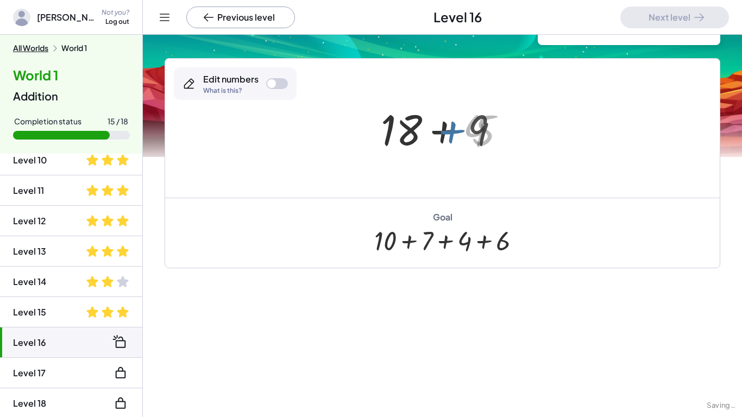
scroll to position [0, 0]
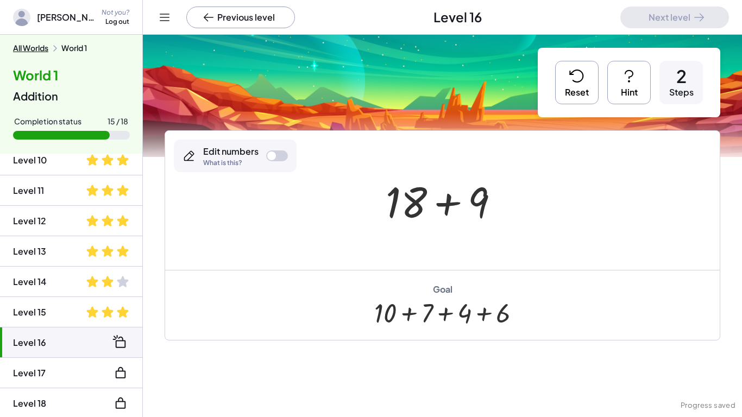
click at [582, 76] on icon at bounding box center [576, 75] width 17 height 17
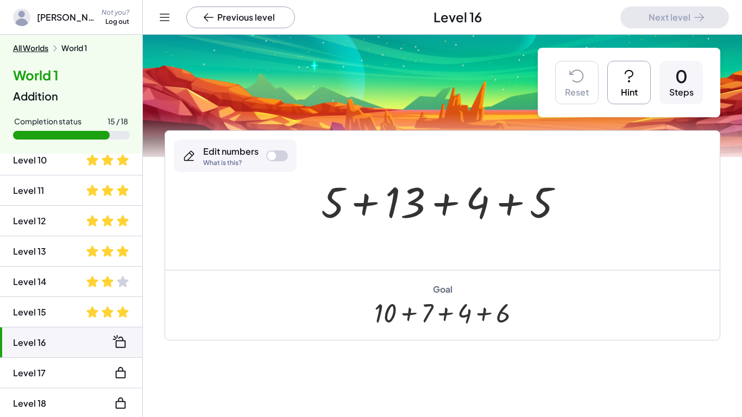
click at [642, 91] on button "Hint" at bounding box center [628, 82] width 43 height 43
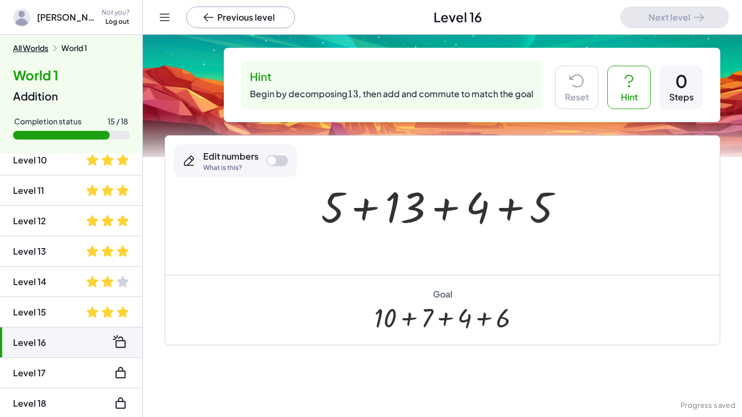
click at [392, 222] on div at bounding box center [447, 206] width 262 height 56
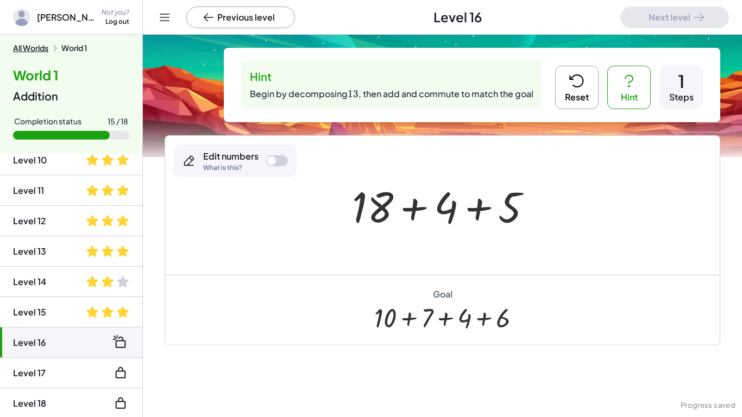
click at [566, 83] on button "Reset" at bounding box center [576, 87] width 43 height 43
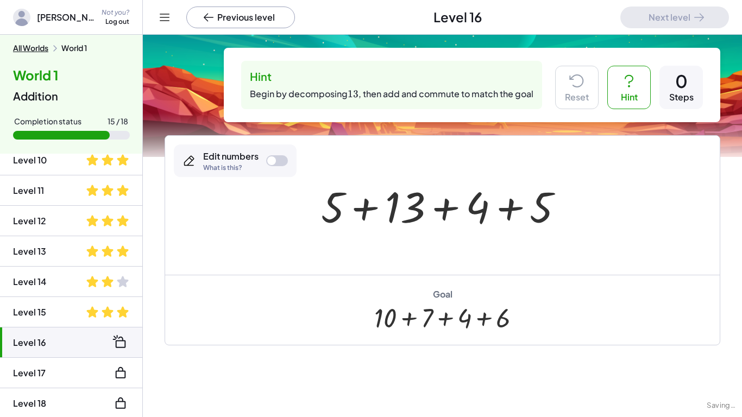
click at [267, 153] on div "Edit numbers What is this?" at bounding box center [235, 161] width 123 height 33
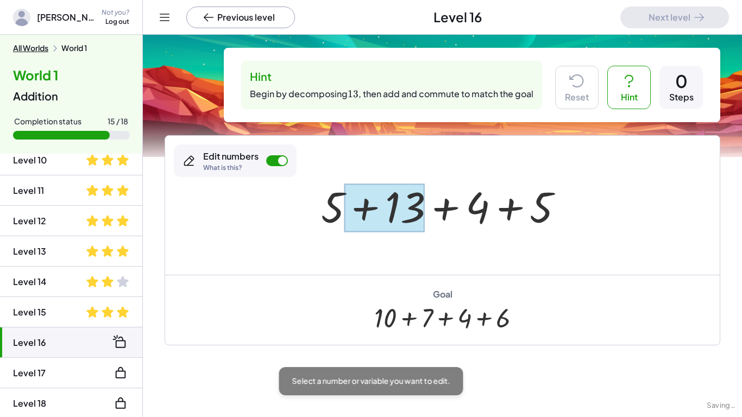
click at [383, 205] on div at bounding box center [384, 208] width 80 height 48
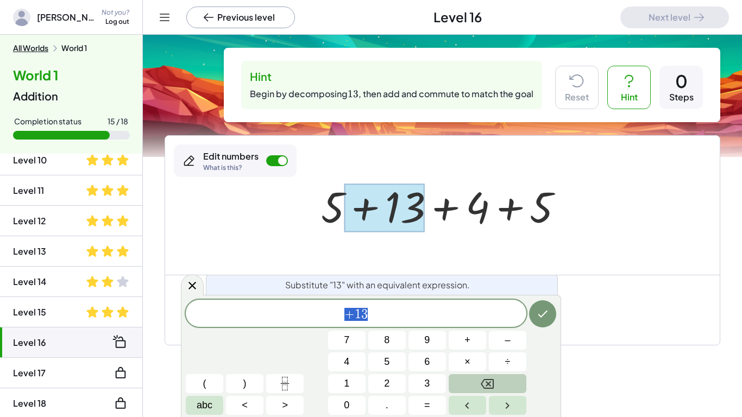
click at [460, 380] on button "Backspace" at bounding box center [488, 383] width 78 height 19
click at [472, 339] on button "+" at bounding box center [467, 340] width 37 height 19
click at [336, 386] on button "1" at bounding box center [346, 383] width 37 height 19
click at [547, 308] on icon "Done" at bounding box center [542, 314] width 13 height 13
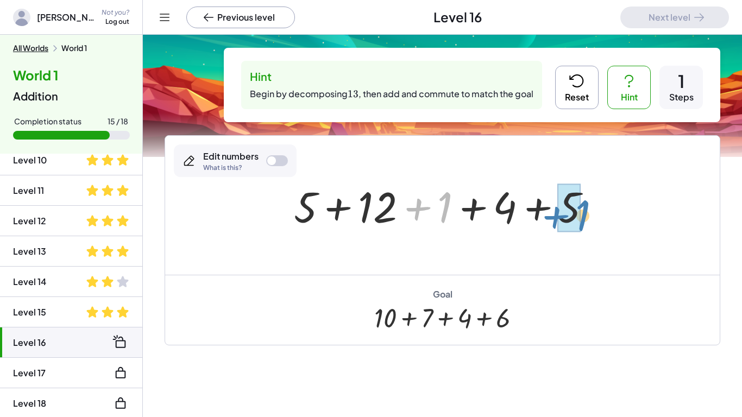
drag, startPoint x: 443, startPoint y: 217, endPoint x: 580, endPoint y: 225, distance: 137.7
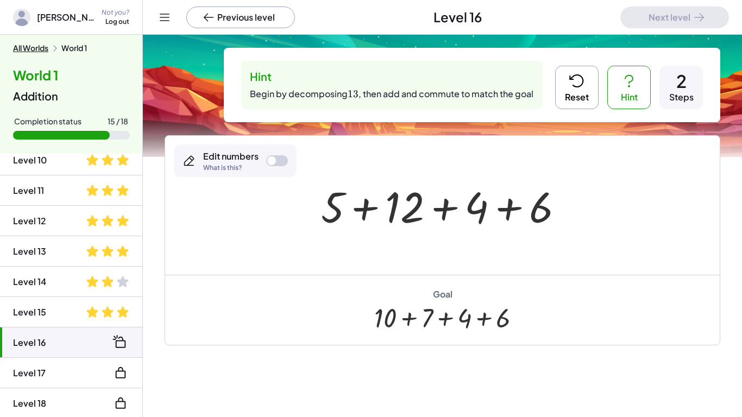
click at [281, 158] on div at bounding box center [277, 160] width 22 height 11
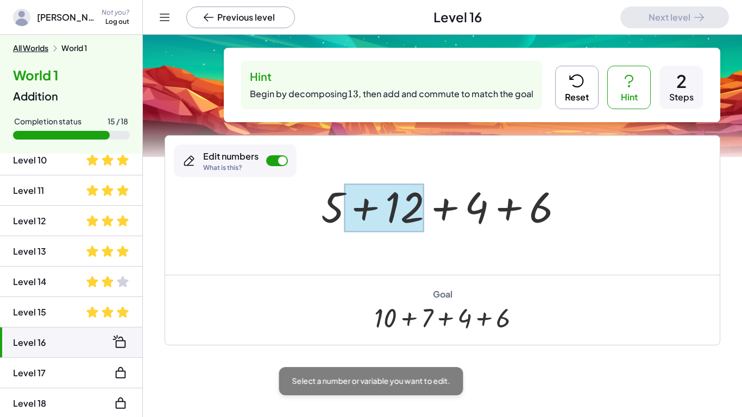
click at [366, 195] on div at bounding box center [383, 208] width 79 height 48
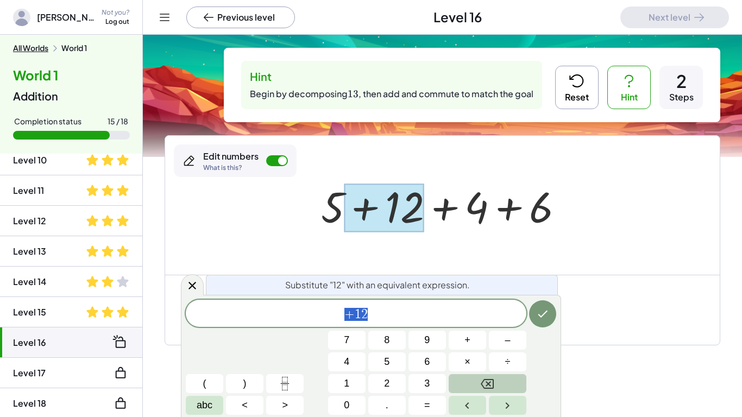
click at [487, 380] on icon "Backspace" at bounding box center [487, 384] width 13 height 13
click at [337, 384] on button "1" at bounding box center [346, 383] width 37 height 19
click at [344, 406] on span "0" at bounding box center [346, 405] width 5 height 15
click at [472, 347] on button "+" at bounding box center [467, 340] width 37 height 19
click at [384, 378] on span "2" at bounding box center [386, 384] width 5 height 15
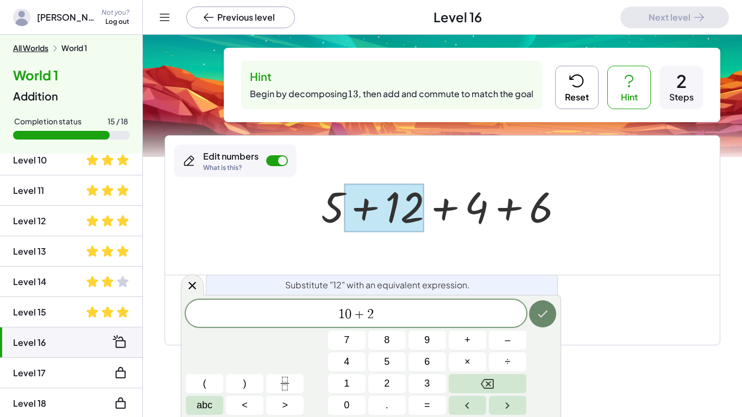
click at [548, 321] on button "Done" at bounding box center [542, 313] width 27 height 27
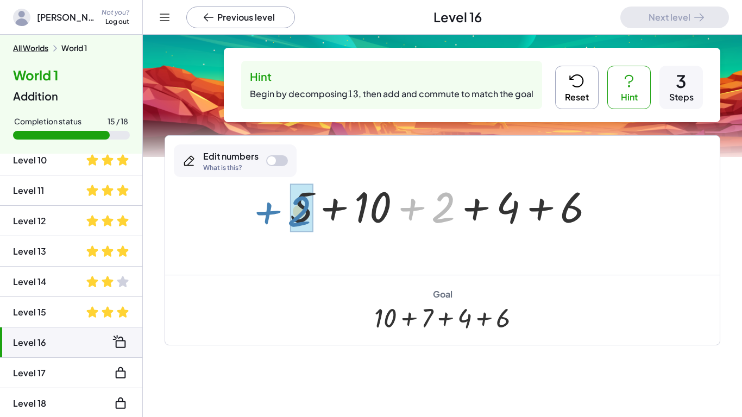
drag, startPoint x: 444, startPoint y: 210, endPoint x: 302, endPoint y: 214, distance: 142.4
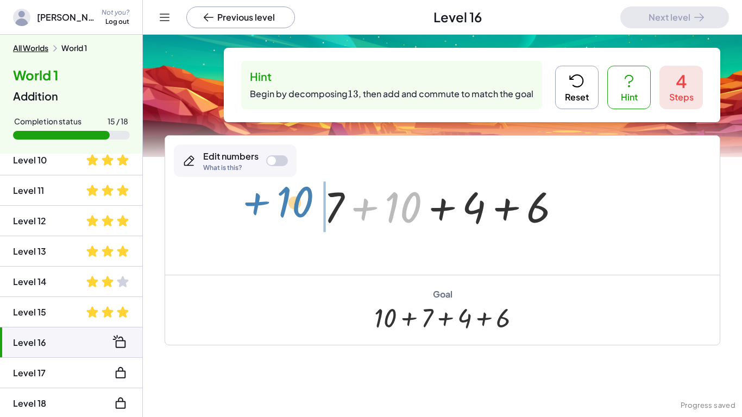
drag, startPoint x: 404, startPoint y: 198, endPoint x: 296, endPoint y: 194, distance: 108.2
click at [296, 194] on div "+ 5 + 13 + 4 + 5 + 5 + 12 + 1 + 4 + 5 + 5 + 12 + 4 + 6 + 5 + 10 + 2 + 4 + 6 + 1…" at bounding box center [442, 205] width 555 height 139
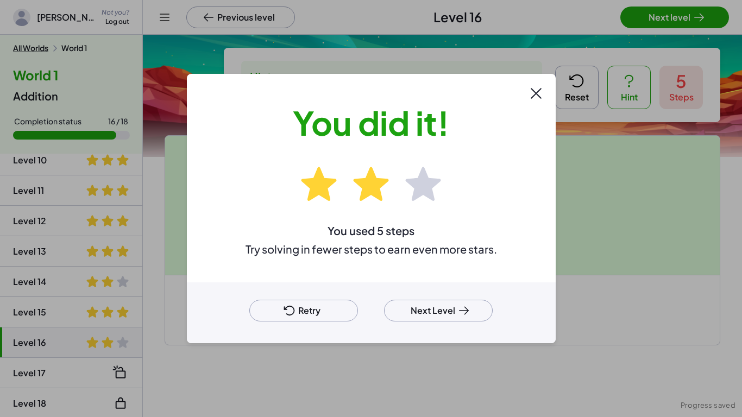
click at [653, 17] on div at bounding box center [371, 208] width 742 height 417
click at [417, 315] on button "Next Level" at bounding box center [438, 311] width 109 height 22
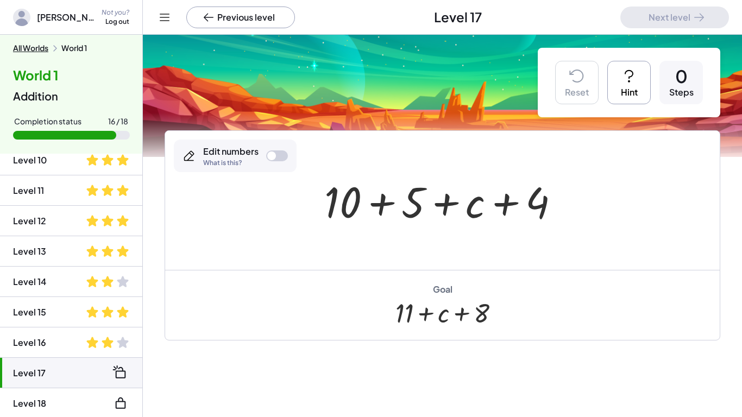
click at [611, 87] on button "Hint" at bounding box center [628, 82] width 43 height 43
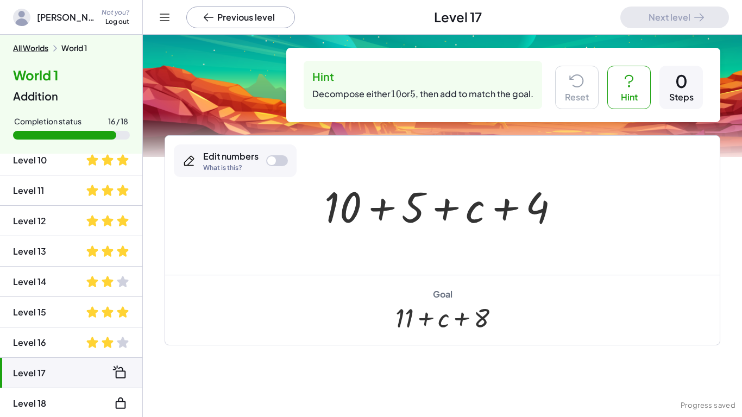
click at [345, 209] on div at bounding box center [446, 206] width 255 height 56
click at [273, 150] on div "Edit numbers What is this?" at bounding box center [235, 161] width 123 height 33
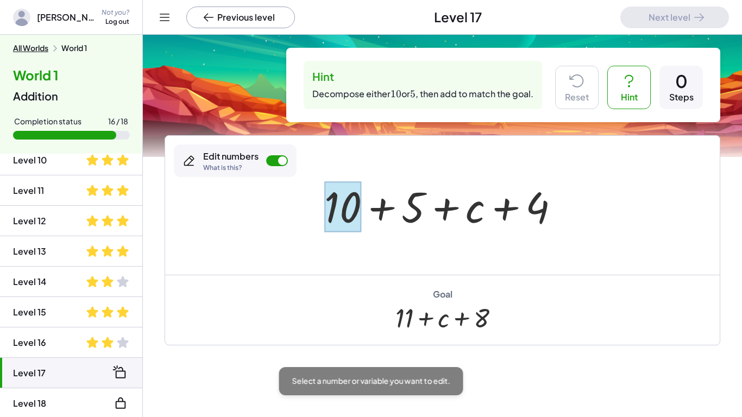
click at [338, 202] on div at bounding box center [342, 206] width 37 height 51
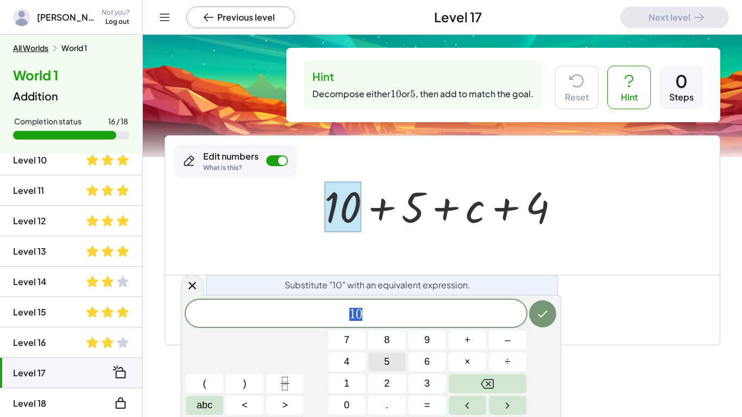
click at [393, 358] on button "5" at bounding box center [386, 362] width 37 height 19
click at [456, 342] on button "+" at bounding box center [467, 340] width 37 height 19
click at [394, 358] on button "5" at bounding box center [386, 362] width 37 height 19
click at [540, 318] on icon "Done" at bounding box center [542, 314] width 13 height 13
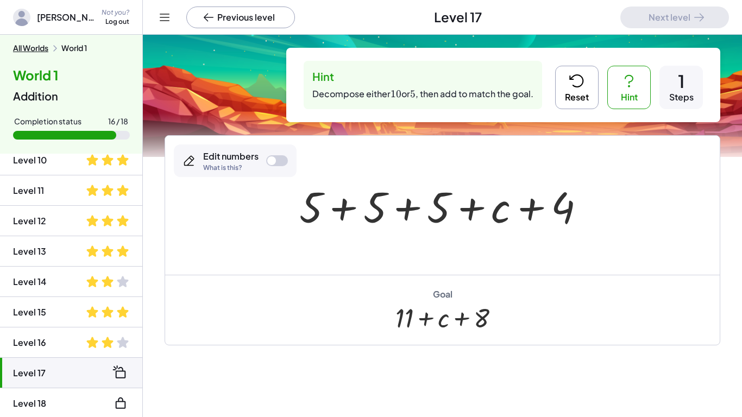
click at [540, 318] on div "Goal + 11 + c + 8" at bounding box center [442, 310] width 555 height 70
click at [544, 322] on div "Goal + 11 + c + 8" at bounding box center [442, 310] width 555 height 70
click at [555, 337] on div "Goal + 11 + c + 8" at bounding box center [442, 310] width 555 height 70
drag, startPoint x: 561, startPoint y: 195, endPoint x: 452, endPoint y: 196, distance: 109.2
click at [451, 196] on div at bounding box center [446, 206] width 305 height 56
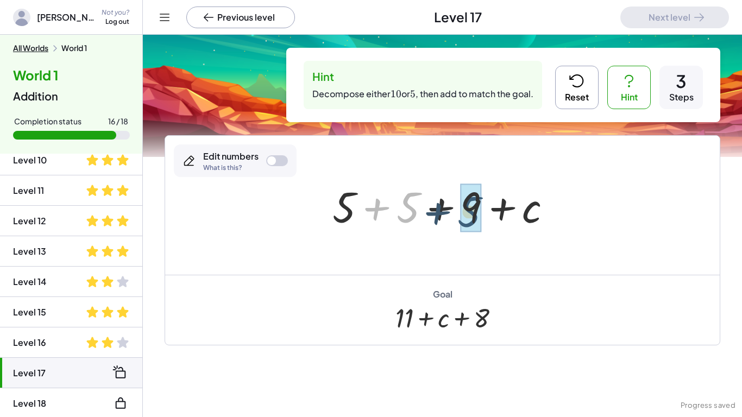
drag, startPoint x: 413, startPoint y: 208, endPoint x: 474, endPoint y: 211, distance: 61.0
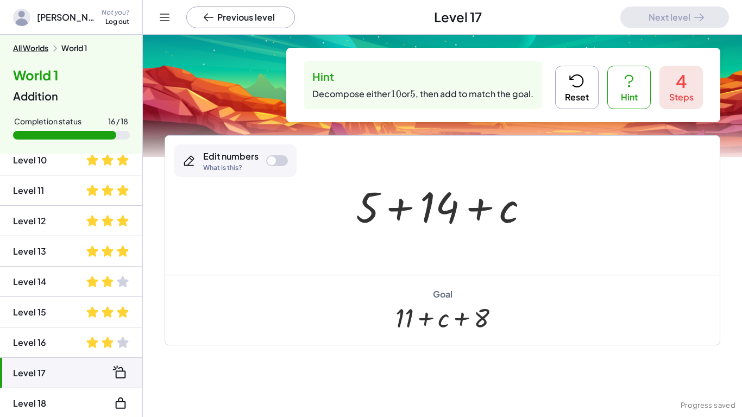
click at [558, 106] on button "Reset" at bounding box center [576, 87] width 43 height 43
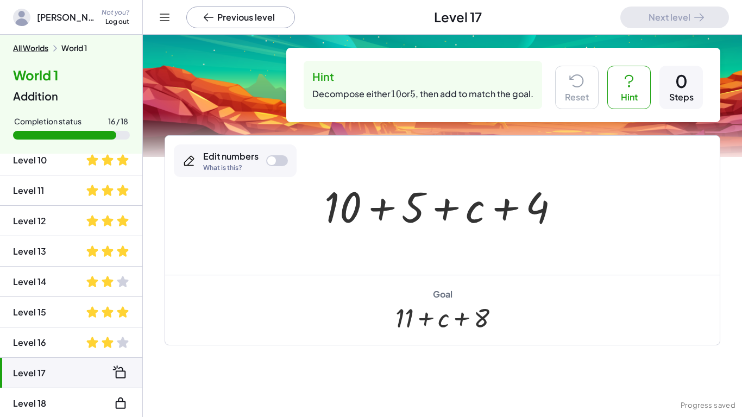
click at [623, 83] on icon at bounding box center [629, 80] width 17 height 17
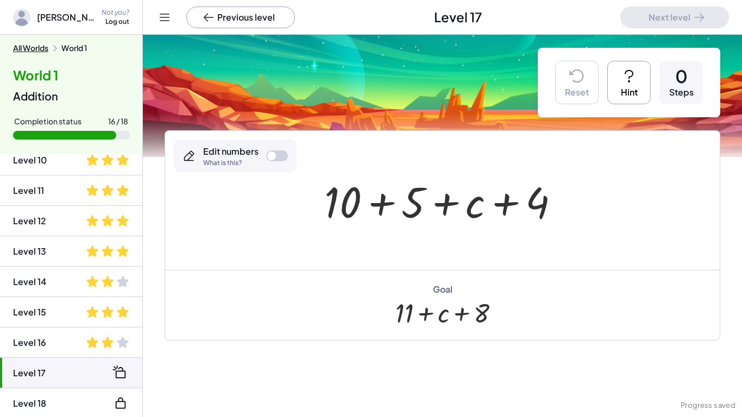
click at [623, 83] on icon at bounding box center [629, 75] width 17 height 17
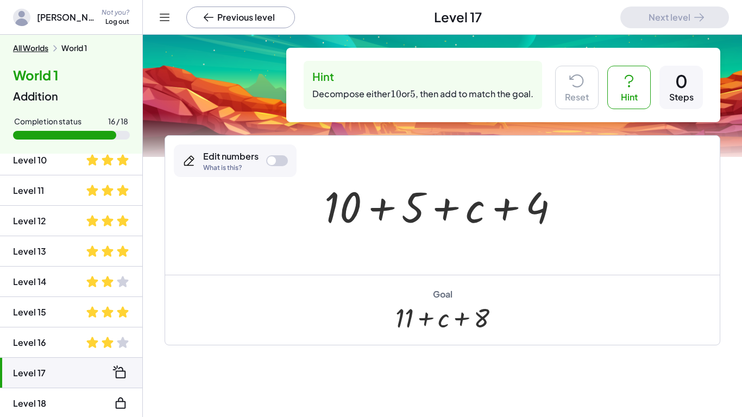
click at [413, 217] on div at bounding box center [446, 206] width 255 height 56
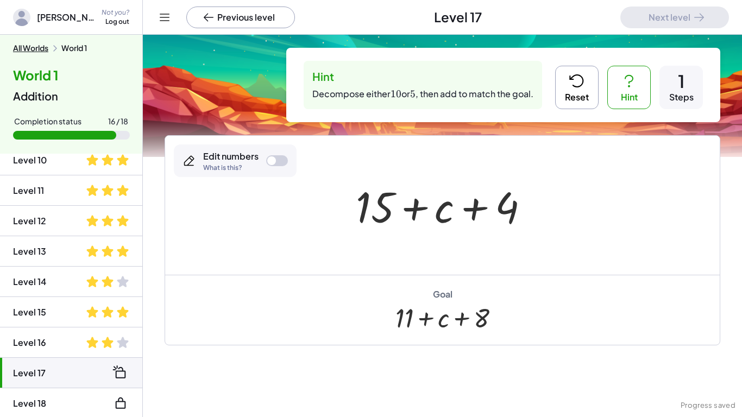
click at [578, 86] on icon at bounding box center [576, 80] width 17 height 17
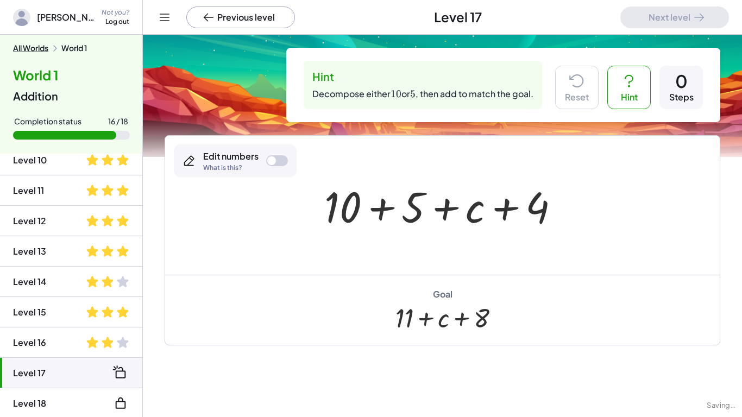
click at [265, 163] on div "Edit numbers What is this?" at bounding box center [235, 161] width 123 height 33
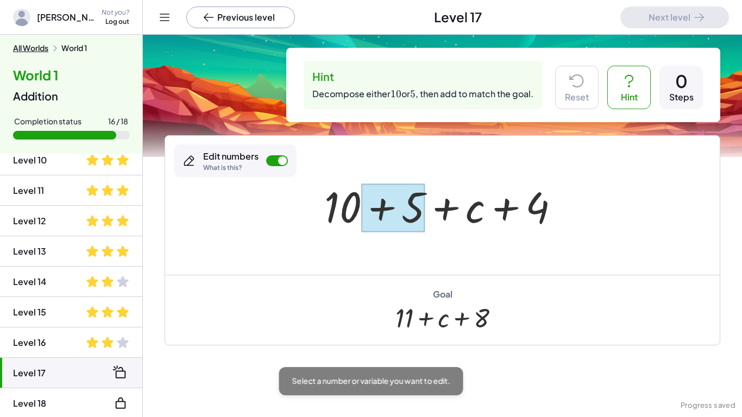
click at [416, 211] on div at bounding box center [393, 208] width 64 height 48
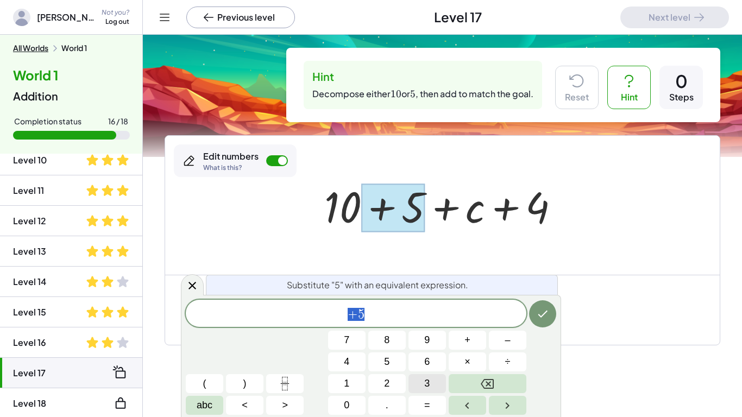
click at [417, 384] on button "3" at bounding box center [427, 383] width 37 height 19
click at [461, 344] on button "+" at bounding box center [467, 340] width 37 height 19
click at [397, 375] on button "2" at bounding box center [386, 383] width 37 height 19
click at [544, 314] on icon "Done" at bounding box center [543, 314] width 10 height 7
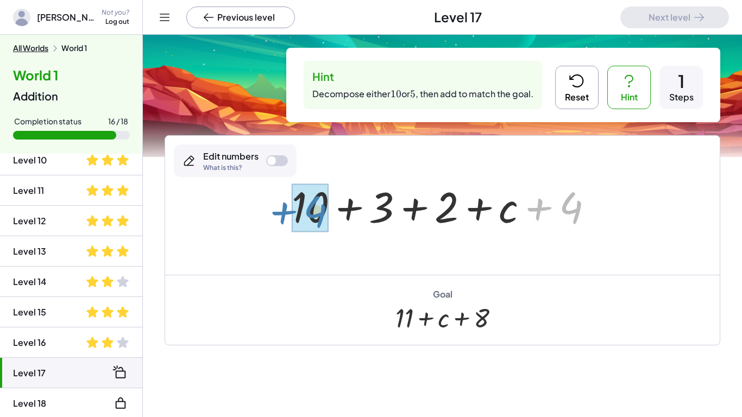
drag, startPoint x: 572, startPoint y: 210, endPoint x: 316, endPoint y: 214, distance: 255.4
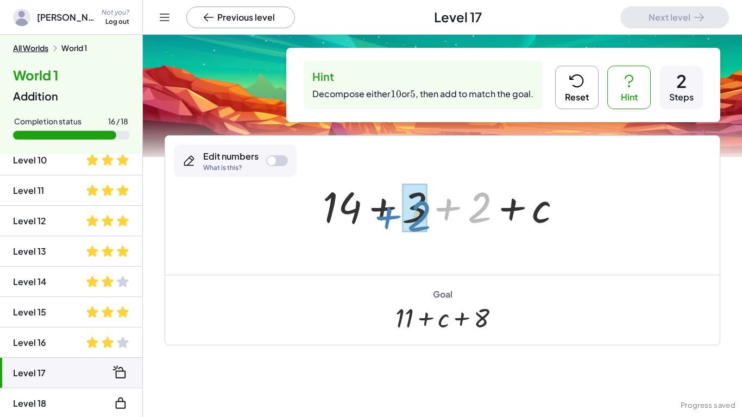
drag, startPoint x: 479, startPoint y: 197, endPoint x: 416, endPoint y: 200, distance: 62.6
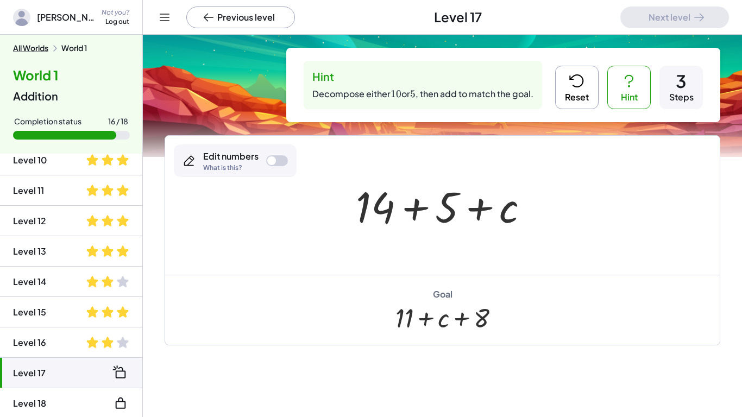
click at [586, 81] on button "Reset" at bounding box center [576, 87] width 43 height 43
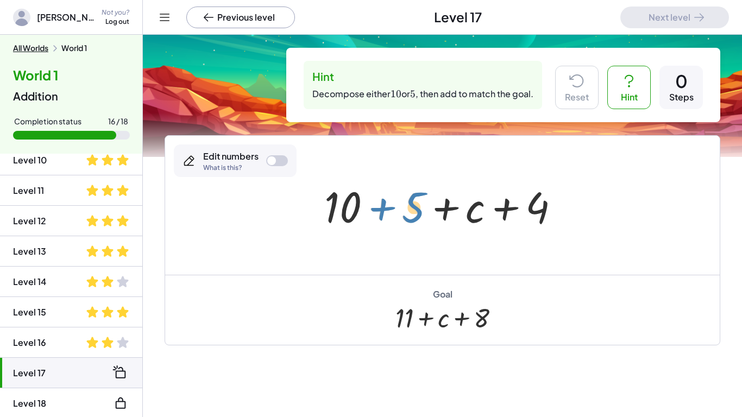
click at [413, 202] on div at bounding box center [446, 206] width 255 height 56
click at [269, 159] on div at bounding box center [271, 160] width 9 height 9
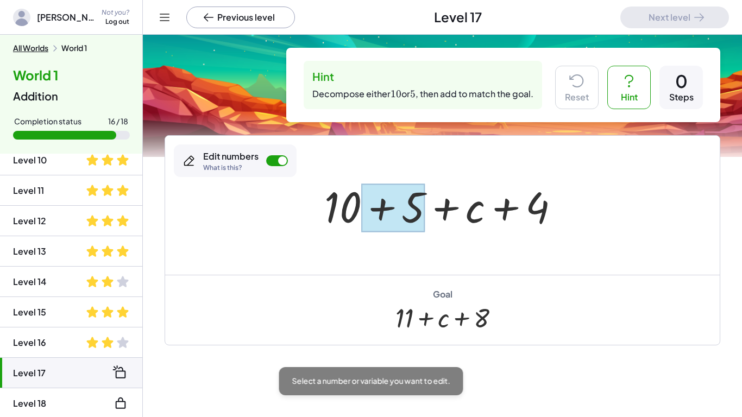
click at [399, 202] on div at bounding box center [393, 208] width 64 height 48
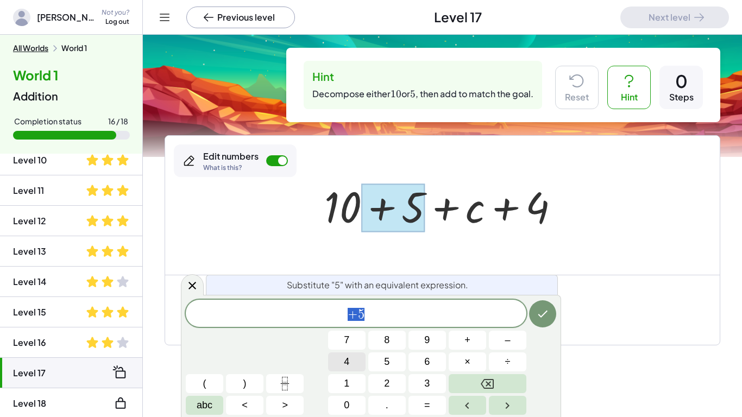
click at [342, 355] on button "4" at bounding box center [346, 362] width 37 height 19
click at [473, 334] on button "+" at bounding box center [467, 340] width 37 height 19
click at [348, 377] on span "1" at bounding box center [346, 384] width 5 height 15
click at [561, 323] on div "Substitute "5" with an equivalent expression. 4 + 1 7 8 9 + – 4 5 6 × ÷ ( ) 1 2…" at bounding box center [371, 356] width 380 height 122
click at [549, 315] on icon "Done" at bounding box center [542, 314] width 13 height 13
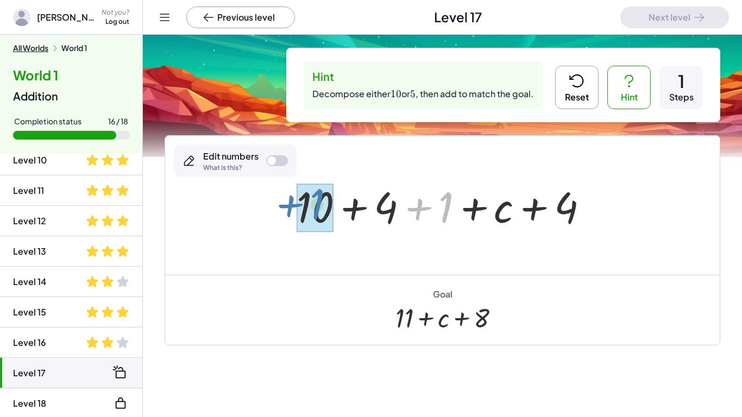
drag, startPoint x: 438, startPoint y: 210, endPoint x: 310, endPoint y: 208, distance: 128.3
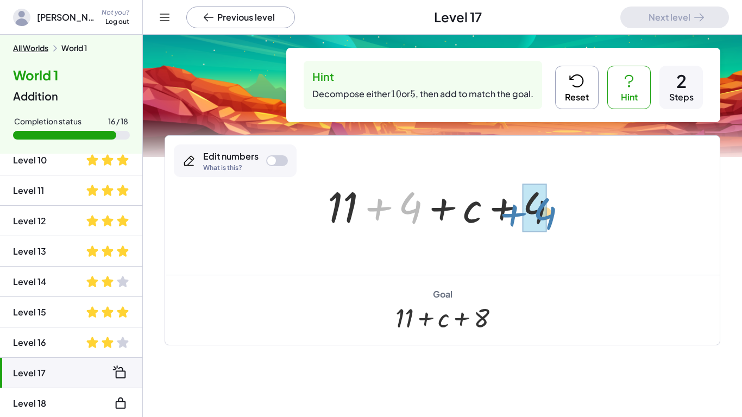
drag, startPoint x: 421, startPoint y: 205, endPoint x: 554, endPoint y: 210, distance: 133.8
click at [554, 210] on div at bounding box center [446, 206] width 249 height 56
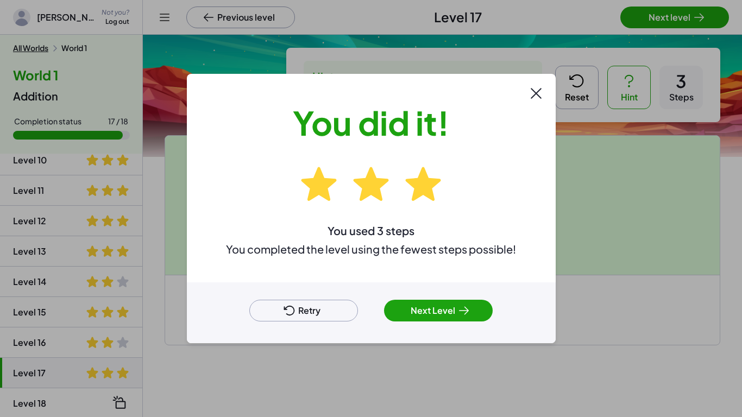
click at [422, 311] on button "Next Level" at bounding box center [438, 311] width 109 height 22
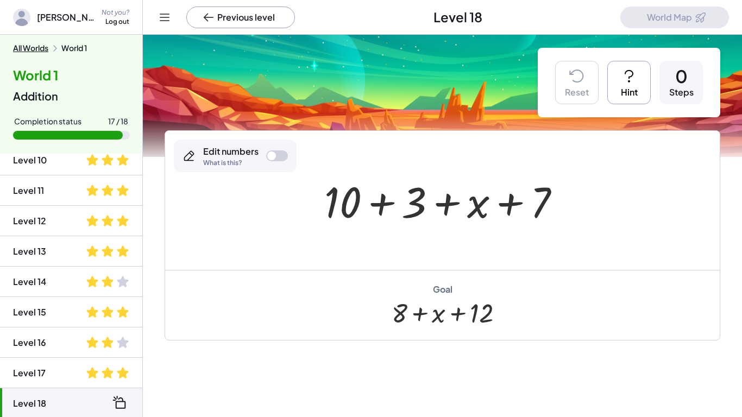
click at [273, 155] on div at bounding box center [271, 156] width 9 height 9
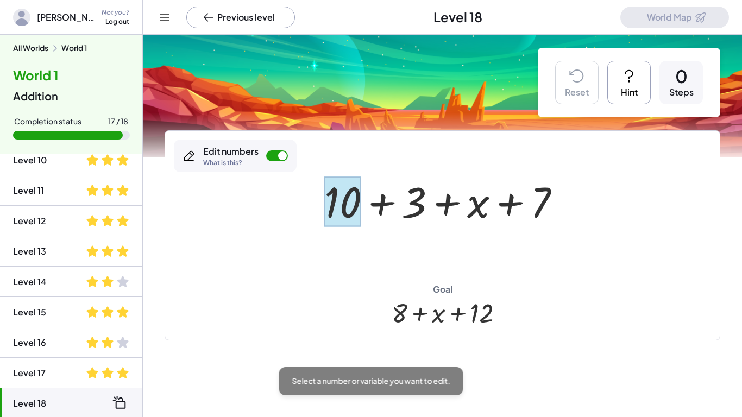
click at [345, 192] on div at bounding box center [342, 202] width 37 height 51
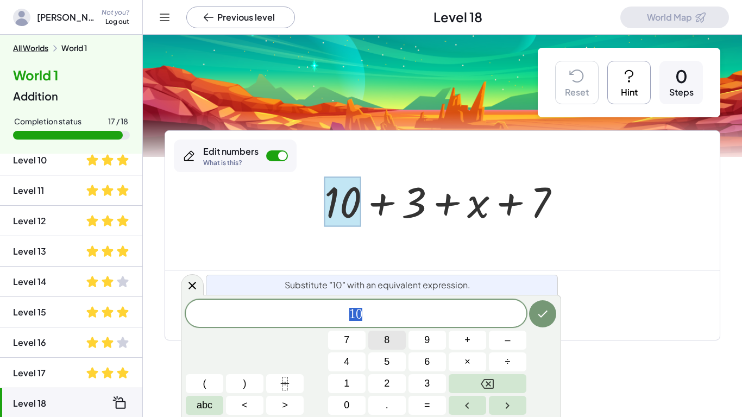
click at [399, 334] on button "8" at bounding box center [386, 340] width 37 height 19
click at [466, 345] on span "+" at bounding box center [468, 340] width 6 height 15
click at [392, 384] on button "2" at bounding box center [386, 383] width 37 height 19
click at [563, 306] on div "Goal + 8 + x + 12" at bounding box center [442, 305] width 555 height 70
click at [543, 314] on icon "Done" at bounding box center [543, 314] width 10 height 7
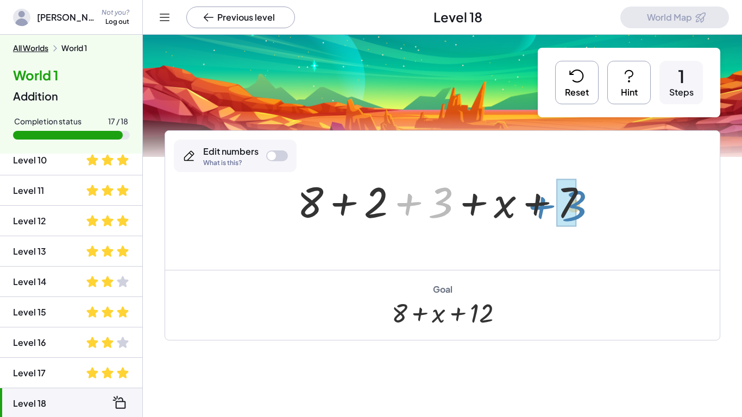
drag, startPoint x: 442, startPoint y: 215, endPoint x: 576, endPoint y: 218, distance: 133.7
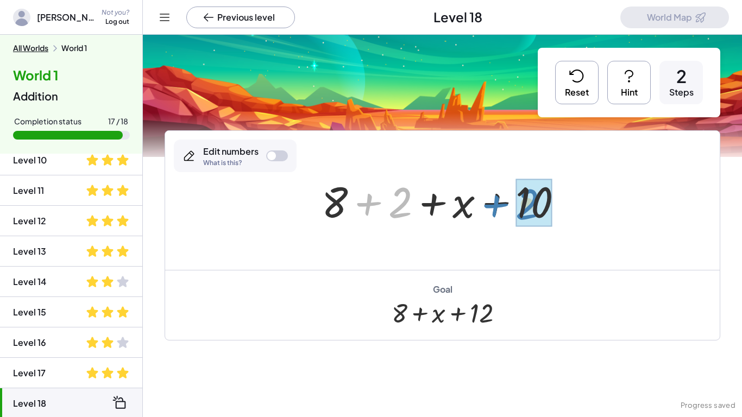
drag, startPoint x: 397, startPoint y: 204, endPoint x: 524, endPoint y: 205, distance: 127.7
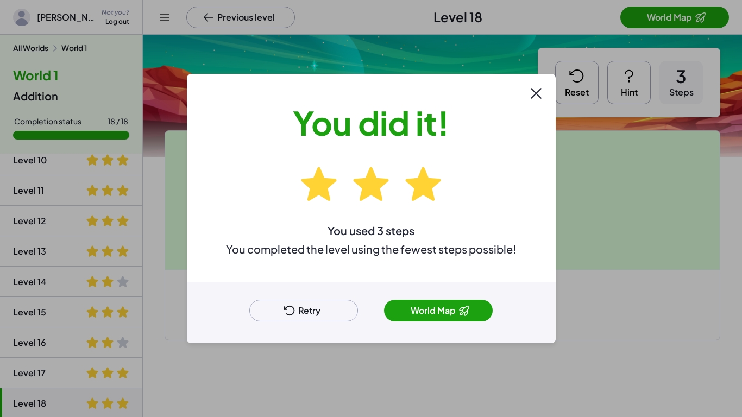
click at [463, 315] on span at bounding box center [464, 310] width 13 height 13
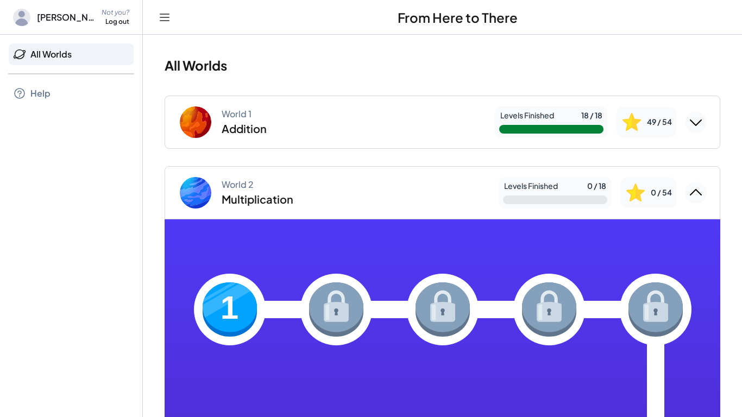
click at [205, 346] on div "1" at bounding box center [443, 387] width 498 height 83
click at [233, 304] on img at bounding box center [230, 310] width 54 height 54
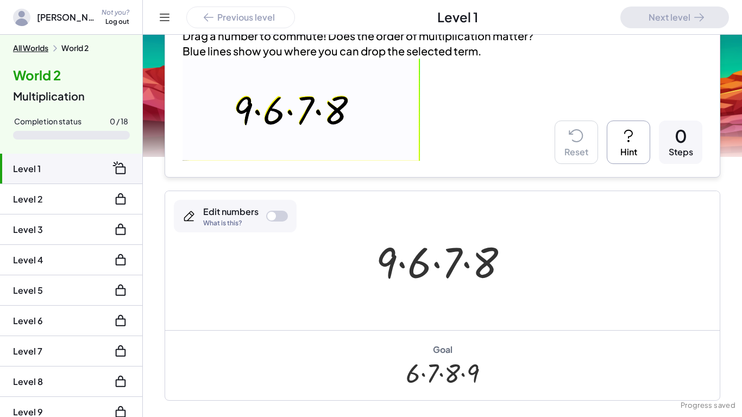
scroll to position [120, 0]
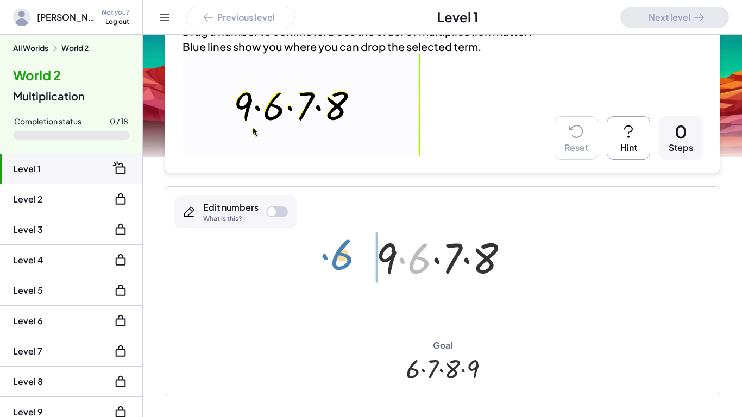
drag, startPoint x: 417, startPoint y: 255, endPoint x: 345, endPoint y: 255, distance: 72.3
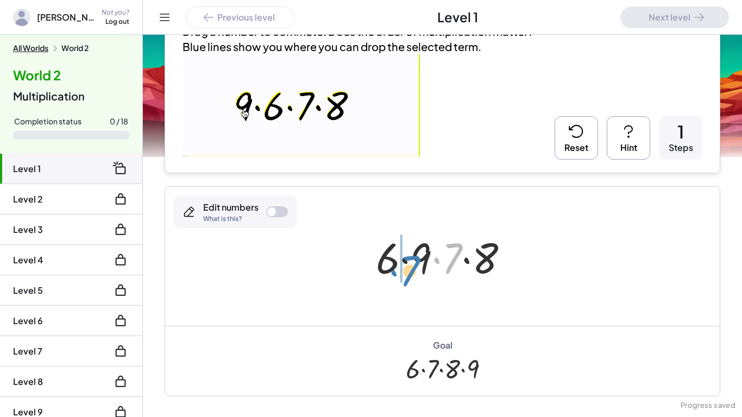
drag, startPoint x: 449, startPoint y: 260, endPoint x: 409, endPoint y: 276, distance: 42.7
click at [409, 276] on div at bounding box center [447, 257] width 152 height 56
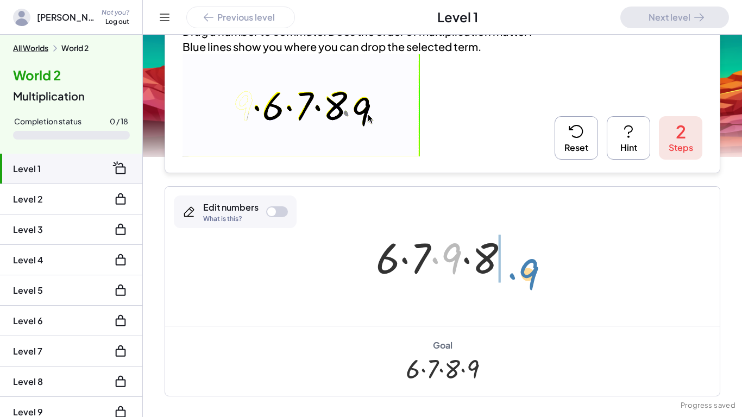
drag, startPoint x: 454, startPoint y: 268, endPoint x: 530, endPoint y: 284, distance: 77.6
click at [530, 284] on div "· 9 · 6 · 7 · 8 · 6 · 9 · 7 · 8 · 9 · 9 · 6 · 7 · 8" at bounding box center [442, 256] width 555 height 139
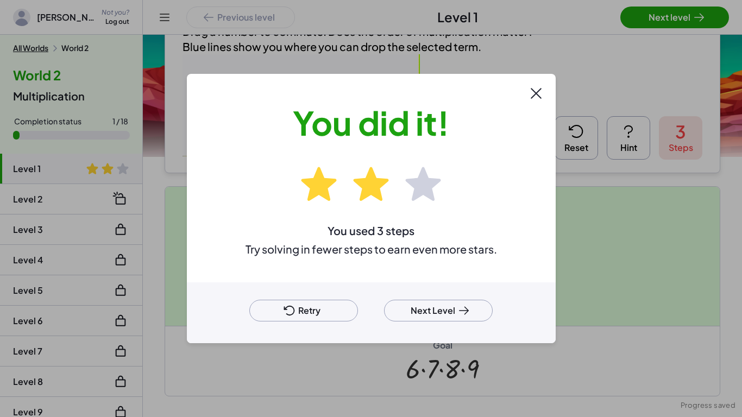
click at [477, 316] on button "Next Level" at bounding box center [438, 311] width 109 height 22
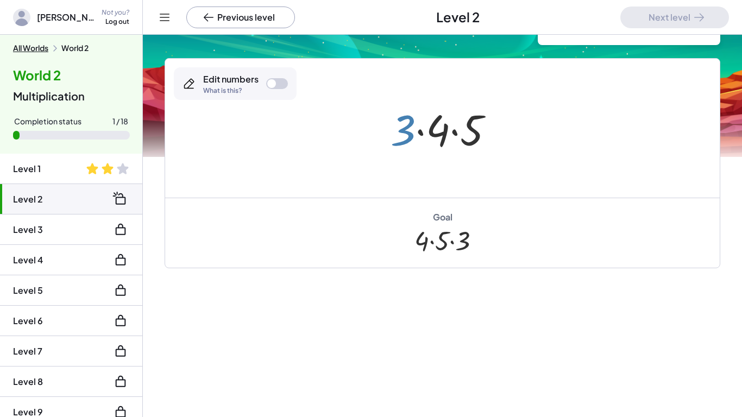
click at [405, 131] on div at bounding box center [446, 129] width 123 height 56
drag, startPoint x: 473, startPoint y: 132, endPoint x: 382, endPoint y: 149, distance: 92.8
drag, startPoint x: 443, startPoint y: 135, endPoint x: 505, endPoint y: 150, distance: 63.7
click at [505, 150] on div at bounding box center [446, 129] width 123 height 56
drag, startPoint x: 444, startPoint y: 132, endPoint x: 349, endPoint y: 174, distance: 103.4
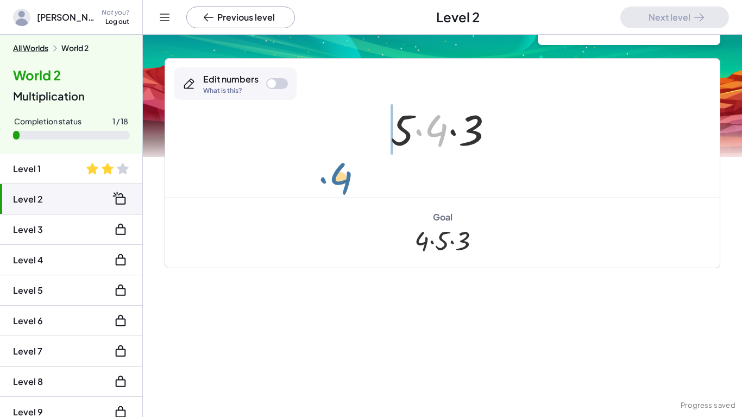
click at [349, 174] on div "· 3 · 4 · 5 · 5 · 3 · 4 · 4 · 3 · 4 · 5" at bounding box center [442, 128] width 555 height 139
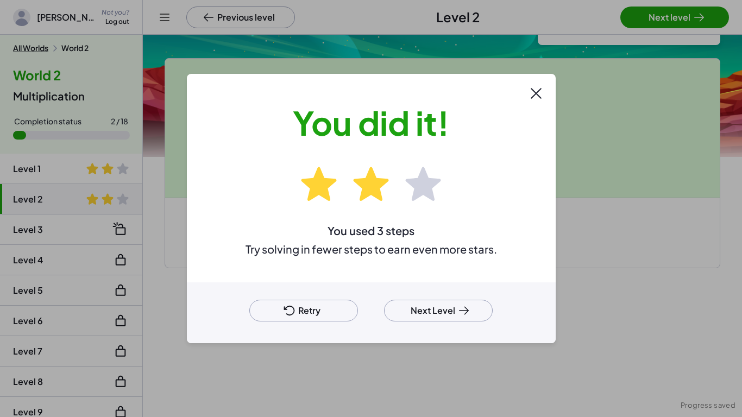
click at [421, 307] on button "Next Level" at bounding box center [438, 311] width 109 height 22
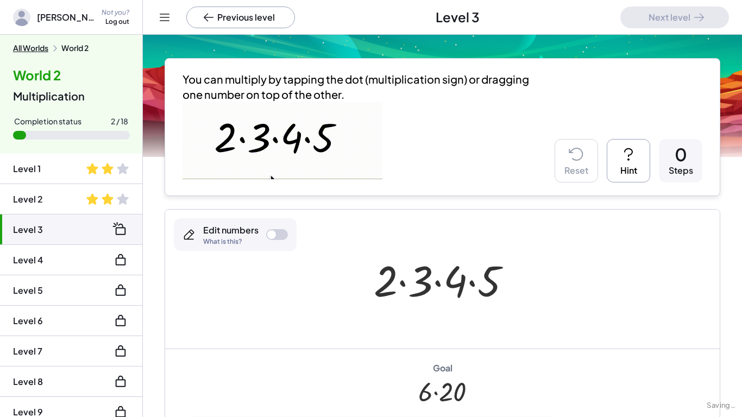
scroll to position [120, 0]
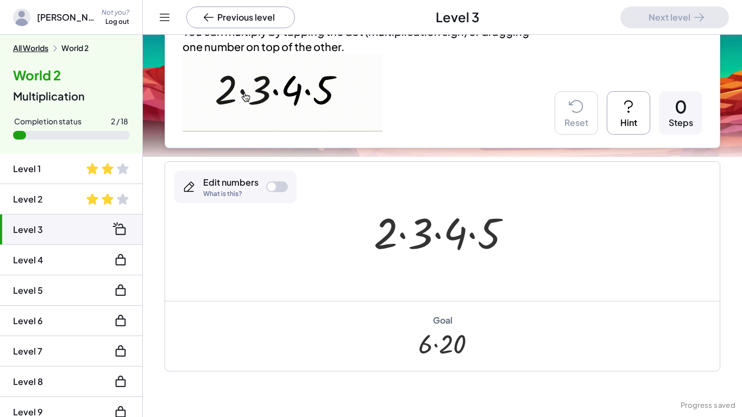
click at [432, 295] on div at bounding box center [442, 231] width 555 height 139
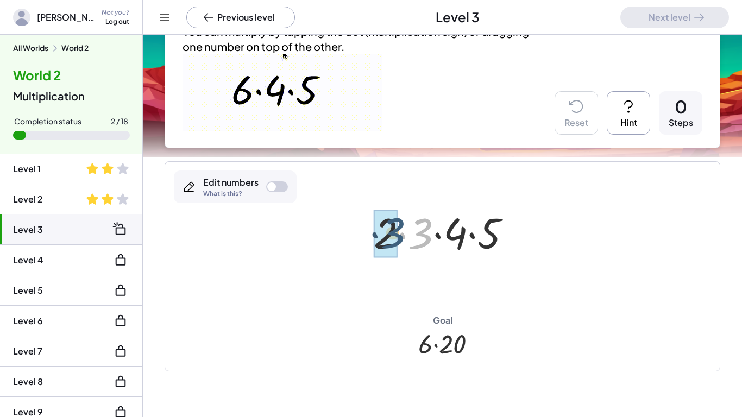
drag, startPoint x: 422, startPoint y: 241, endPoint x: 391, endPoint y: 239, distance: 31.6
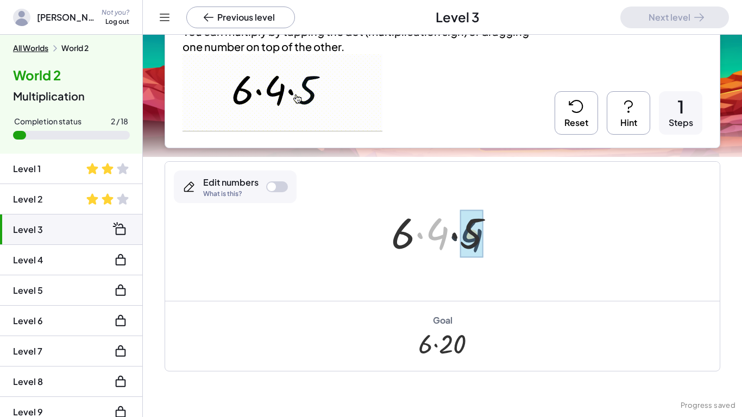
drag, startPoint x: 431, startPoint y: 241, endPoint x: 467, endPoint y: 242, distance: 35.9
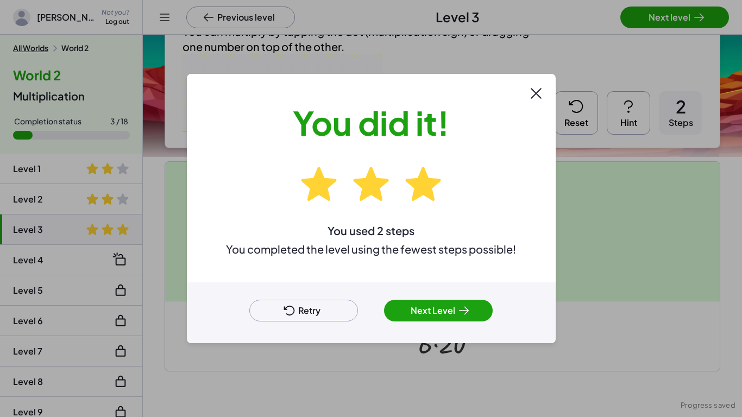
click at [452, 317] on button "Next Level" at bounding box center [438, 311] width 109 height 22
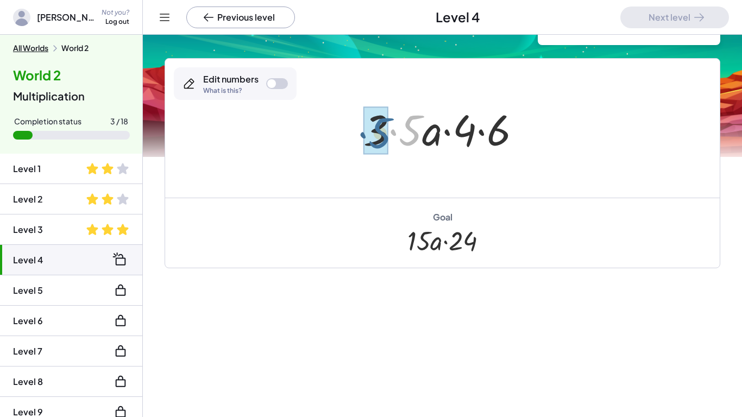
drag, startPoint x: 405, startPoint y: 133, endPoint x: 373, endPoint y: 134, distance: 32.1
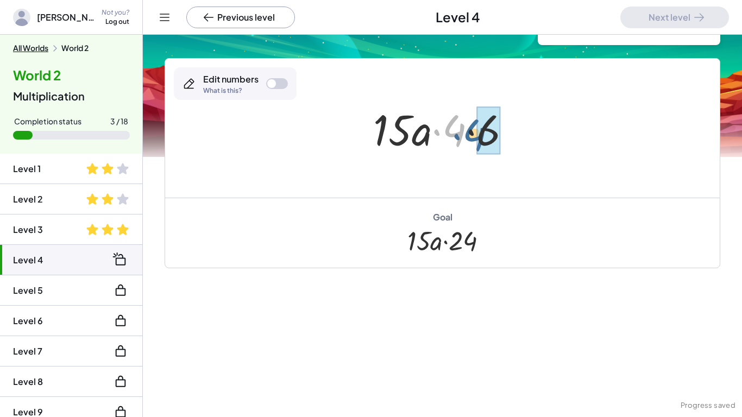
drag, startPoint x: 463, startPoint y: 127, endPoint x: 487, endPoint y: 132, distance: 24.4
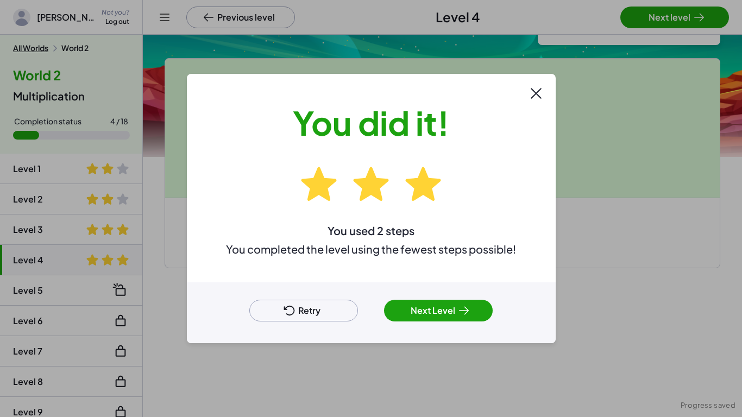
click at [677, 14] on div at bounding box center [371, 208] width 742 height 417
click at [438, 309] on button "Next Level" at bounding box center [438, 311] width 109 height 22
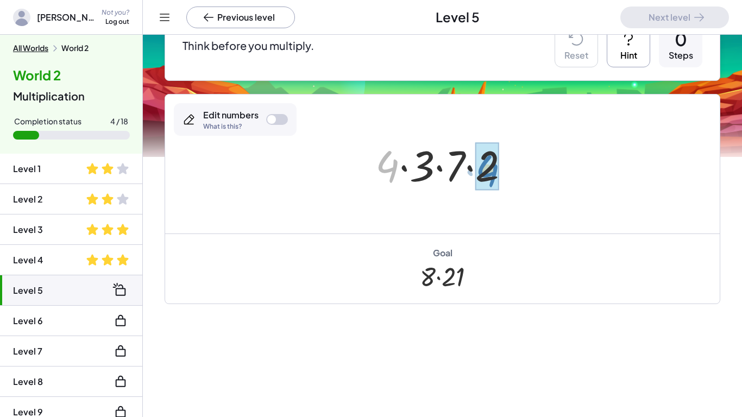
drag, startPoint x: 396, startPoint y: 161, endPoint x: 497, endPoint y: 166, distance: 101.2
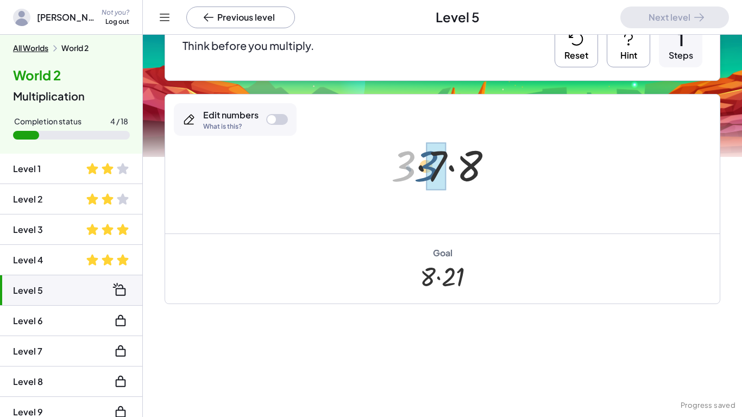
drag, startPoint x: 411, startPoint y: 167, endPoint x: 434, endPoint y: 167, distance: 22.8
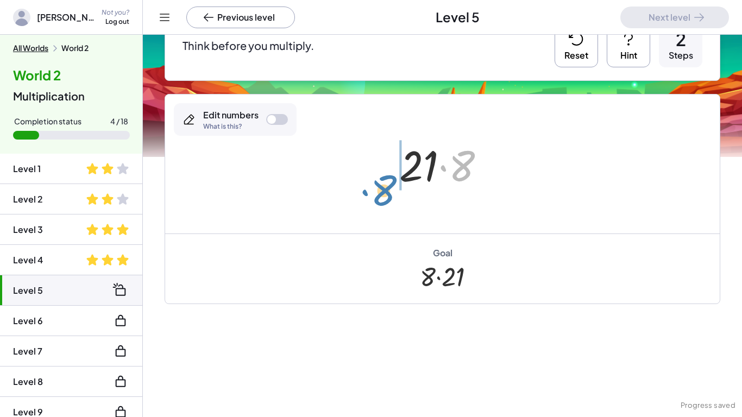
drag, startPoint x: 453, startPoint y: 168, endPoint x: 371, endPoint y: 185, distance: 83.2
click at [371, 185] on div "· 4 · 3 · 7 · 2 · 3 · 7 · 8 · 8 · · 8 21" at bounding box center [442, 164] width 555 height 139
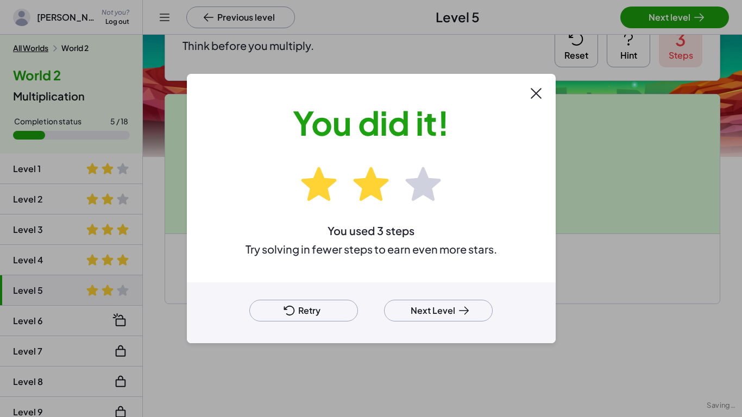
click at [437, 318] on button "Next Level" at bounding box center [438, 311] width 109 height 22
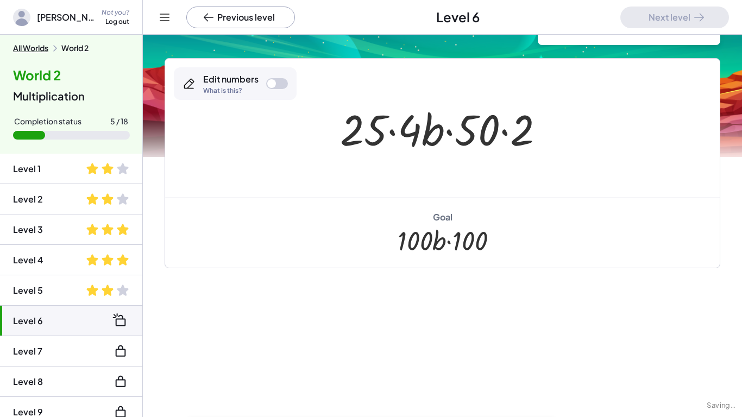
scroll to position [72, 0]
drag, startPoint x: 475, startPoint y: 128, endPoint x: 519, endPoint y: 126, distance: 43.5
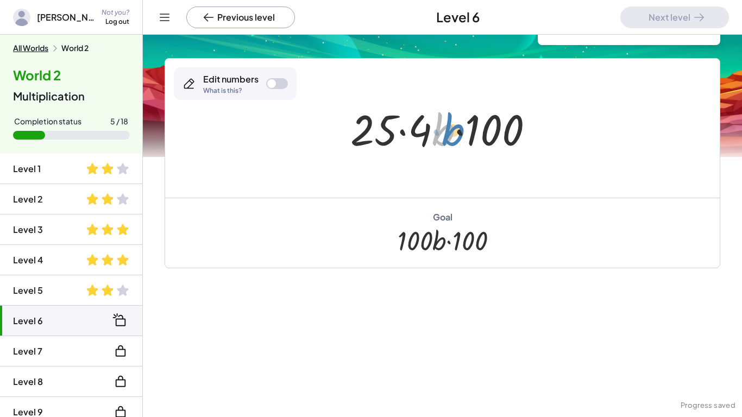
drag, startPoint x: 443, startPoint y: 134, endPoint x: 450, endPoint y: 134, distance: 7.6
click at [450, 134] on div at bounding box center [446, 129] width 203 height 56
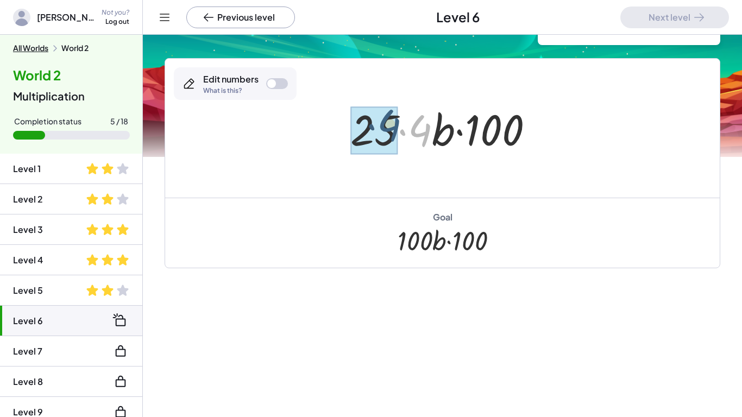
drag, startPoint x: 427, startPoint y: 129, endPoint x: 396, endPoint y: 123, distance: 31.5
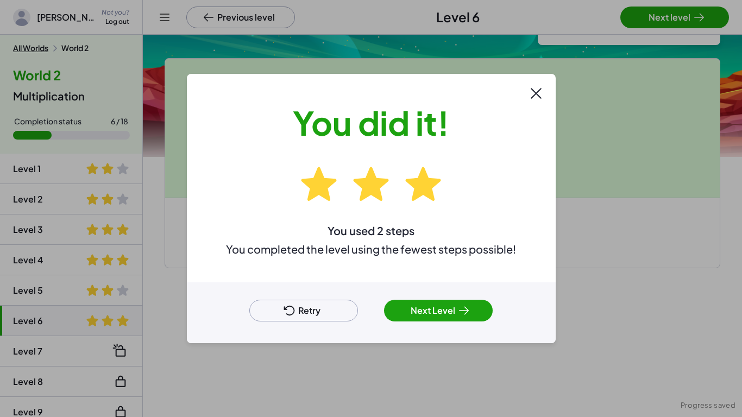
click at [698, 10] on div at bounding box center [371, 208] width 742 height 417
click at [444, 309] on button "Next Level" at bounding box center [438, 311] width 109 height 22
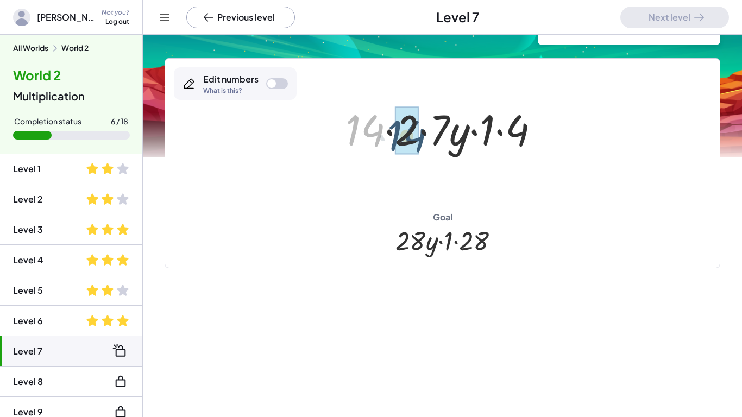
drag, startPoint x: 353, startPoint y: 133, endPoint x: 395, endPoint y: 137, distance: 42.6
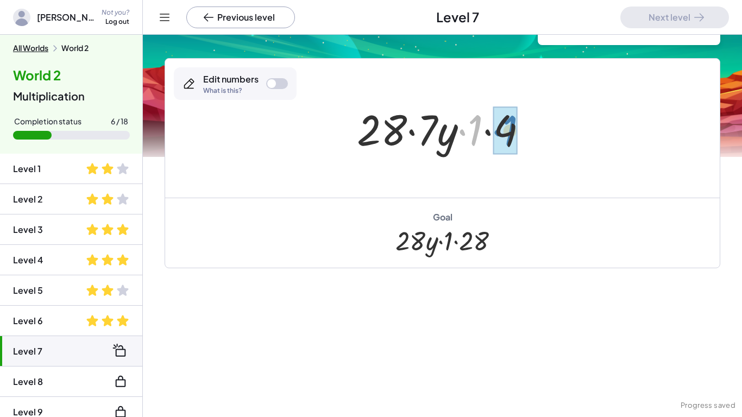
drag, startPoint x: 477, startPoint y: 118, endPoint x: 510, endPoint y: 119, distance: 33.7
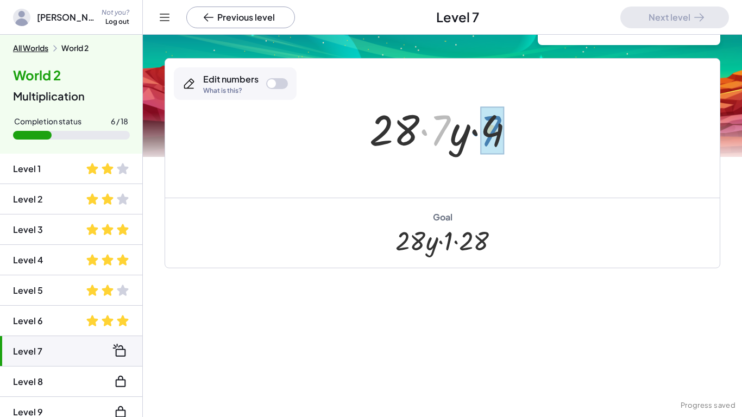
drag, startPoint x: 441, startPoint y: 120, endPoint x: 498, endPoint y: 123, distance: 57.7
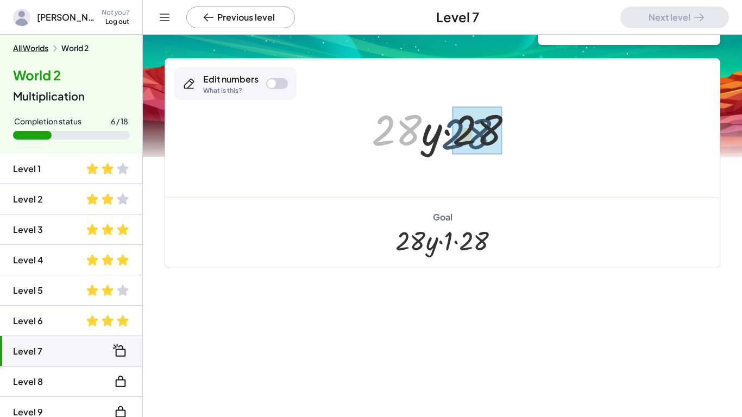
drag, startPoint x: 399, startPoint y: 119, endPoint x: 473, endPoint y: 122, distance: 73.4
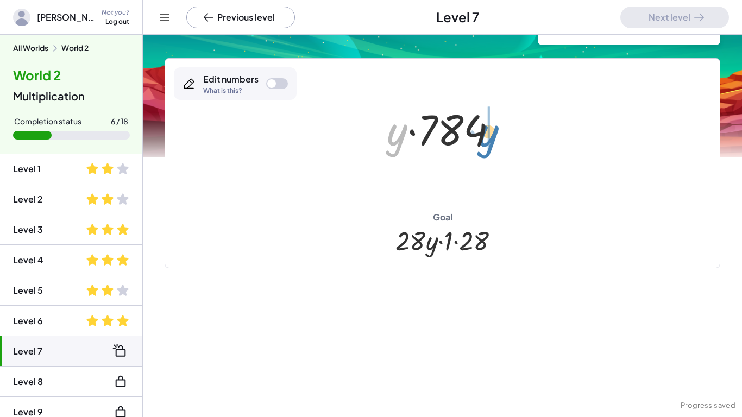
drag, startPoint x: 398, startPoint y: 132, endPoint x: 493, endPoint y: 133, distance: 94.6
click at [493, 133] on div at bounding box center [446, 129] width 131 height 56
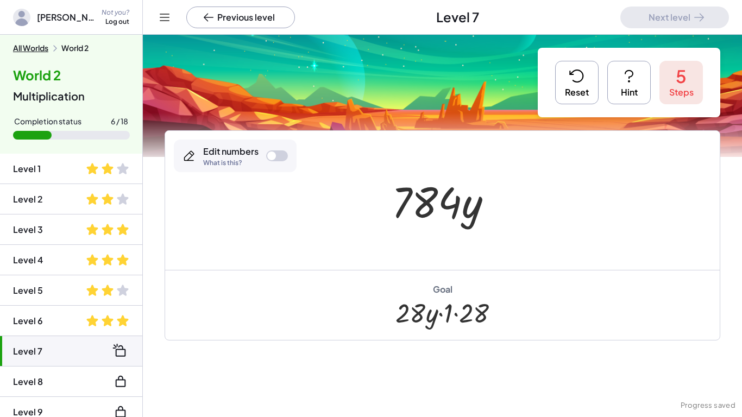
click at [572, 92] on button "Reset" at bounding box center [576, 82] width 43 height 43
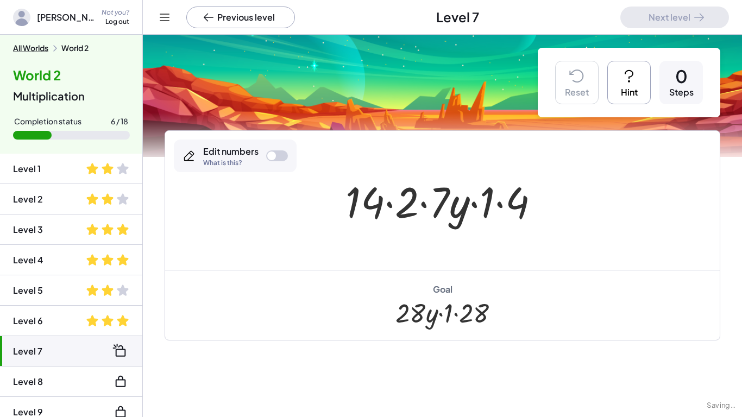
click at [619, 100] on button "Hint" at bounding box center [628, 82] width 43 height 43
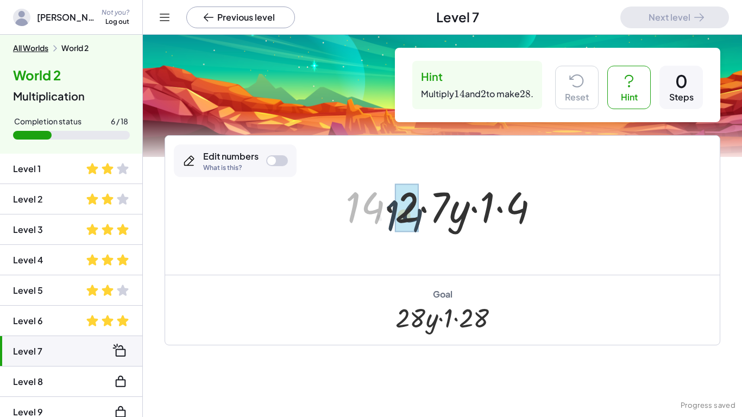
drag, startPoint x: 365, startPoint y: 202, endPoint x: 406, endPoint y: 210, distance: 42.0
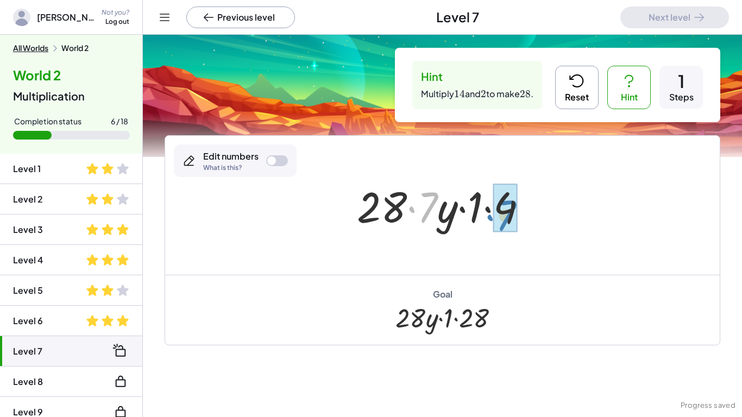
drag, startPoint x: 427, startPoint y: 205, endPoint x: 505, endPoint y: 213, distance: 79.2
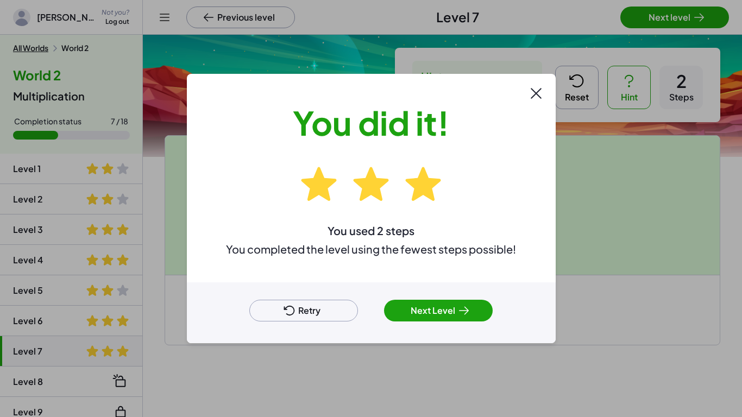
click at [442, 314] on button "Next Level" at bounding box center [438, 311] width 109 height 22
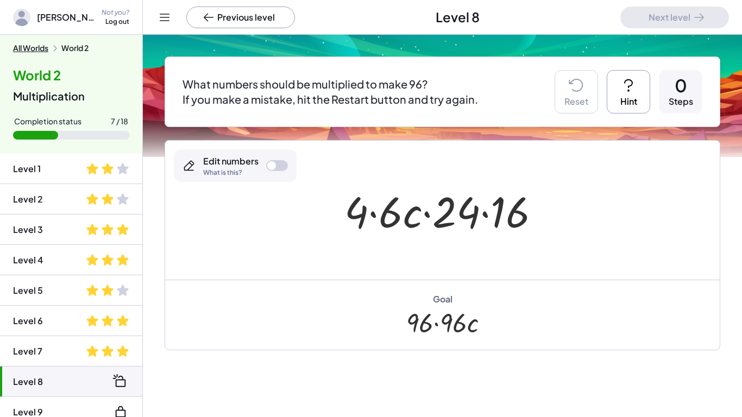
scroll to position [74, 0]
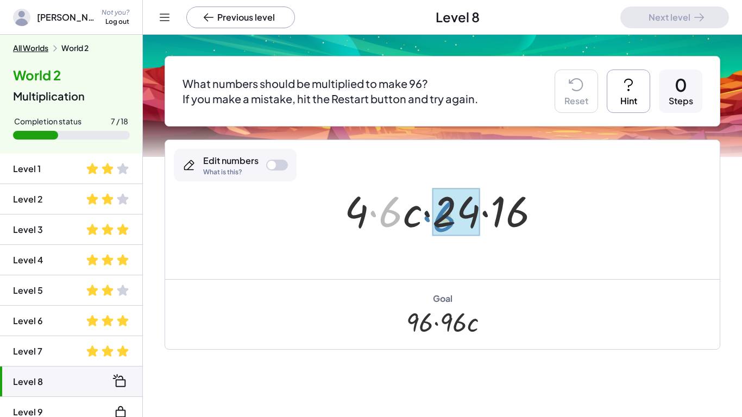
drag, startPoint x: 396, startPoint y: 215, endPoint x: 453, endPoint y: 218, distance: 57.1
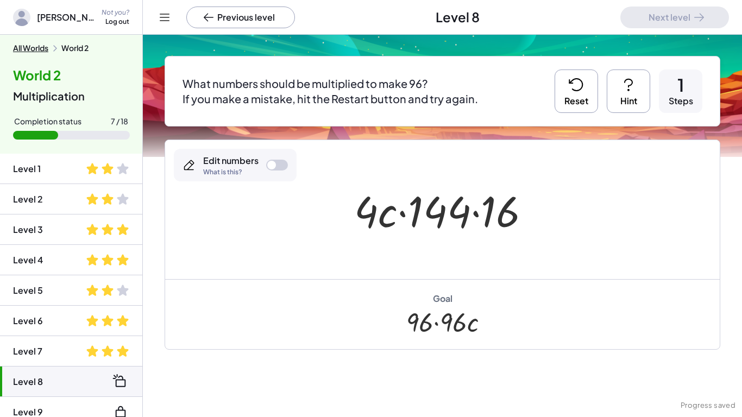
click at [584, 98] on button "Reset" at bounding box center [576, 91] width 43 height 43
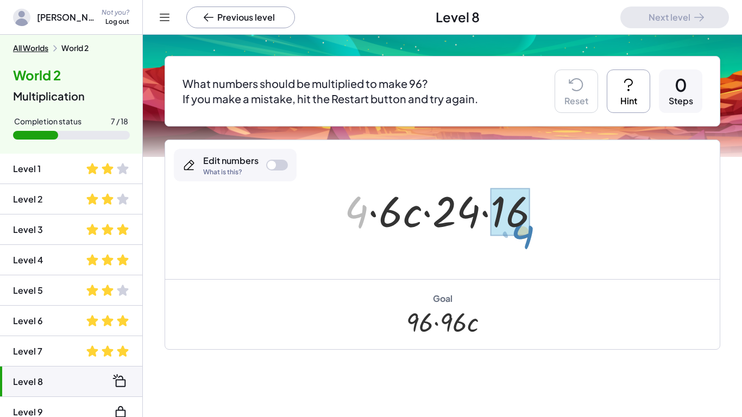
drag, startPoint x: 359, startPoint y: 215, endPoint x: 524, endPoint y: 235, distance: 166.3
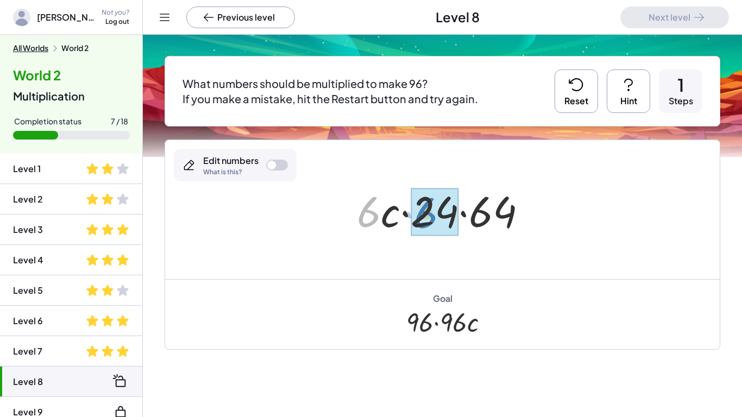
drag, startPoint x: 374, startPoint y: 210, endPoint x: 435, endPoint y: 213, distance: 60.9
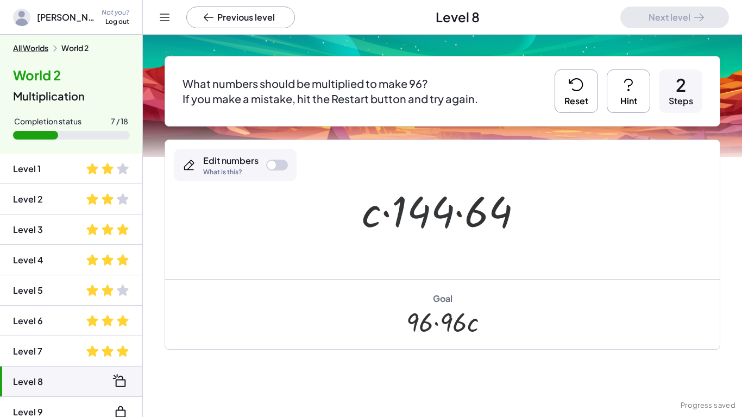
click at [430, 215] on div at bounding box center [446, 210] width 181 height 56
